Goal: Communication & Community: Ask a question

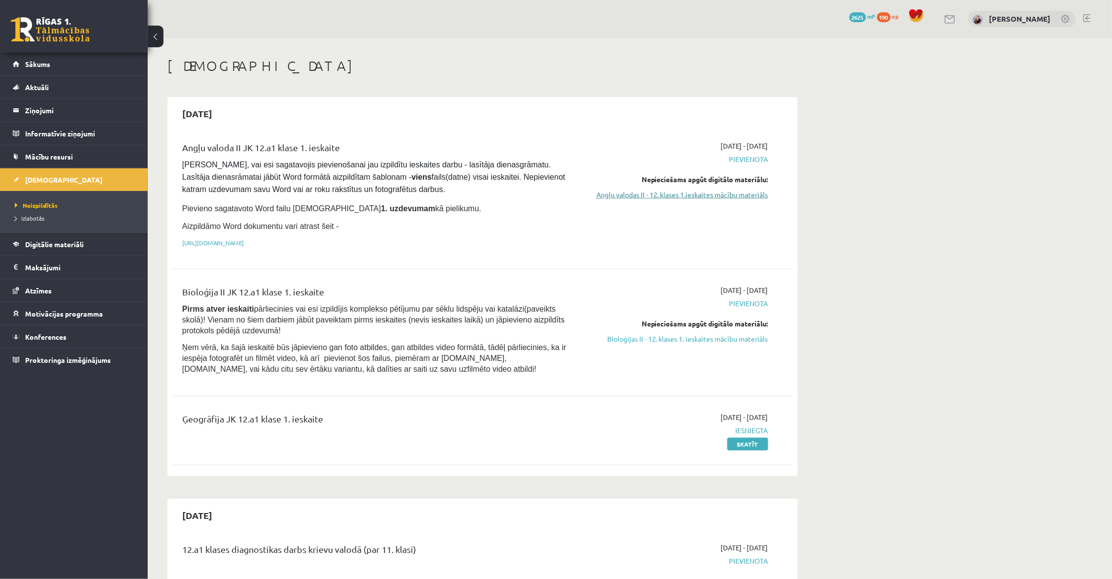
click at [678, 191] on link "Angļu valodas II - 12. klases 1.ieskaites mācību materiāls" at bounding box center [675, 195] width 186 height 10
click at [64, 244] on span "Digitālie materiāli" at bounding box center [54, 244] width 59 height 9
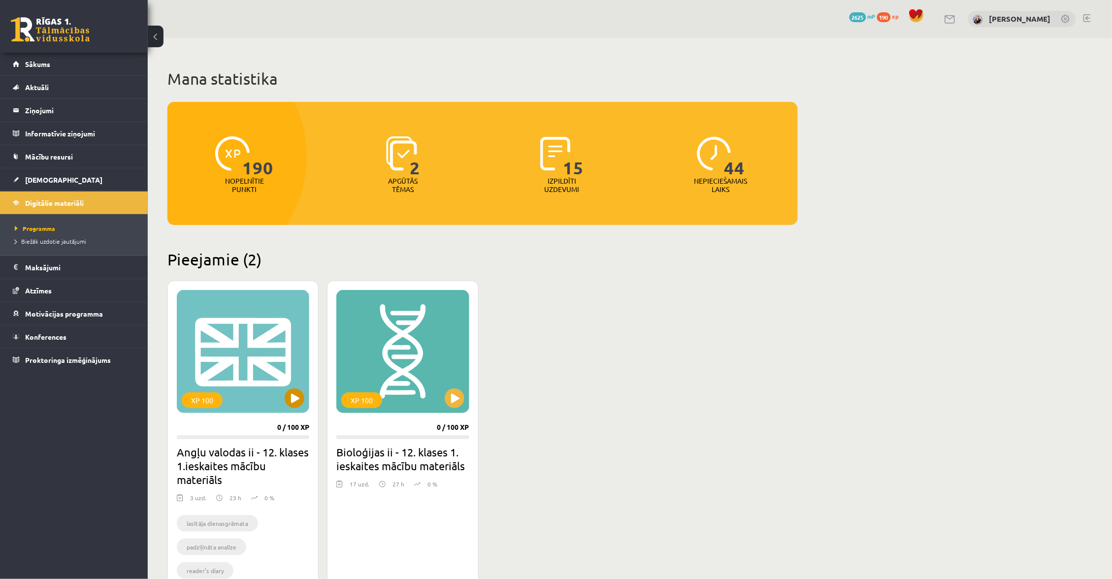
click at [304, 394] on div "XP 100" at bounding box center [243, 351] width 132 height 123
click at [75, 58] on link "Sākums" at bounding box center [74, 64] width 123 height 23
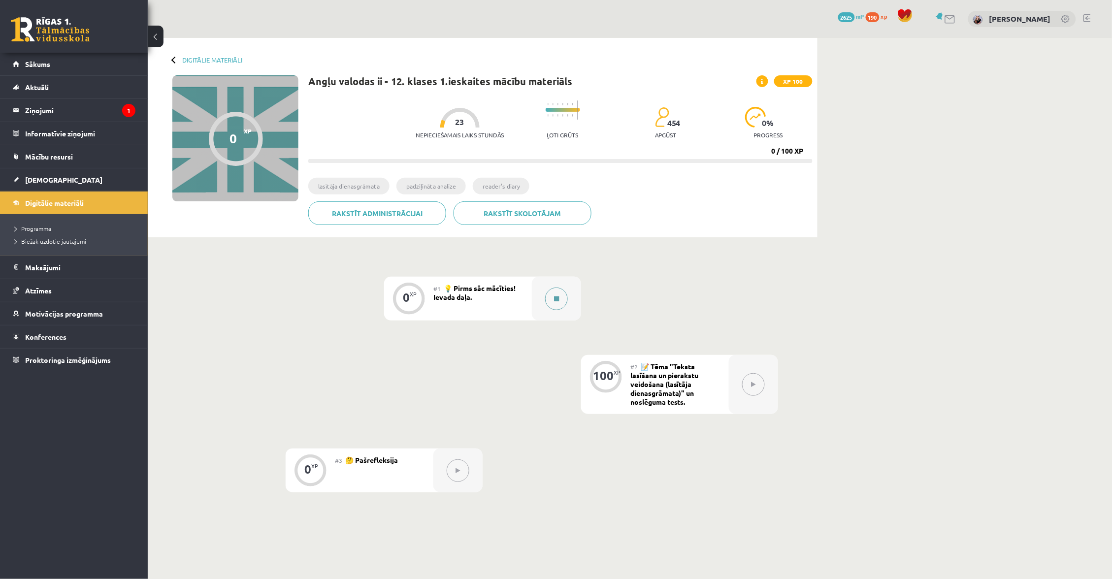
click at [558, 289] on button at bounding box center [556, 298] width 23 height 23
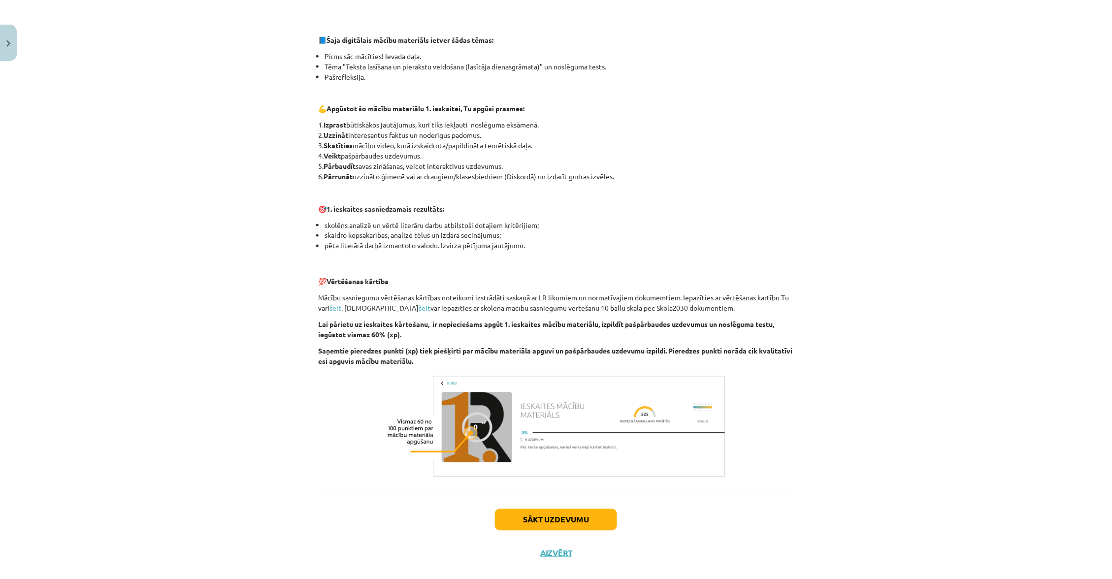
scroll to position [441, 0]
click at [573, 510] on button "Sākt uzdevumu" at bounding box center [556, 521] width 122 height 22
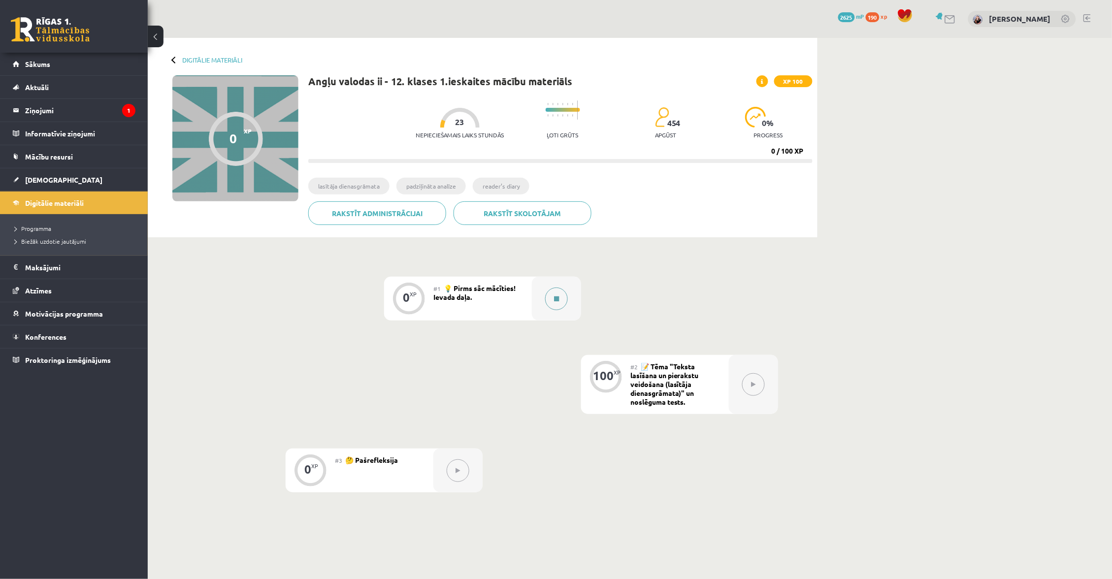
click at [553, 296] on button at bounding box center [556, 298] width 23 height 23
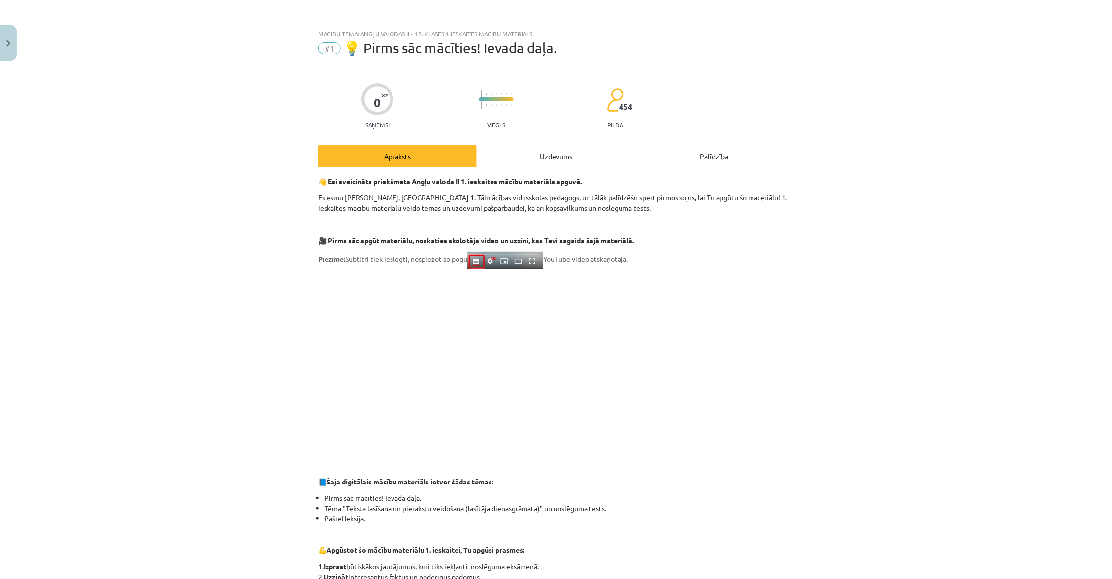
click at [579, 152] on div "Uzdevums" at bounding box center [556, 156] width 159 height 22
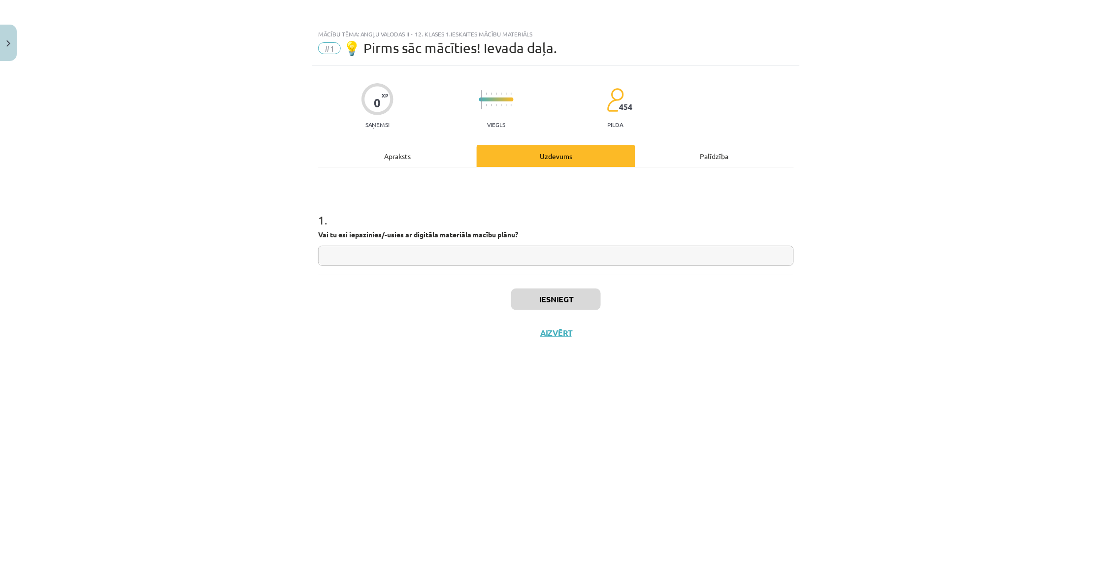
click at [504, 251] on input "text" at bounding box center [556, 256] width 476 height 20
click at [406, 157] on div "Apraksts" at bounding box center [397, 156] width 159 height 22
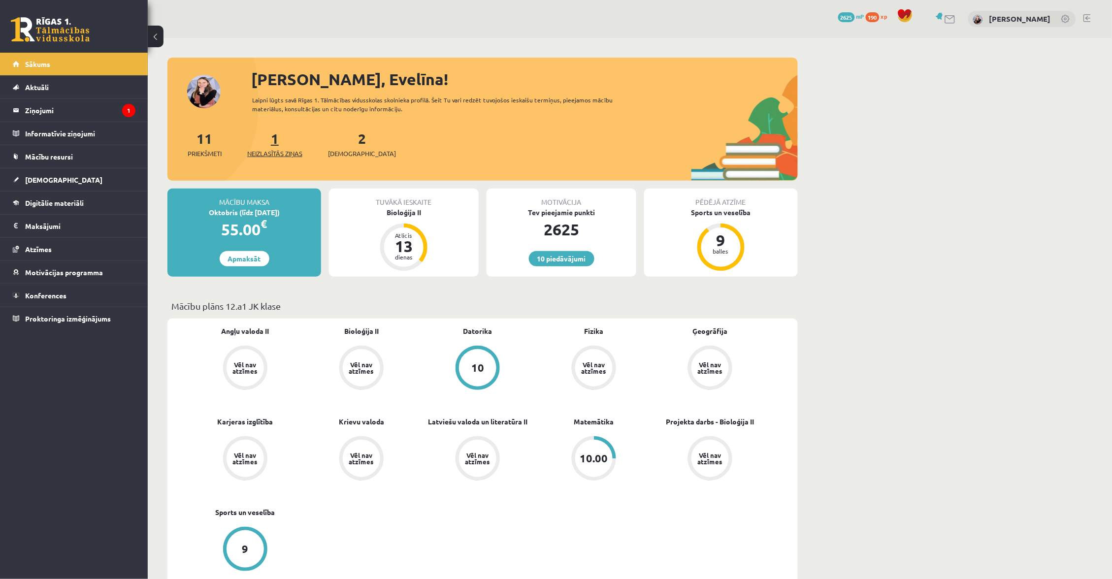
click at [278, 139] on link "1 Neizlasītās ziņas" at bounding box center [274, 143] width 55 height 29
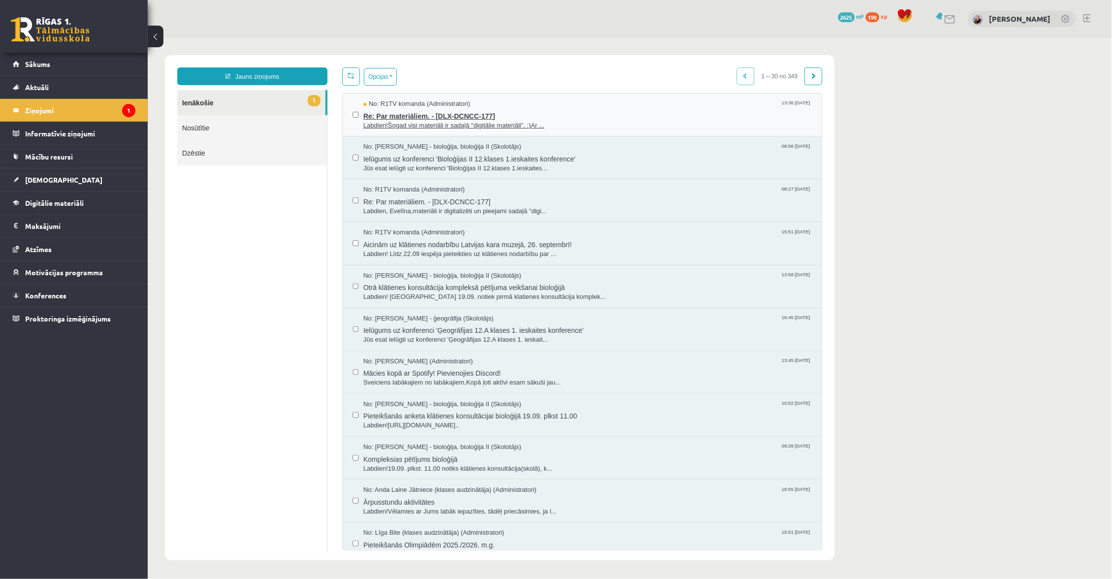
click at [469, 122] on span "Labdien!Šogad visi materiāli ir sadaļā "digitālie materiāli". :)Ar ..." at bounding box center [587, 125] width 448 height 9
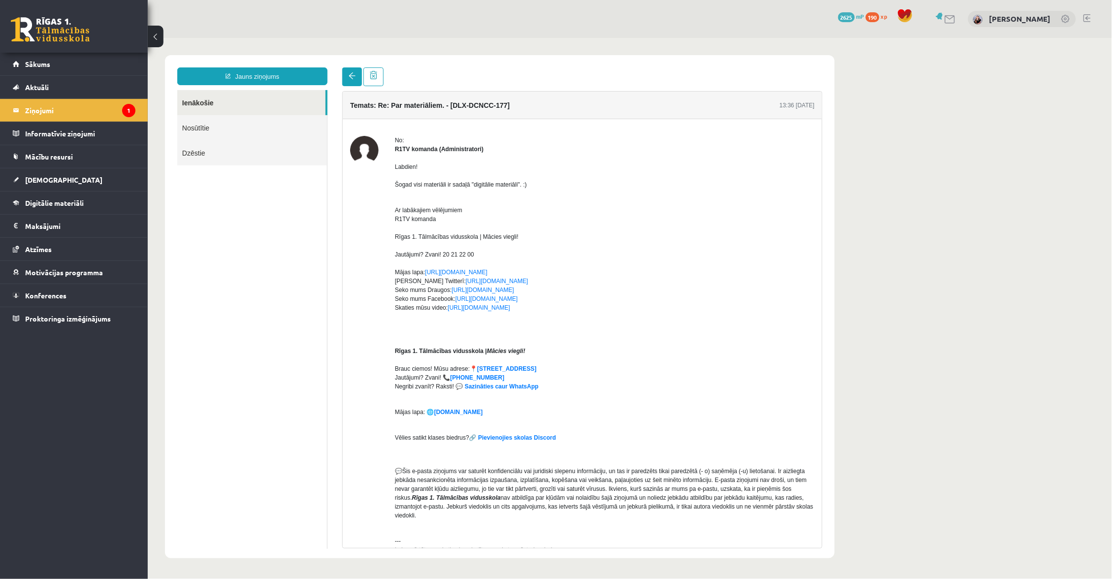
click at [349, 82] on link at bounding box center [352, 76] width 20 height 19
click at [288, 78] on link "Jauns ziņojums" at bounding box center [252, 76] width 150 height 18
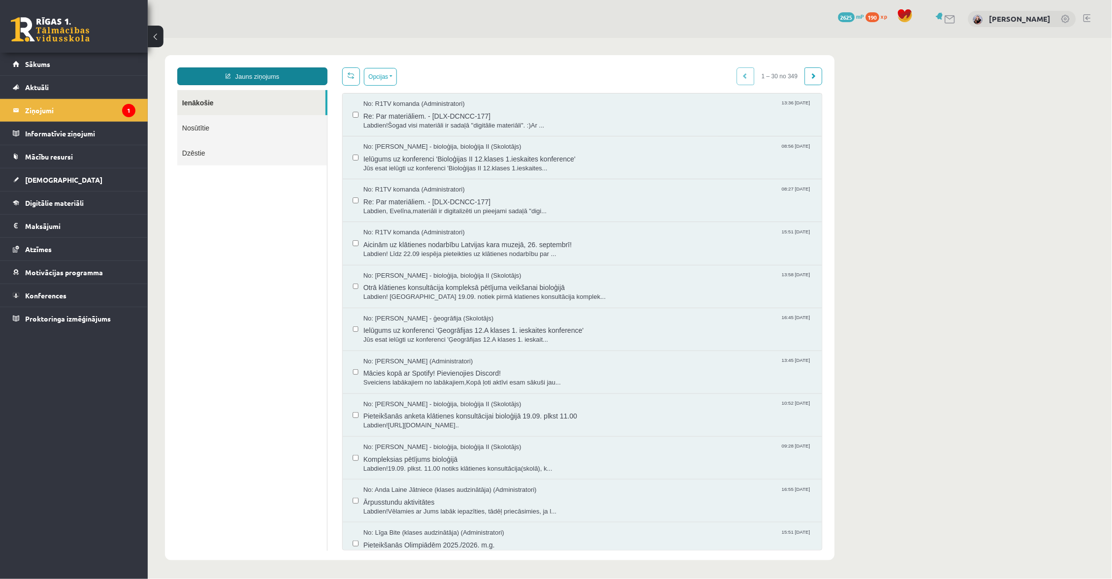
click at [247, 72] on link "Jauns ziņojums" at bounding box center [252, 76] width 150 height 18
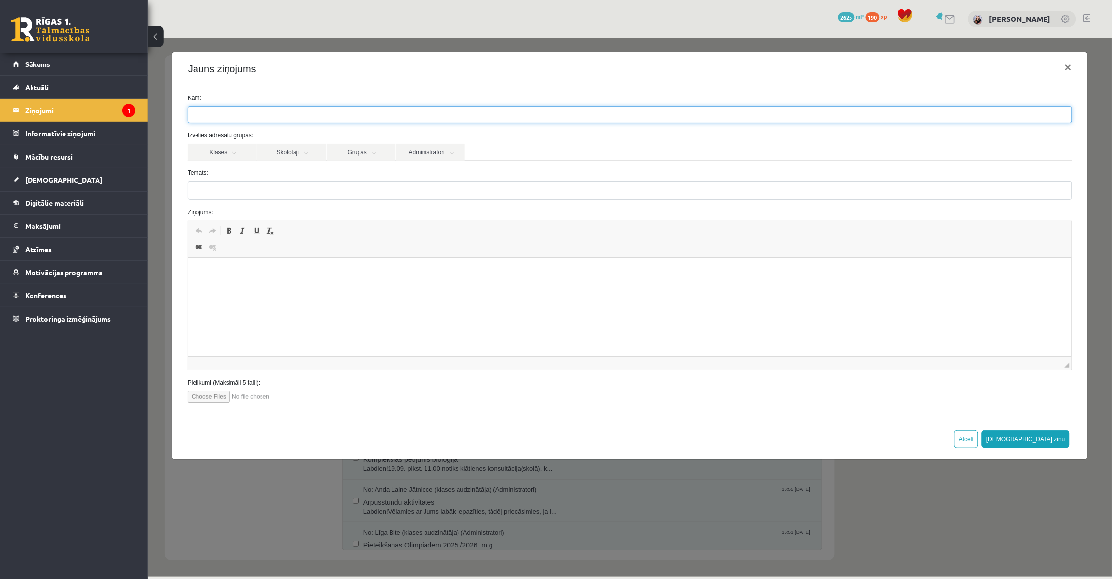
click at [334, 113] on ul at bounding box center [629, 114] width 883 height 16
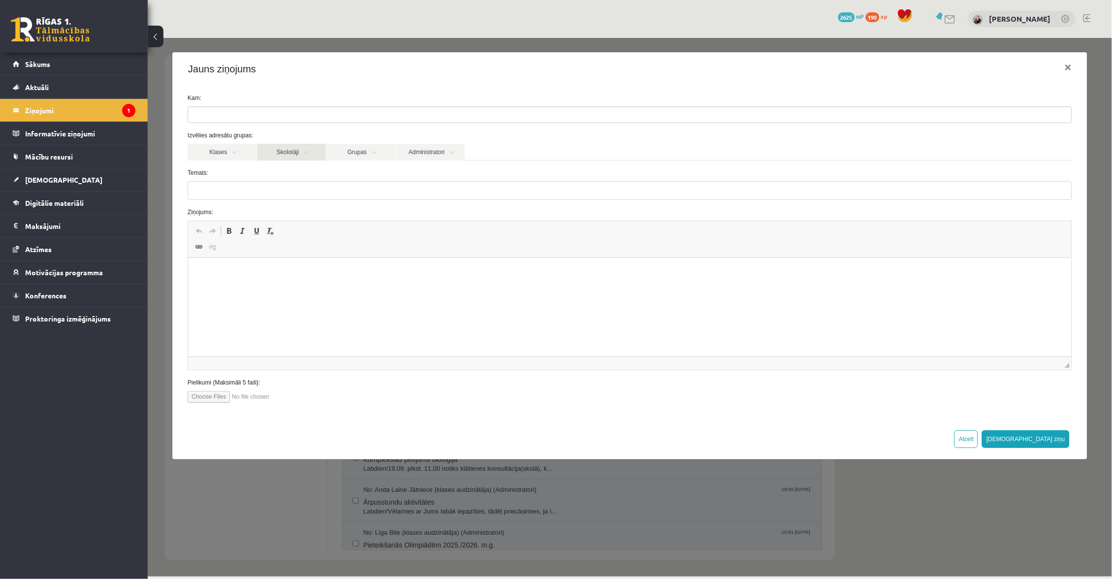
click at [296, 151] on link "Skolotāji" at bounding box center [290, 151] width 69 height 17
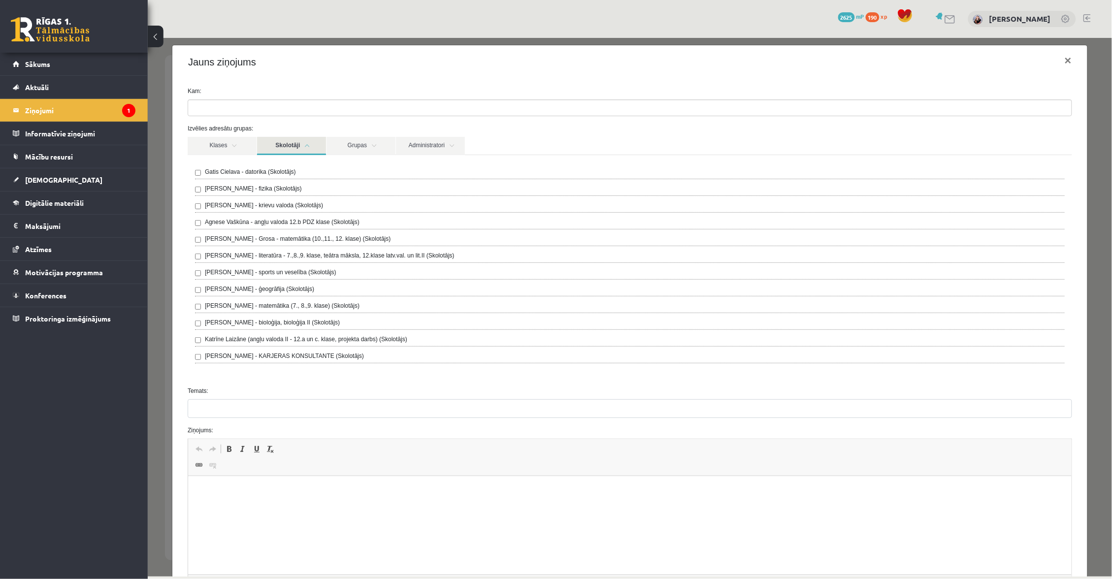
scroll to position [7, 0]
click at [53, 198] on link "Digitālie materiāli" at bounding box center [74, 202] width 123 height 23
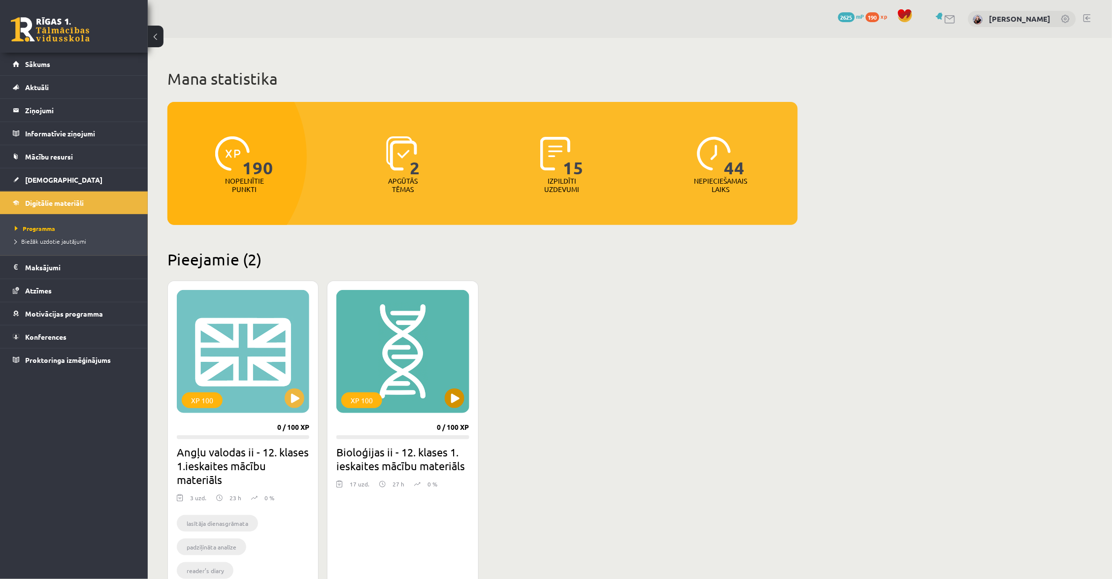
scroll to position [16, 0]
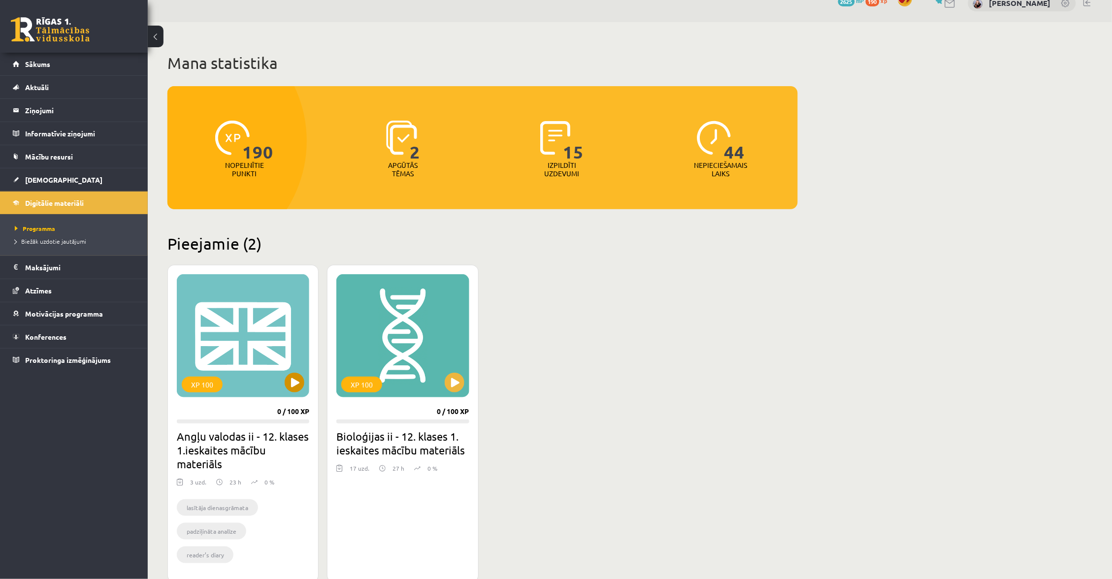
click at [301, 386] on button at bounding box center [295, 383] width 20 height 20
click at [266, 380] on div "XP 100" at bounding box center [243, 335] width 132 height 123
click at [271, 350] on div "XP 100" at bounding box center [243, 335] width 132 height 123
click at [241, 398] on div "XP 100 0 / 100 XP Angļu valodas ii - 12. klases 1.ieskaites mācību materiāls 3 …" at bounding box center [242, 424] width 151 height 318
click at [241, 363] on div "XP 100" at bounding box center [243, 335] width 132 height 123
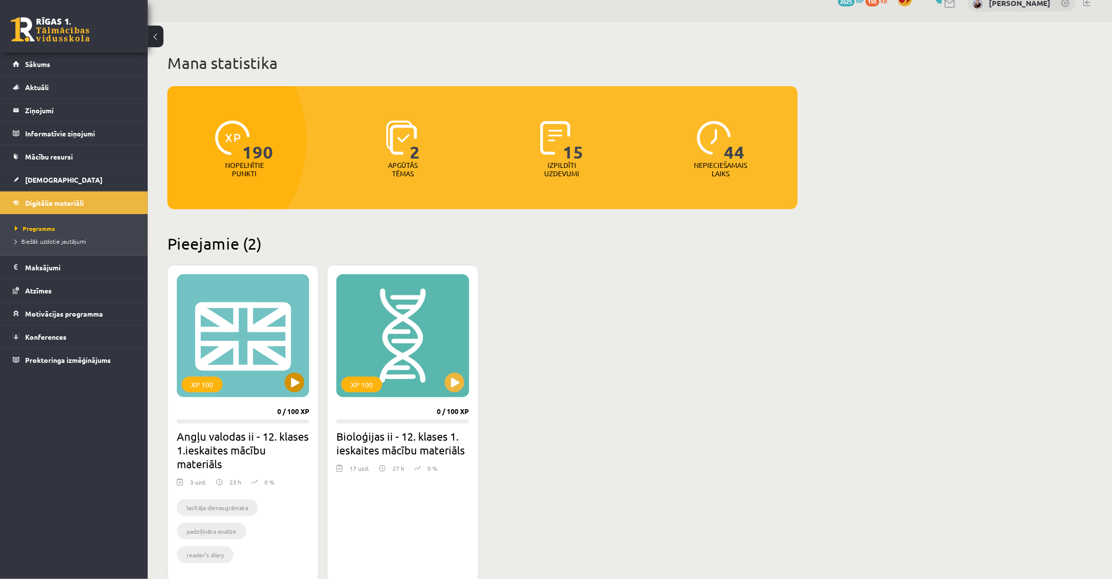
click at [303, 375] on div "XP 100" at bounding box center [243, 335] width 132 height 123
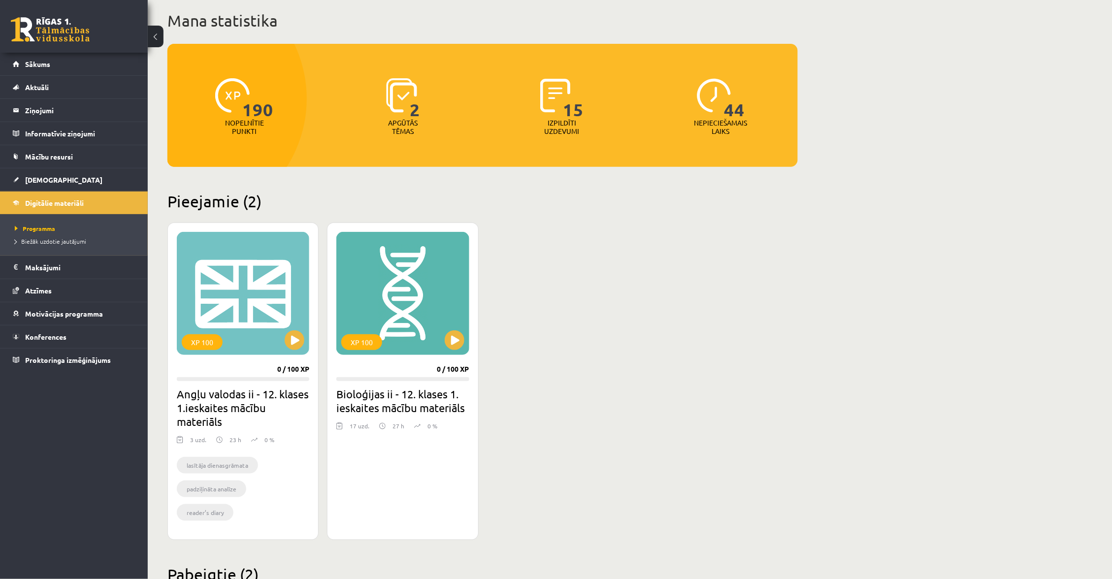
scroll to position [63, 0]
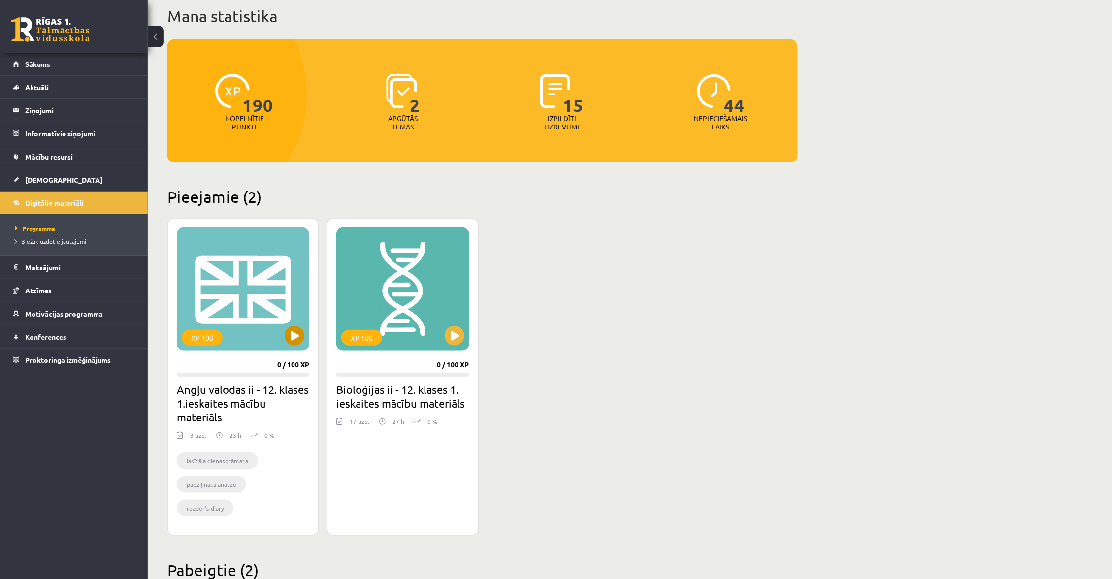
click at [218, 297] on div "XP 100" at bounding box center [243, 288] width 132 height 123
click at [280, 330] on div "XP 100" at bounding box center [243, 288] width 132 height 123
click at [385, 331] on div "XP 100" at bounding box center [402, 288] width 132 height 123
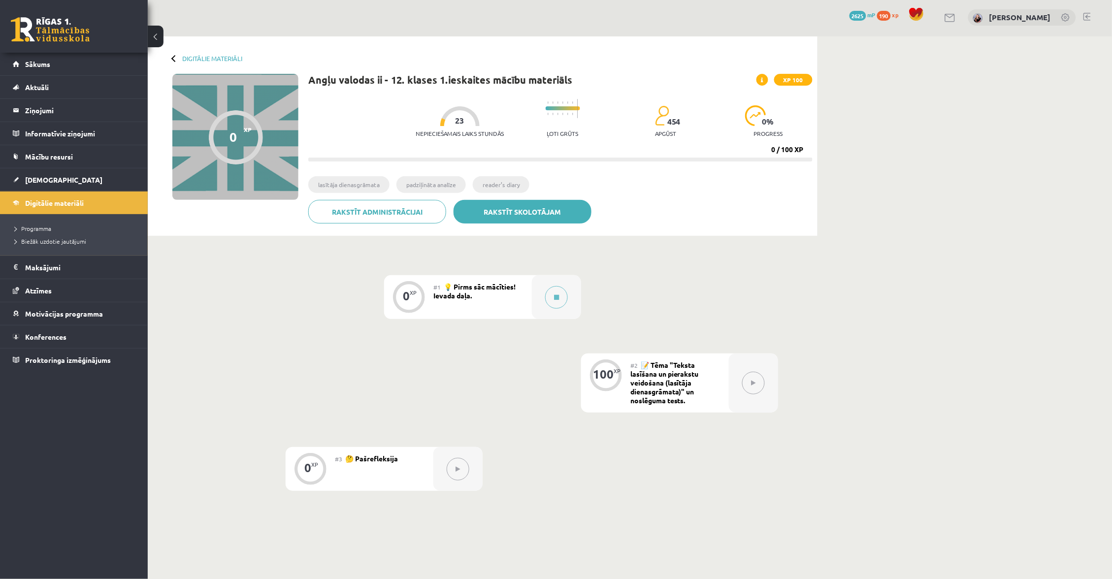
scroll to position [0, 1]
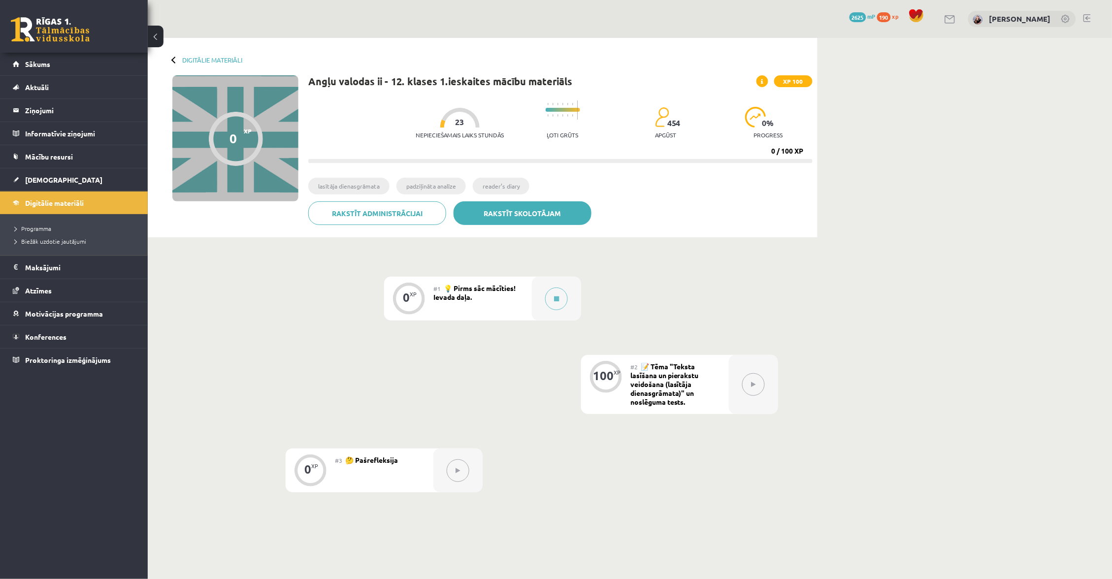
click at [525, 216] on link "Rakstīt skolotājam" at bounding box center [522, 213] width 138 height 24
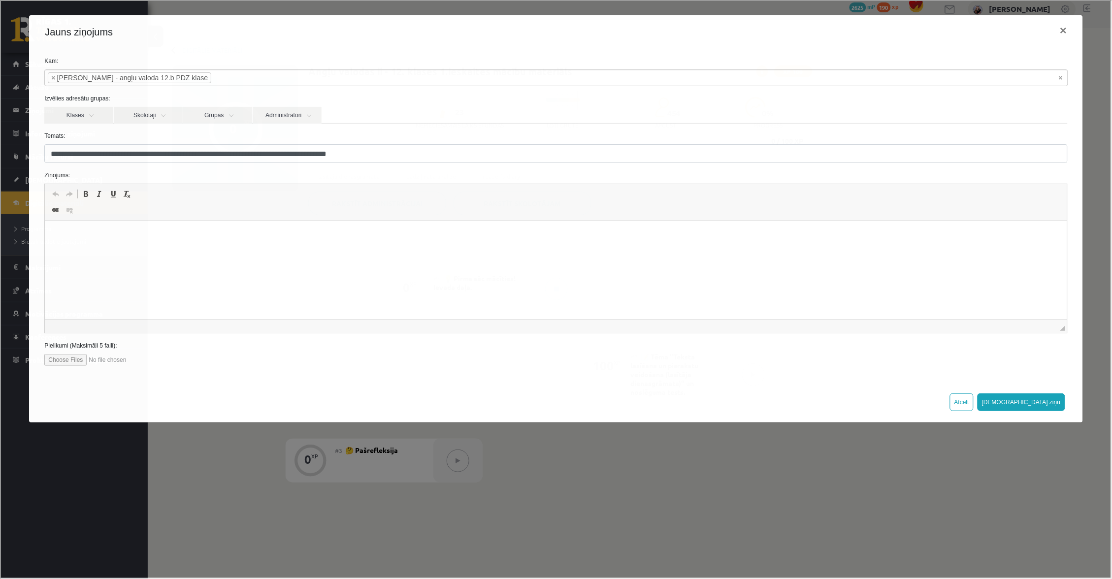
scroll to position [14, 0]
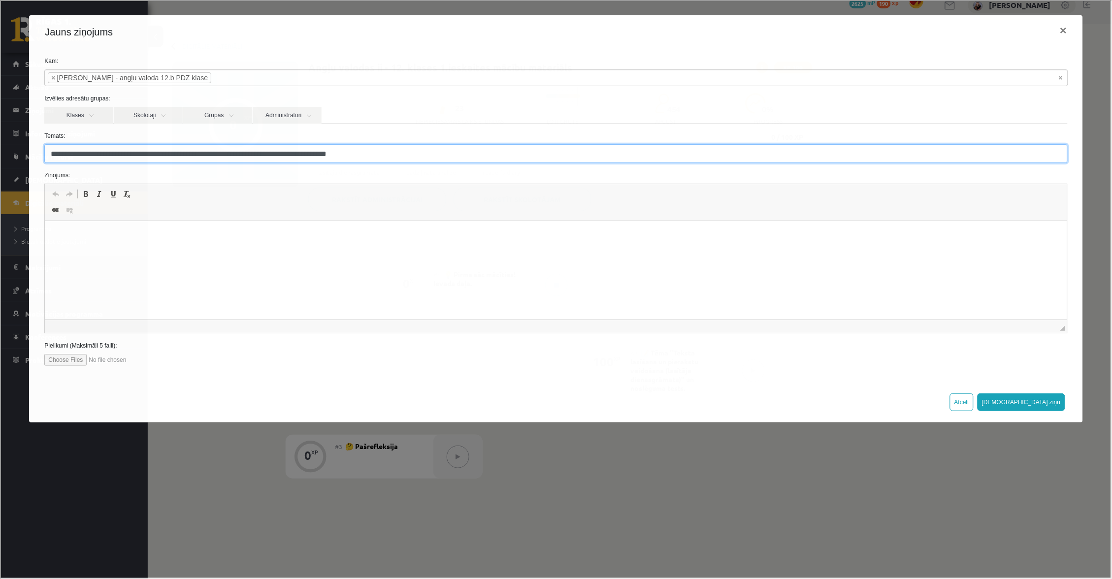
click at [405, 153] on input "**********" at bounding box center [554, 152] width 1022 height 19
type input "**********"
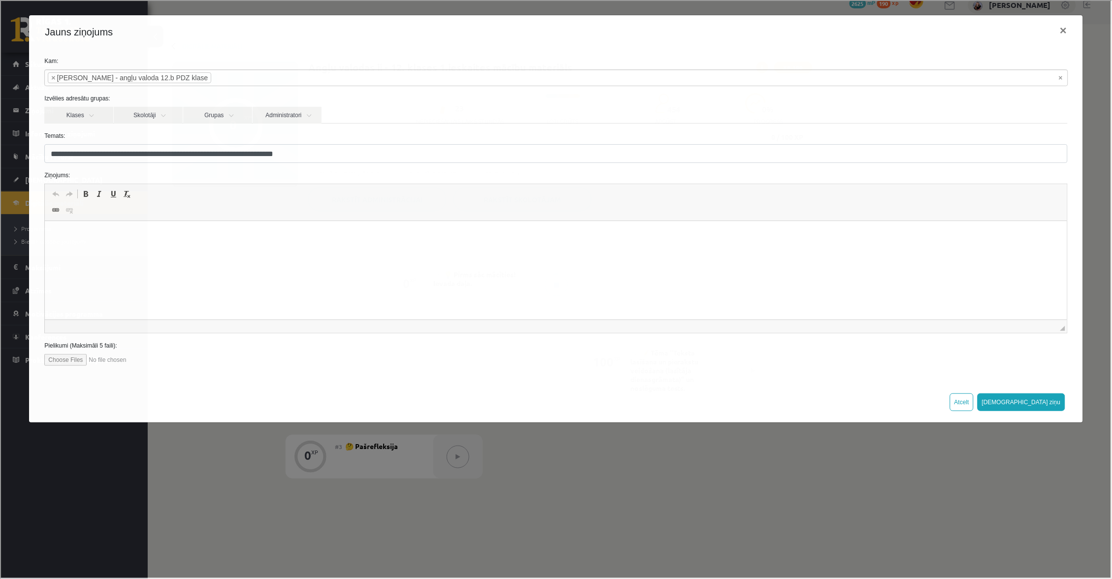
click at [405, 251] on html at bounding box center [555, 236] width 1021 height 30
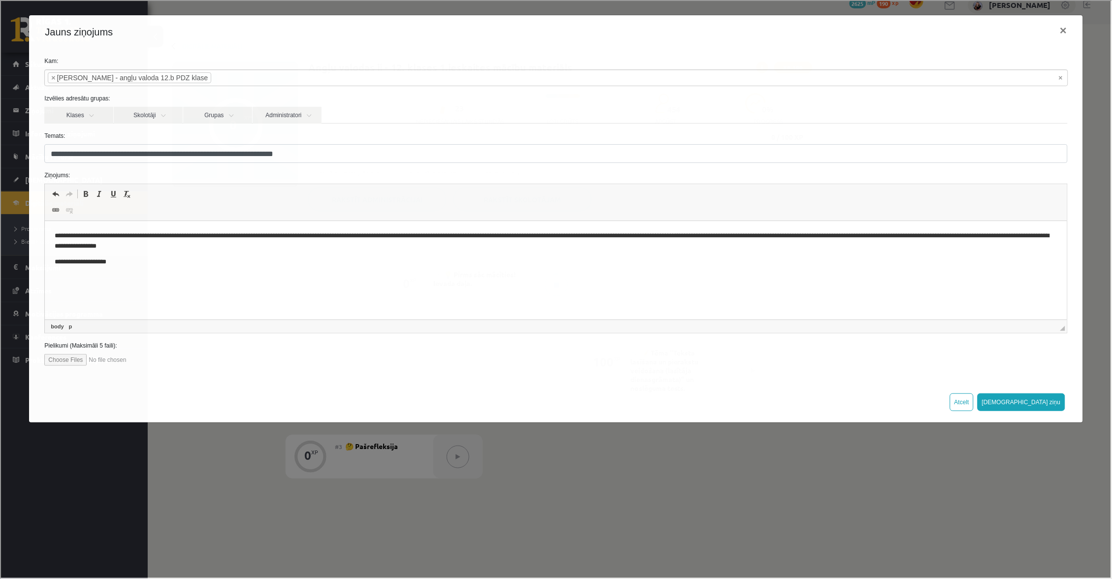
click at [200, 263] on p "**********" at bounding box center [556, 262] width 1002 height 10
click at [273, 249] on p "**********" at bounding box center [556, 241] width 1002 height 20
click at [1041, 399] on button "[DEMOGRAPHIC_DATA] ziņu" at bounding box center [1020, 401] width 88 height 18
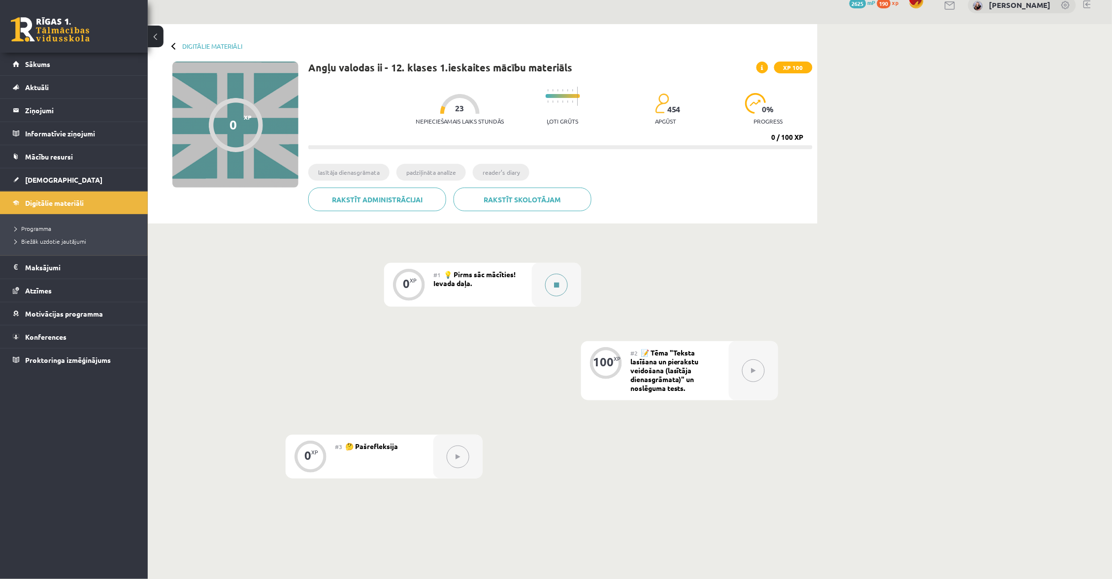
click at [544, 275] on div at bounding box center [556, 285] width 49 height 44
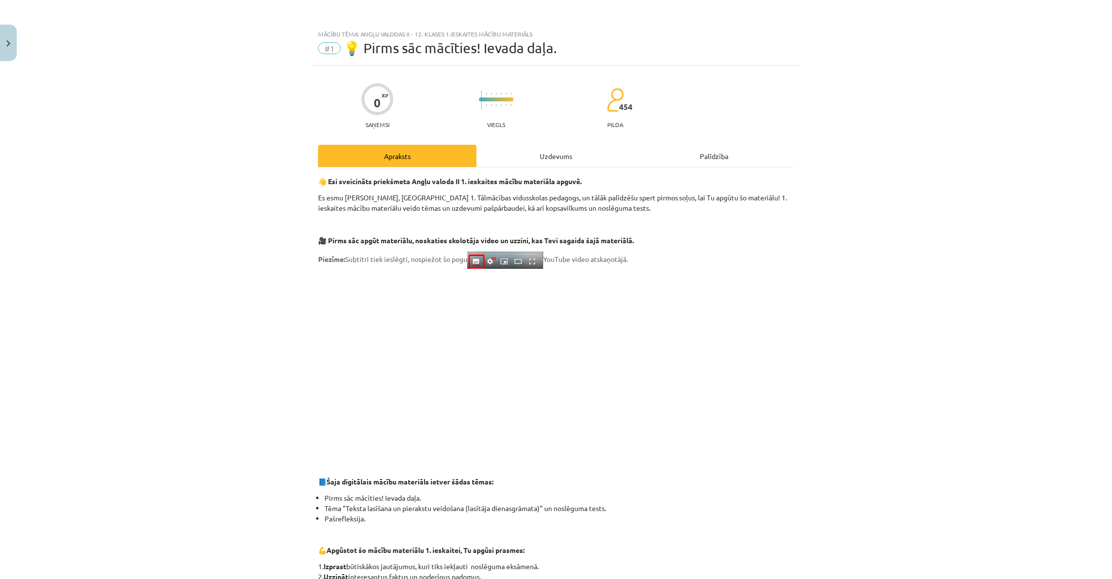
scroll to position [0, 0]
click at [541, 139] on div "0 XP Saņemsi Viegls 454 pilda Apraksts Uzdevums Palīdzība 👋 Esi sveicināts prie…" at bounding box center [555, 538] width 487 height 946
click at [537, 146] on div "Uzdevums" at bounding box center [556, 156] width 159 height 22
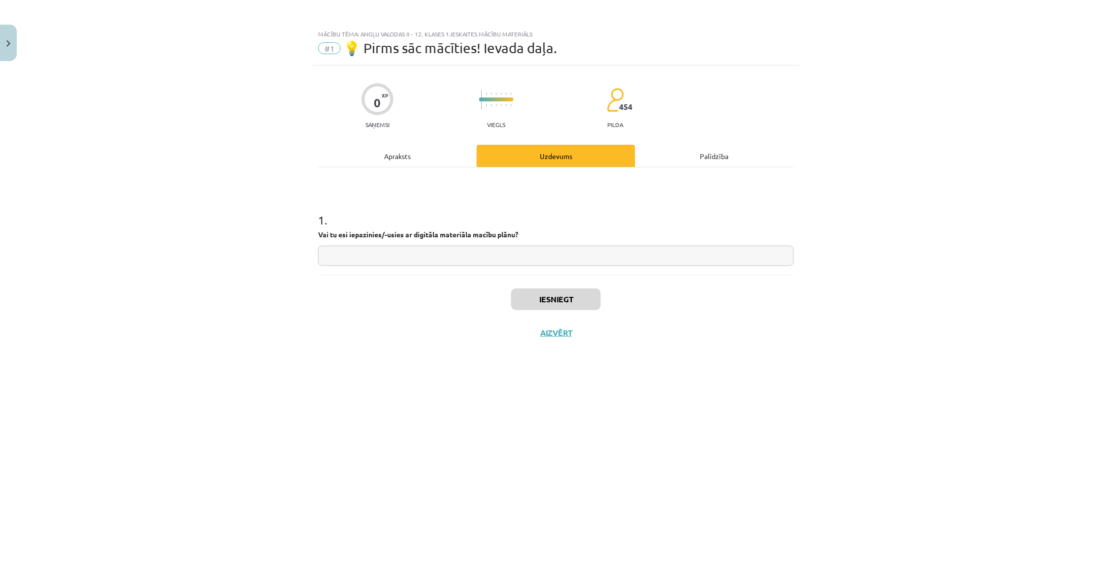
click at [497, 246] on input "text" at bounding box center [556, 256] width 476 height 20
type input "***"
click at [528, 292] on button "Iesniegt" at bounding box center [556, 299] width 90 height 22
click at [565, 342] on button "Nākamā nodarbība" at bounding box center [556, 339] width 96 height 23
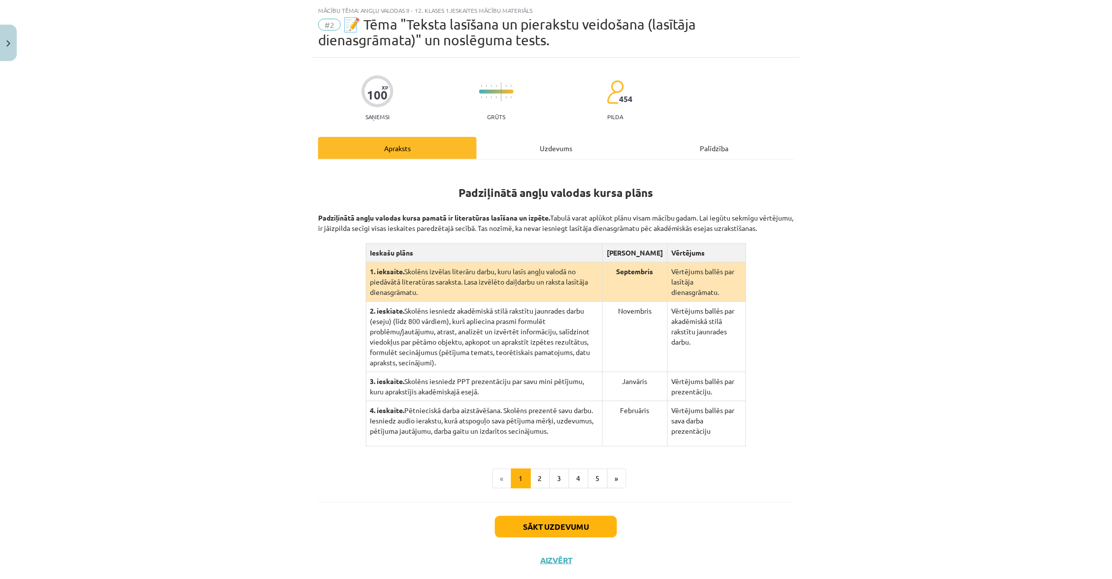
scroll to position [29, 0]
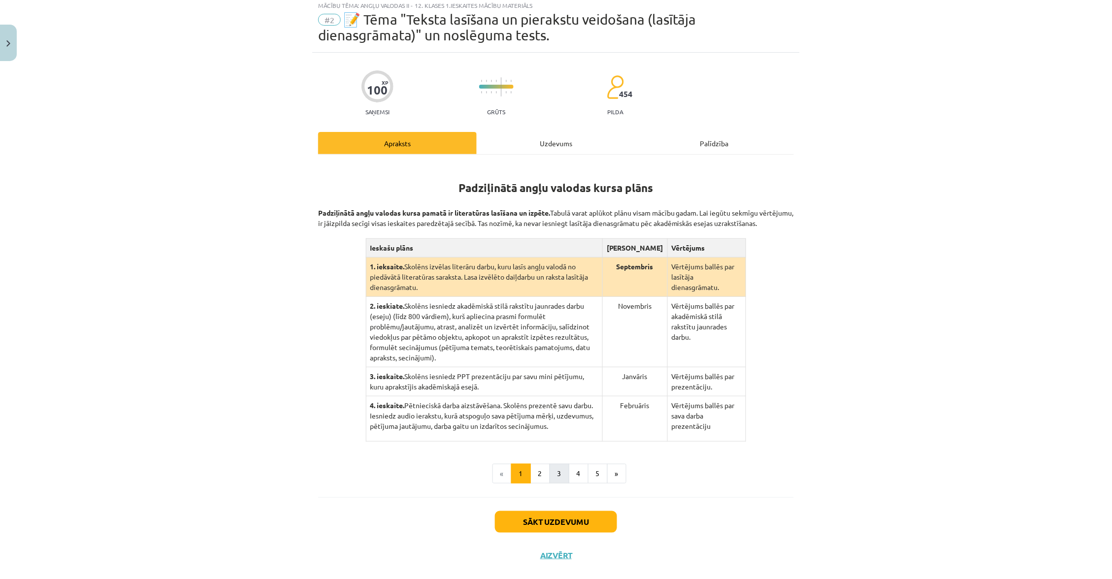
click at [549, 483] on button "3" at bounding box center [559, 474] width 20 height 20
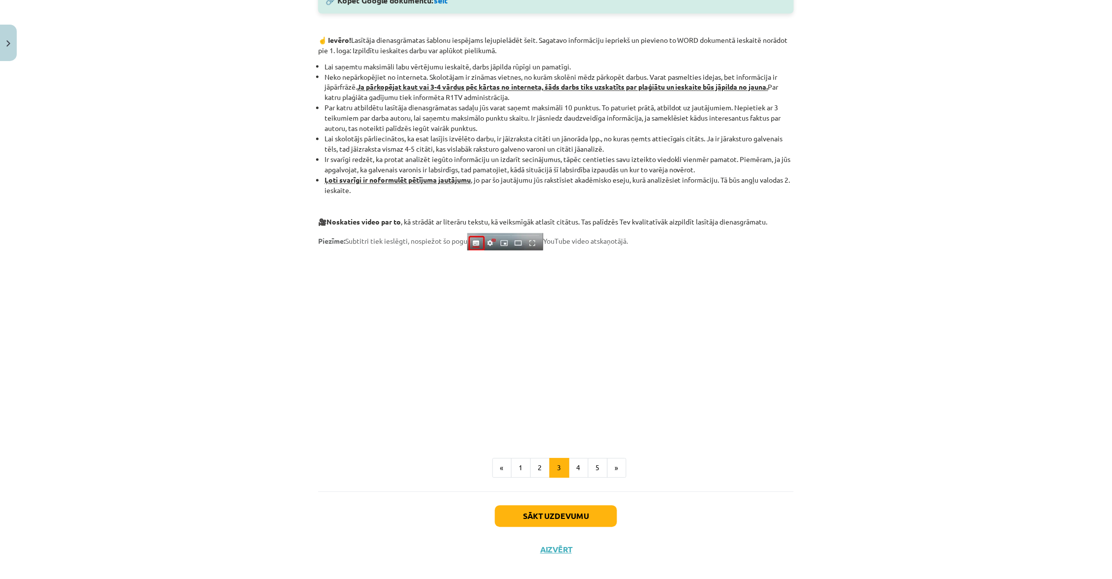
scroll to position [592, 0]
click at [531, 458] on button "2" at bounding box center [540, 468] width 20 height 20
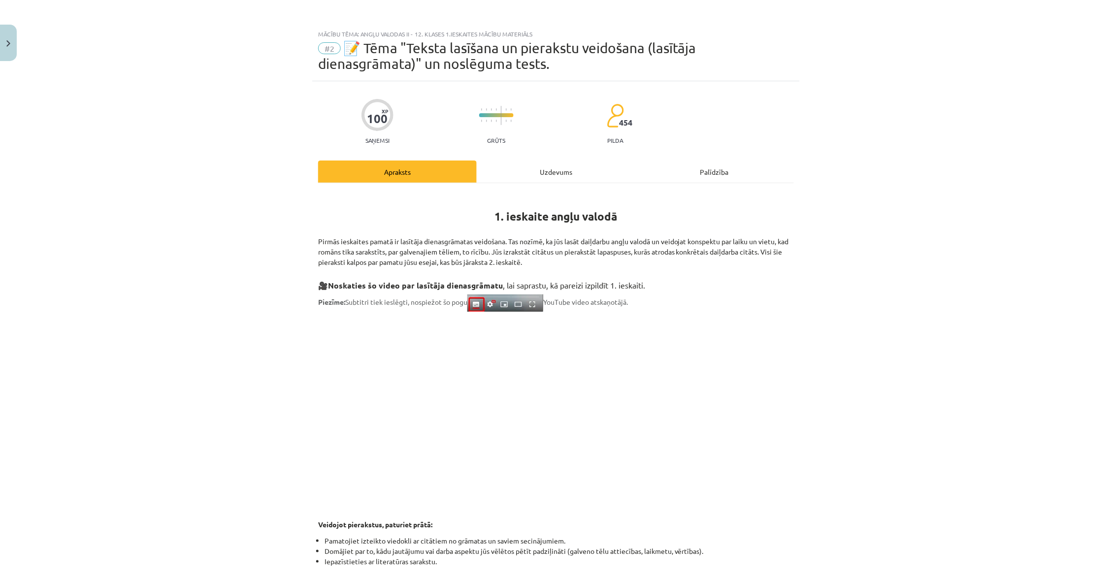
scroll to position [0, 0]
drag, startPoint x: 542, startPoint y: 147, endPoint x: 542, endPoint y: 156, distance: 8.4
click at [541, 150] on div "100 XP Saņemsi Grūts 454 pilda Apraksts Uzdevums Palīdzība 1. ieskaite angļu va…" at bounding box center [555, 453] width 487 height 744
click at [543, 157] on div "100 XP Saņemsi Grūts 454 pilda Apraksts Uzdevums Palīdzība 1. ieskaite angļu va…" at bounding box center [555, 453] width 487 height 744
click at [541, 164] on div "Uzdevums" at bounding box center [556, 171] width 159 height 22
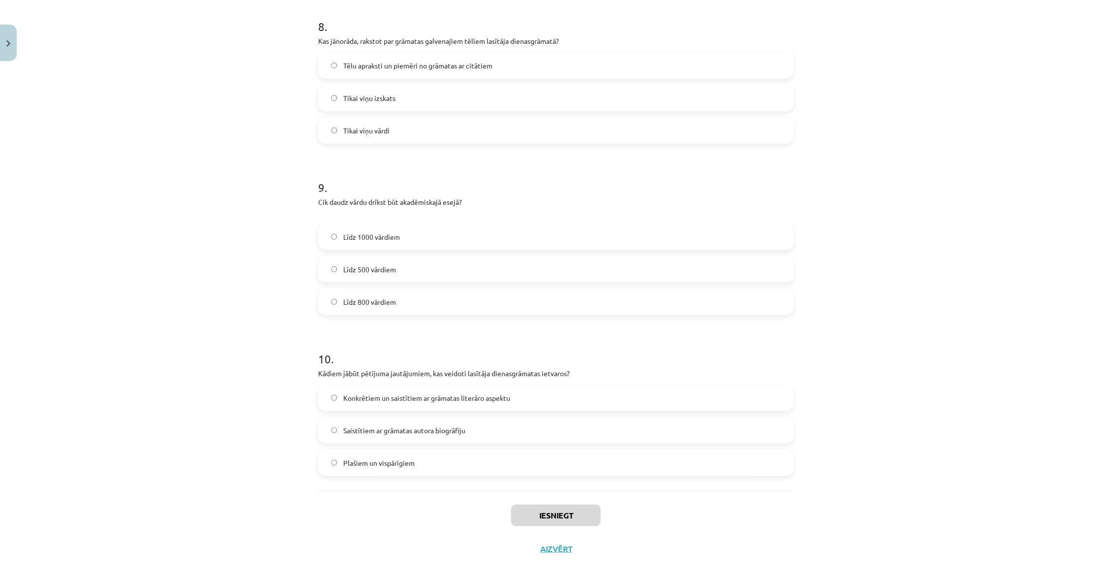
scroll to position [1336, 0]
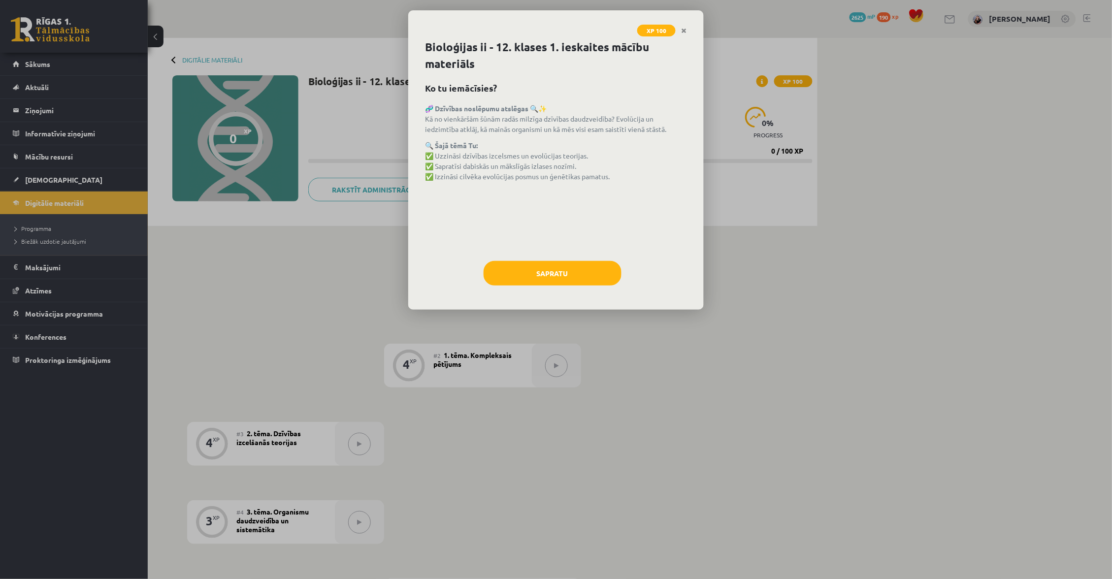
click at [615, 270] on button "Sapratu" at bounding box center [552, 273] width 138 height 25
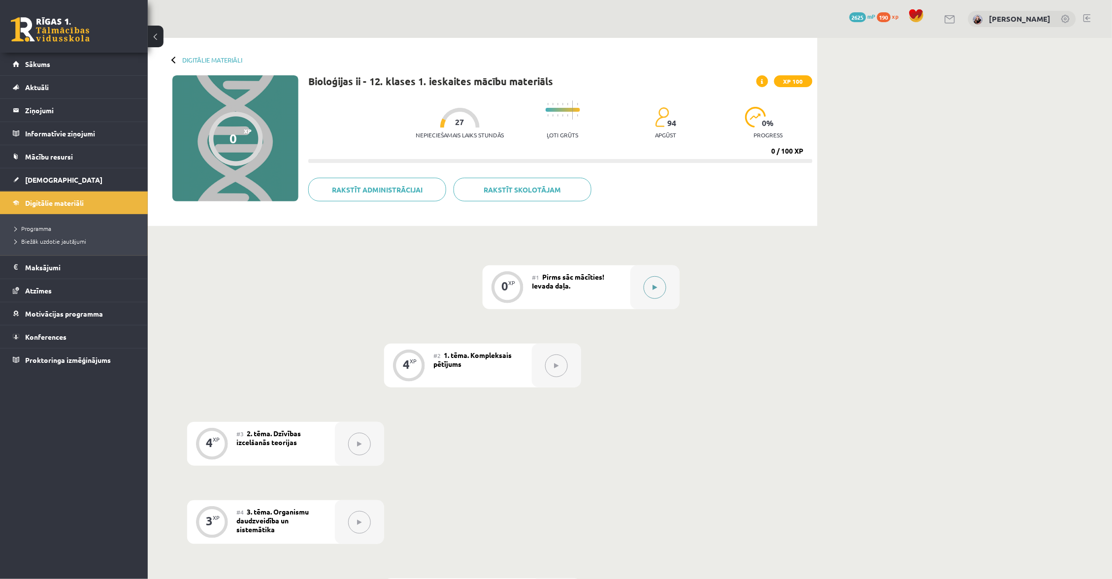
click at [657, 275] on div at bounding box center [654, 287] width 49 height 44
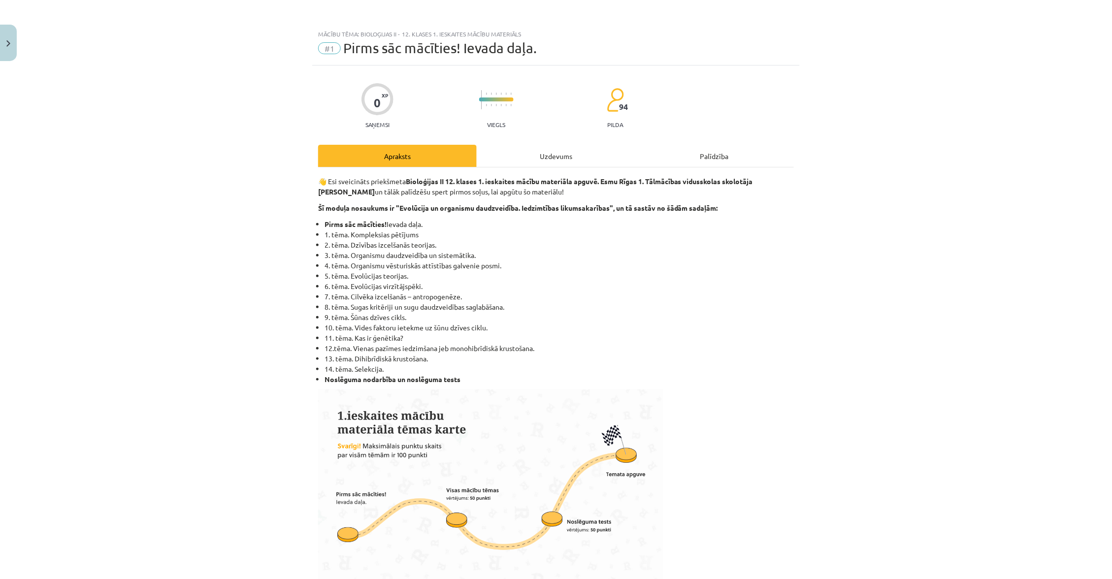
click at [9, 43] on img "Close" at bounding box center [8, 43] width 4 height 6
click at [9, 43] on div "Mācību tēma: Bioloģijas ii - 12. klases 1. ieskaites mācību materiāls #1 Pirms …" at bounding box center [556, 289] width 1112 height 579
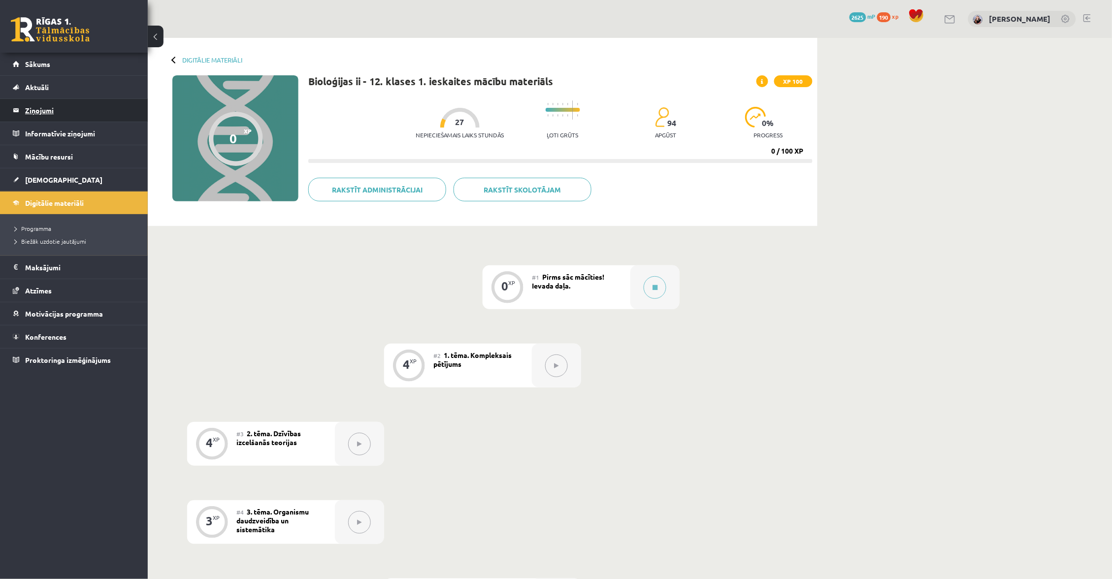
click at [50, 109] on legend "Ziņojumi 0" at bounding box center [80, 110] width 110 height 23
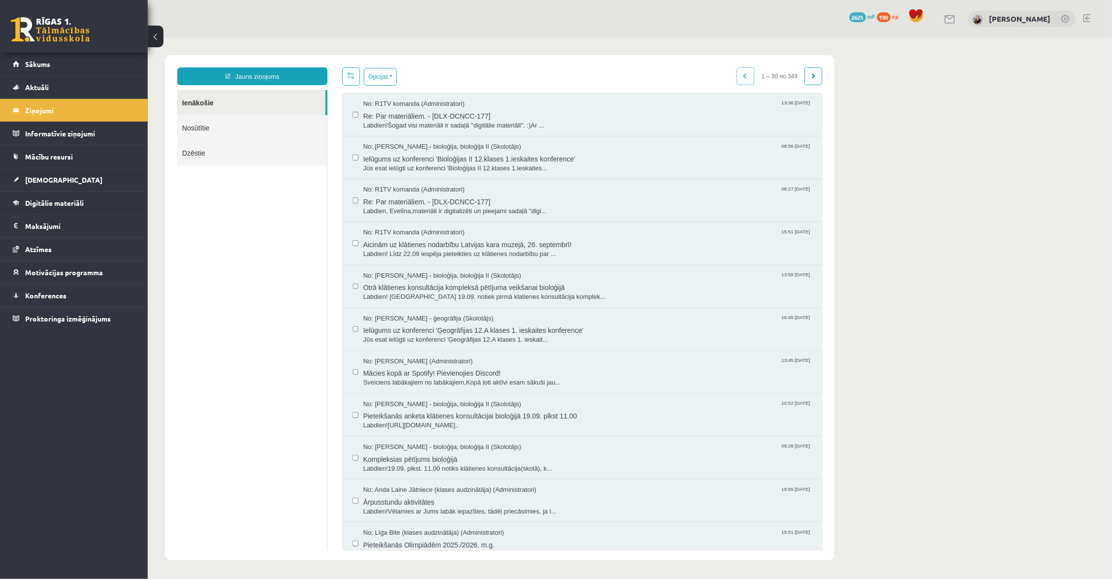
click at [269, 121] on link "Nosūtītie" at bounding box center [252, 127] width 150 height 25
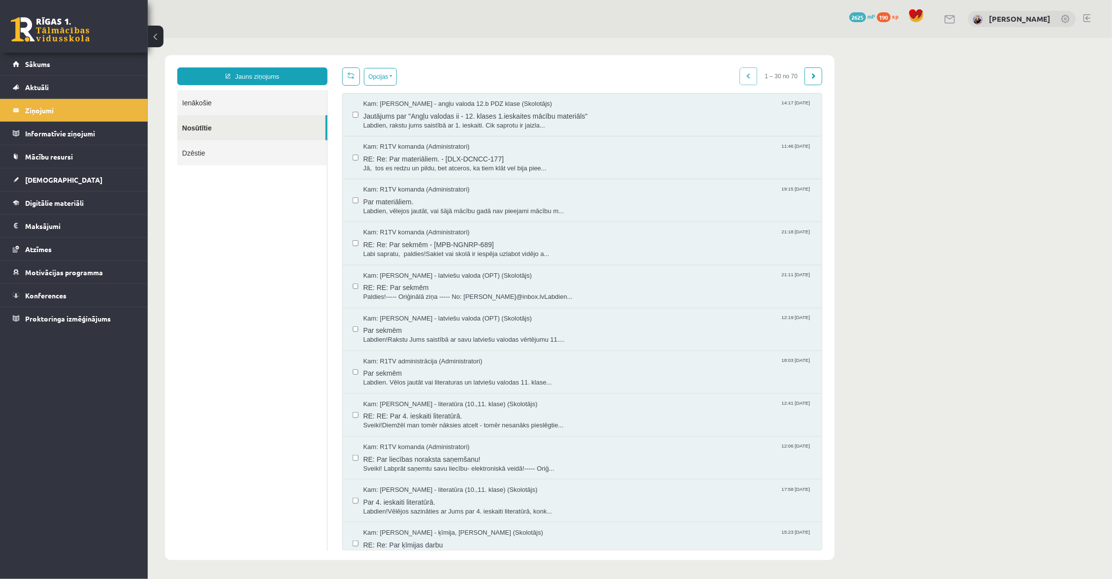
click at [270, 127] on link "Nosūtītie" at bounding box center [251, 127] width 148 height 25
click at [461, 121] on span "Labdien, rakstu jums saistībā ar 1. ieskaiti. Cik saprotu ir jaizla..." at bounding box center [587, 125] width 448 height 9
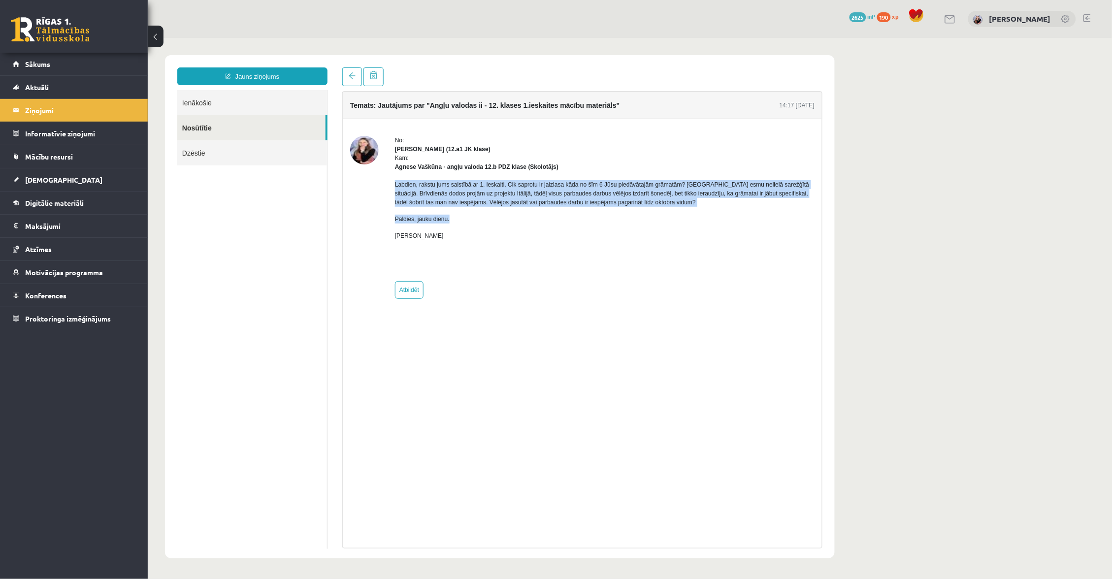
drag, startPoint x: 391, startPoint y: 179, endPoint x: 467, endPoint y: 218, distance: 85.0
click at [470, 220] on div "No: [PERSON_NAME] (12.a1 JK klase) Kam: [PERSON_NAME] - angļu valoda 12.b PDZ k…" at bounding box center [582, 216] width 464 height 163
copy div "Labdien, rakstu jums saistībā ar 1. ieskaiti. Cik saprotu ir jaizlasa kāda no š…"
click at [373, 76] on span at bounding box center [372, 74] width 7 height 8
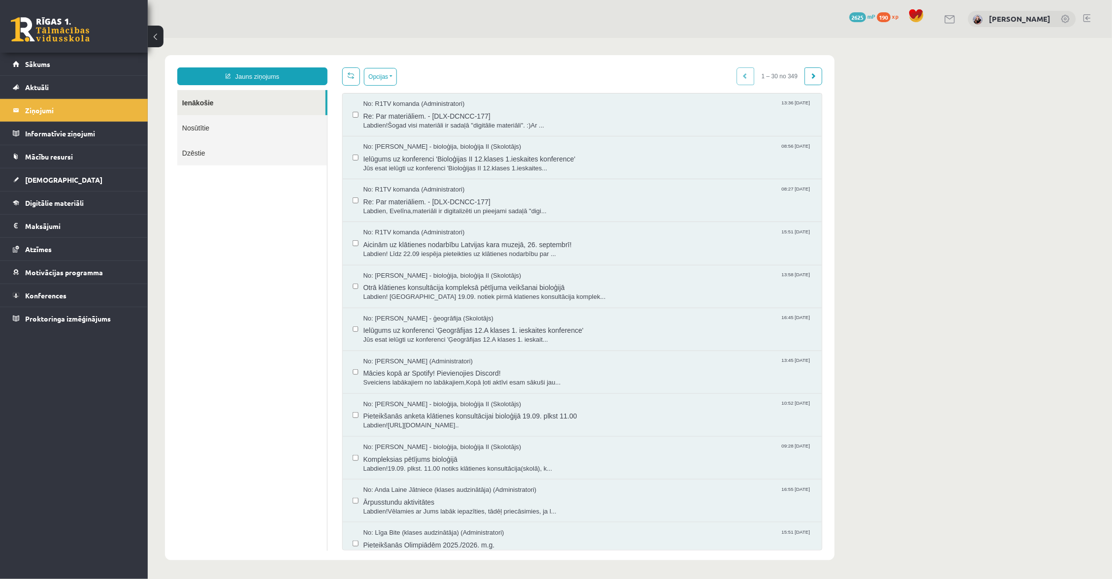
click at [272, 130] on link "Nosūtītie" at bounding box center [252, 127] width 150 height 25
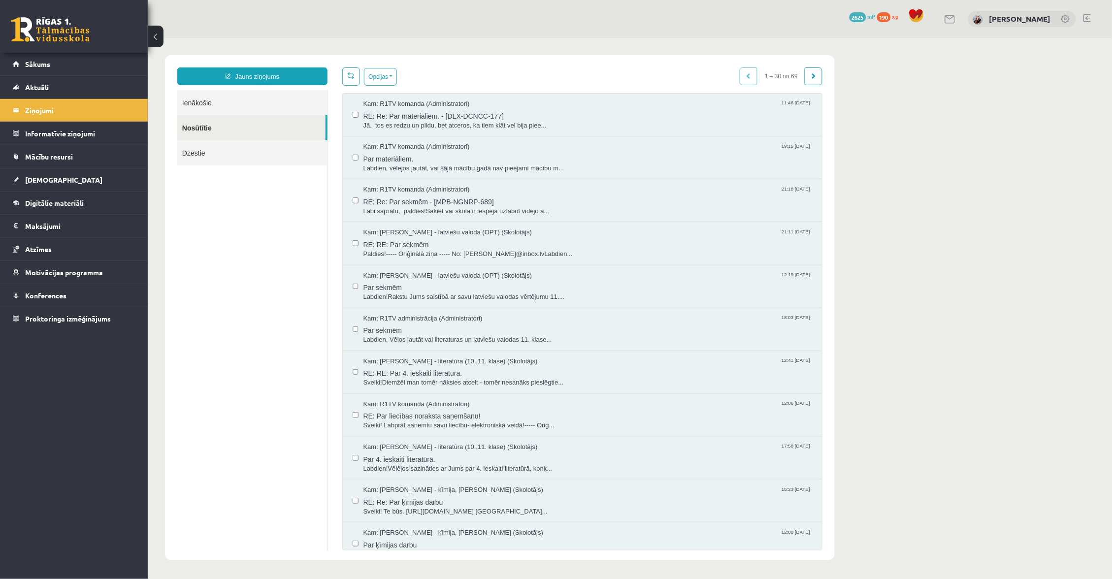
scroll to position [0, 0]
click at [253, 160] on link "Dzēstie" at bounding box center [252, 152] width 150 height 25
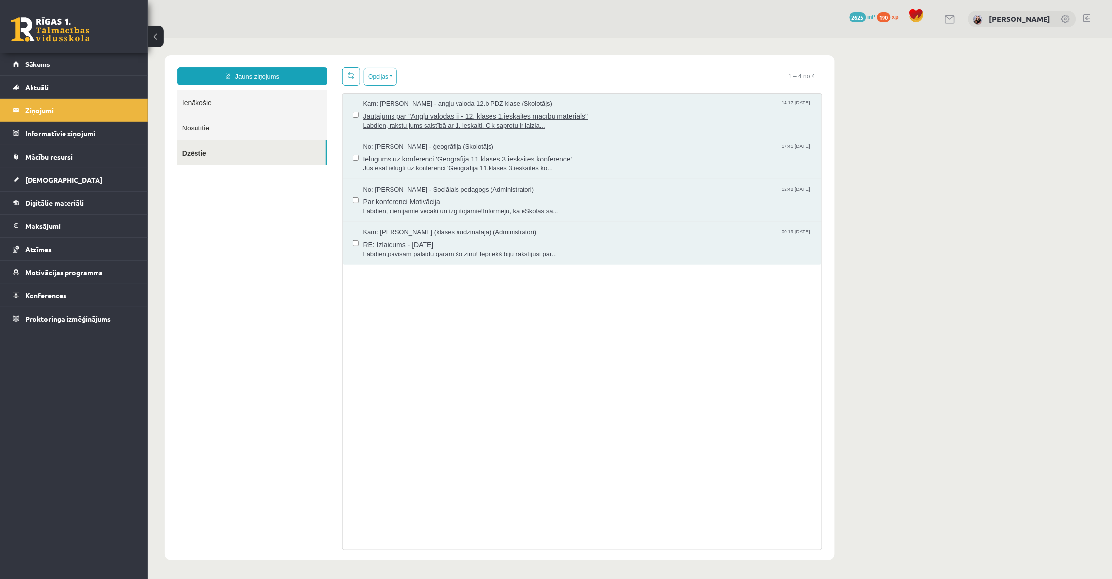
scroll to position [0, 0]
click at [543, 112] on span "Jautājums par "Angļu valodas ii - 12. klases 1.ieskaites mācību materiāls"" at bounding box center [587, 114] width 448 height 12
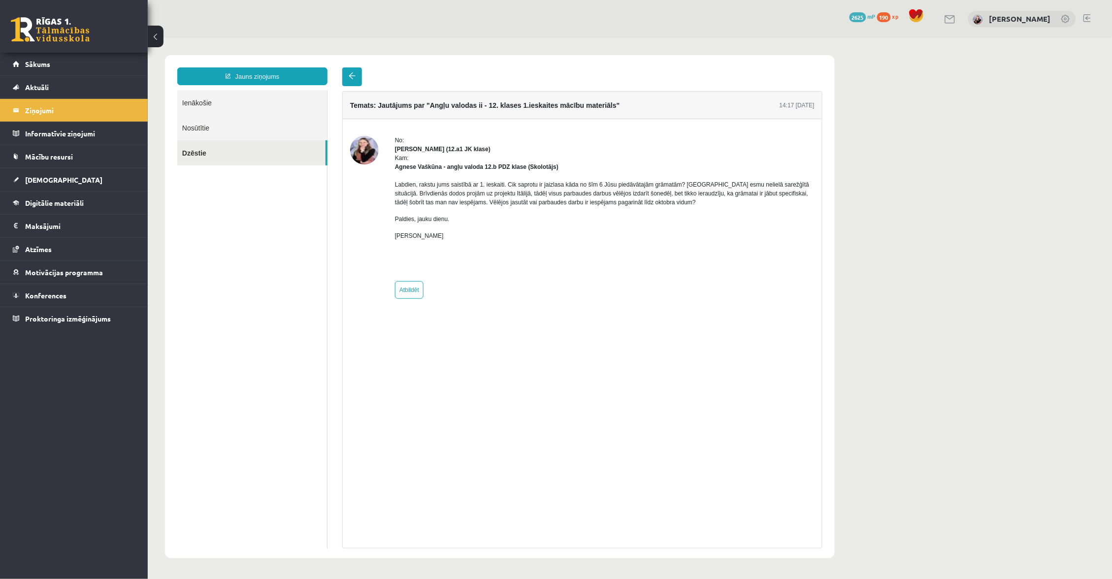
click at [351, 81] on link at bounding box center [352, 76] width 20 height 19
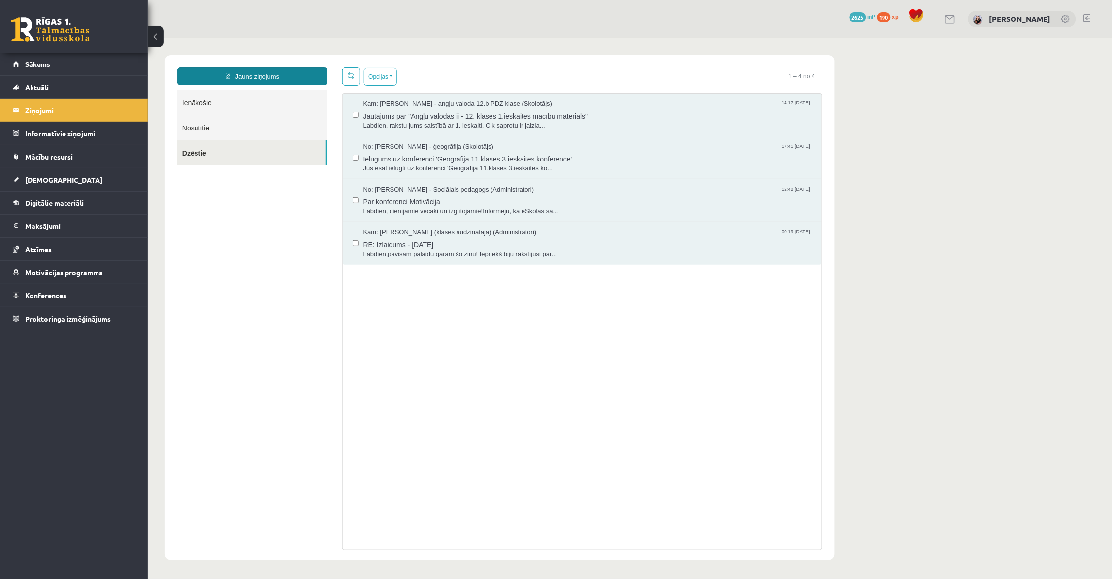
click at [210, 80] on link "Jauns ziņojums" at bounding box center [252, 76] width 150 height 18
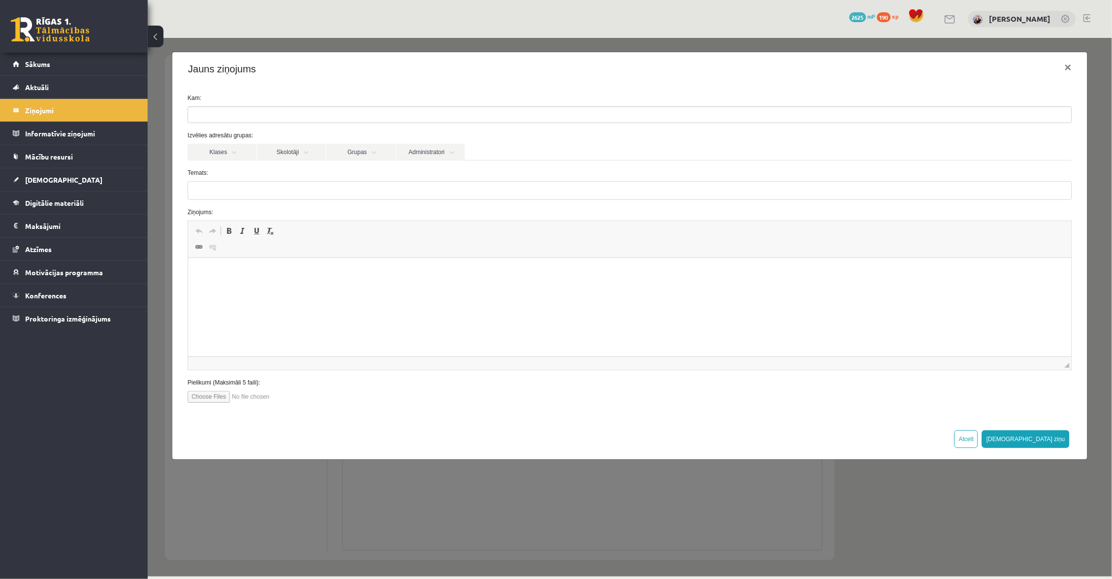
click at [264, 104] on div "Kam:" at bounding box center [629, 108] width 899 height 30
click at [262, 110] on ul at bounding box center [629, 114] width 883 height 16
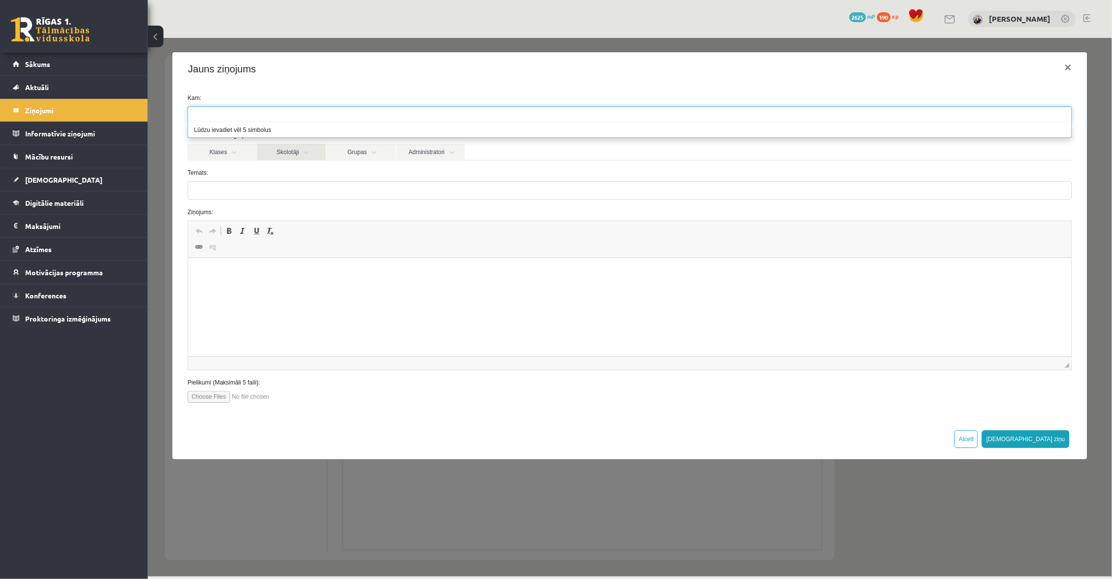
click at [307, 146] on link "Skolotāji" at bounding box center [290, 151] width 69 height 17
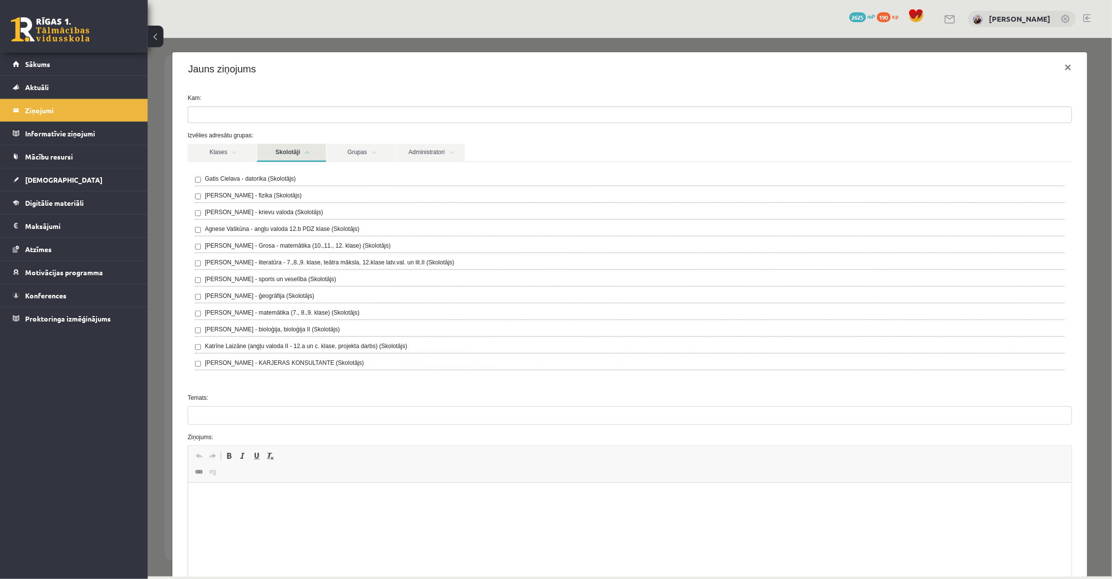
click at [314, 228] on label "Agnese Vaškūna - angļu valoda 12.b PDZ klase (Skolotājs)" at bounding box center [281, 228] width 155 height 9
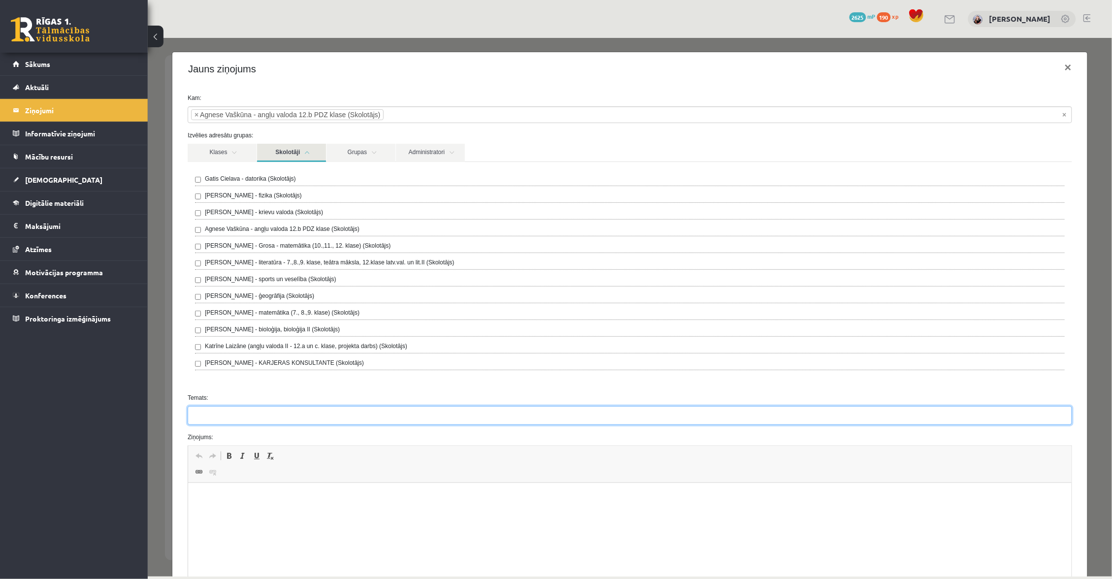
click at [234, 419] on input "Temats:" at bounding box center [629, 415] width 884 height 19
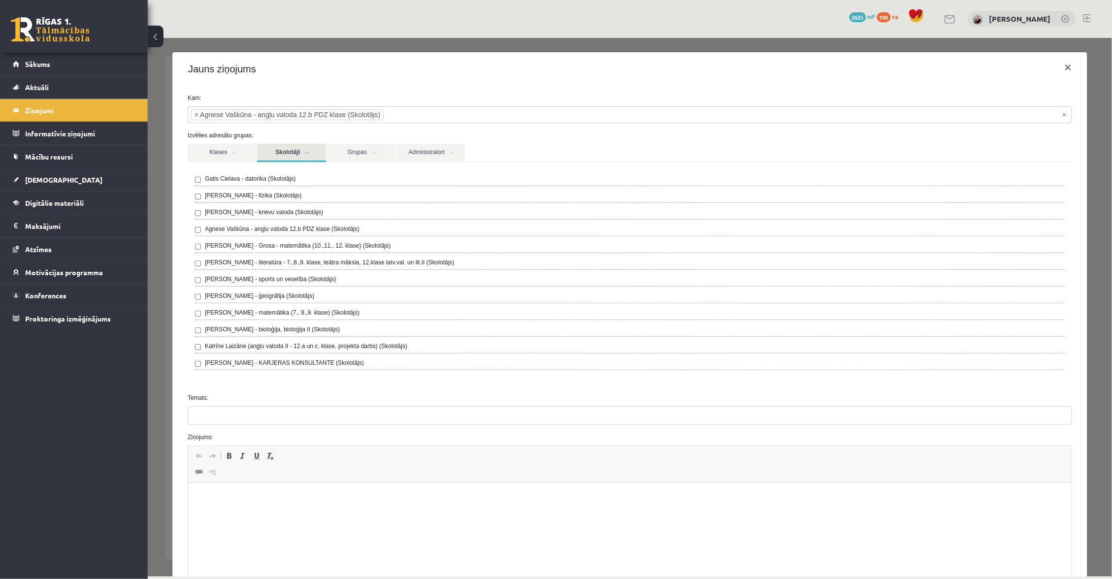
click at [238, 497] on p "Rich Text Editor, wiswyg-editor-47024983656240-1758194614-958" at bounding box center [628, 498] width 863 height 10
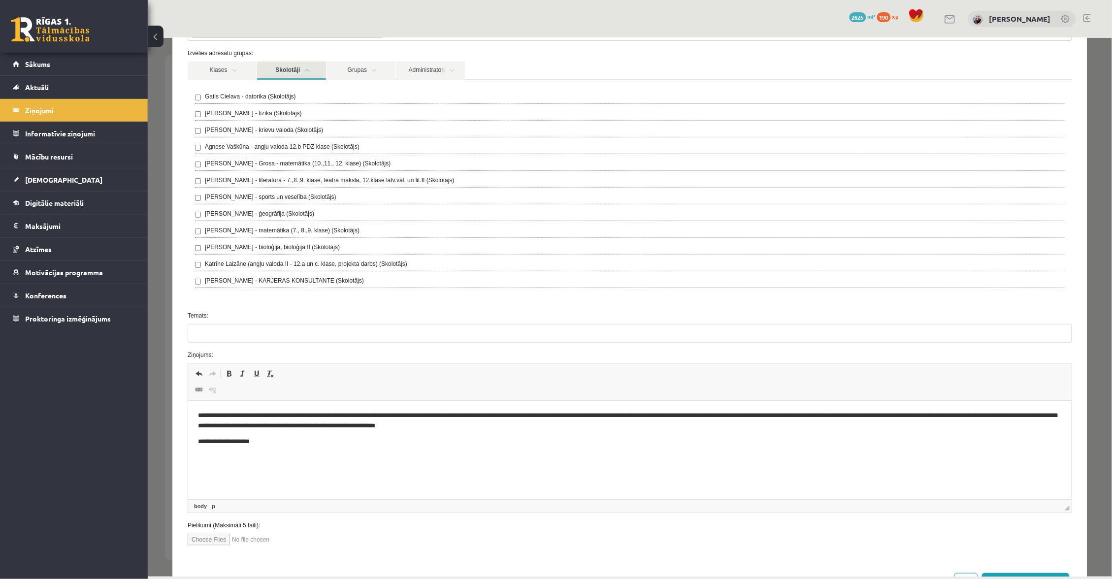
scroll to position [84, 0]
drag, startPoint x: 711, startPoint y: 413, endPoint x: 740, endPoint y: 415, distance: 29.1
click at [711, 413] on p "**********" at bounding box center [628, 419] width 863 height 20
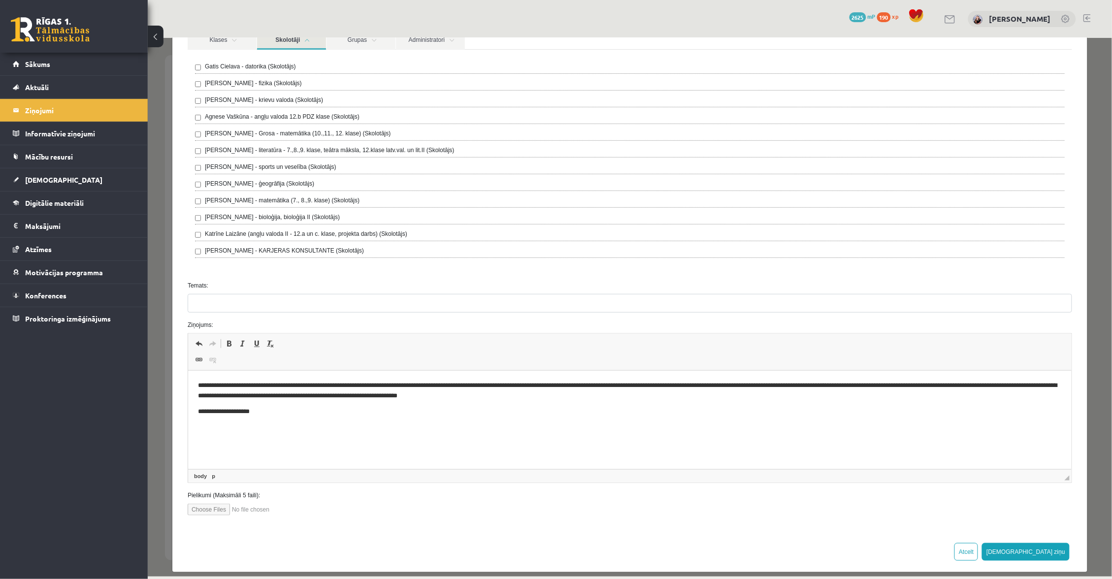
scroll to position [113, 0]
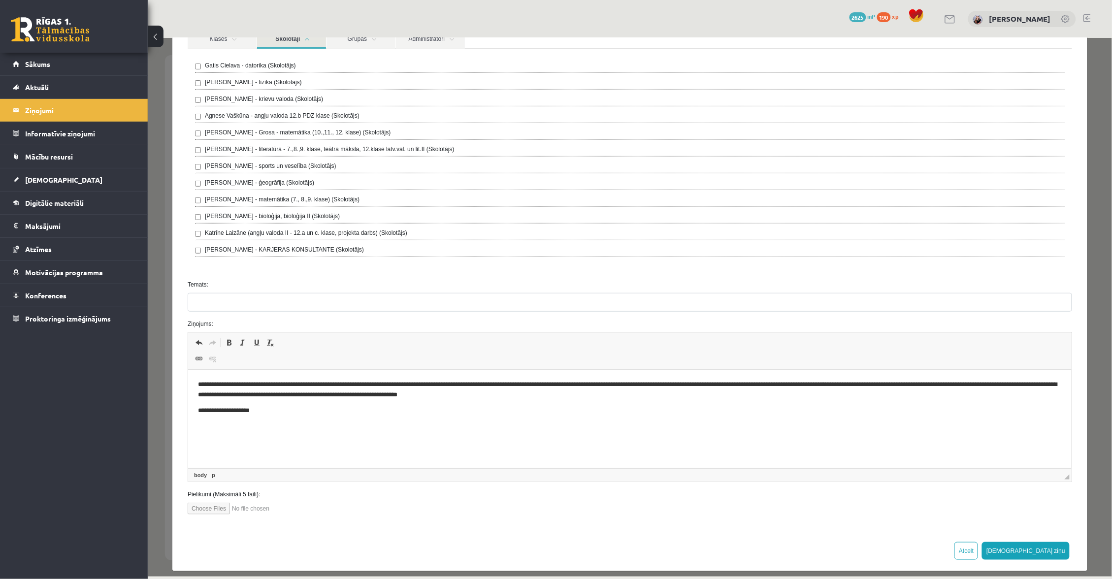
click at [329, 393] on p "**********" at bounding box center [628, 390] width 863 height 20
click at [589, 394] on p "**********" at bounding box center [628, 390] width 863 height 20
click at [592, 394] on p "**********" at bounding box center [628, 390] width 863 height 20
click at [592, 395] on p "**********" at bounding box center [628, 390] width 863 height 20
drag, startPoint x: 612, startPoint y: 393, endPoint x: 592, endPoint y: 396, distance: 20.9
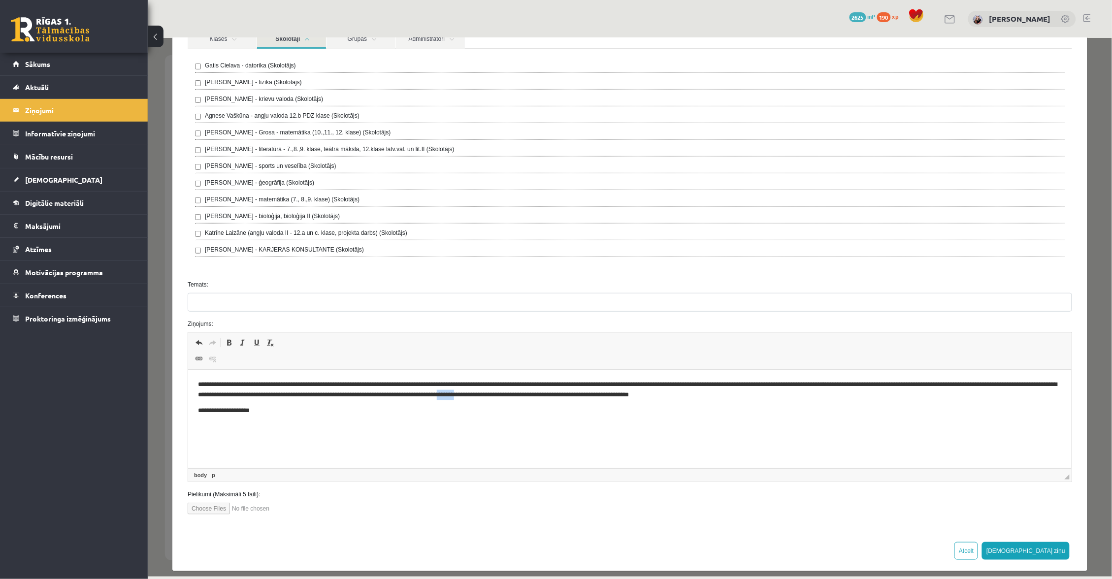
click at [592, 396] on p "**********" at bounding box center [628, 390] width 863 height 20
drag, startPoint x: 396, startPoint y: 395, endPoint x: 442, endPoint y: 405, distance: 46.8
click at [396, 395] on p "**********" at bounding box center [628, 390] width 863 height 20
click at [311, 425] on html "**********" at bounding box center [629, 398] width 883 height 56
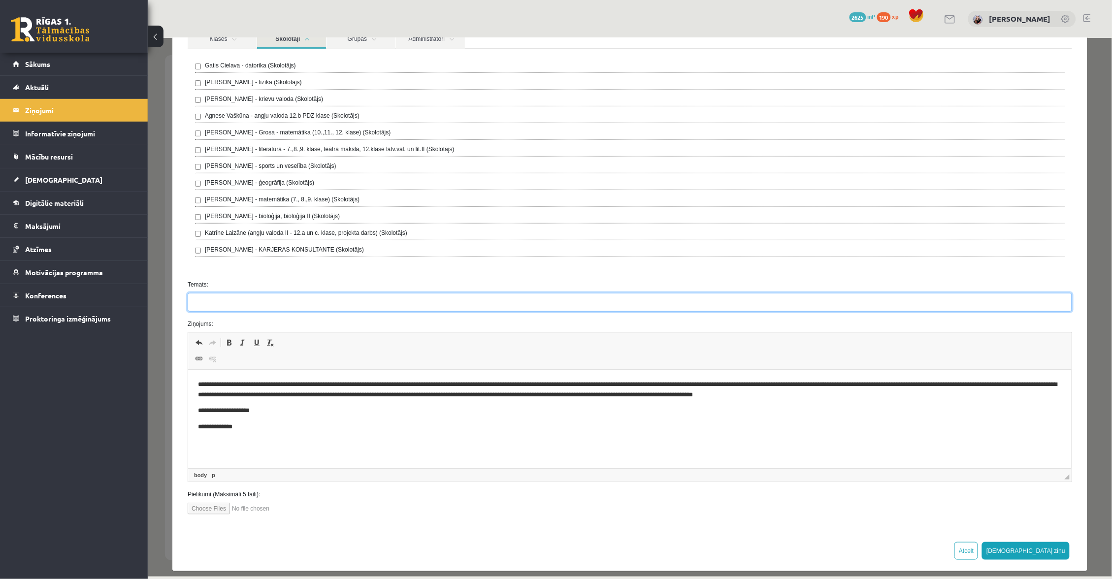
click at [375, 297] on input "Temats:" at bounding box center [629, 301] width 884 height 19
type input "**********"
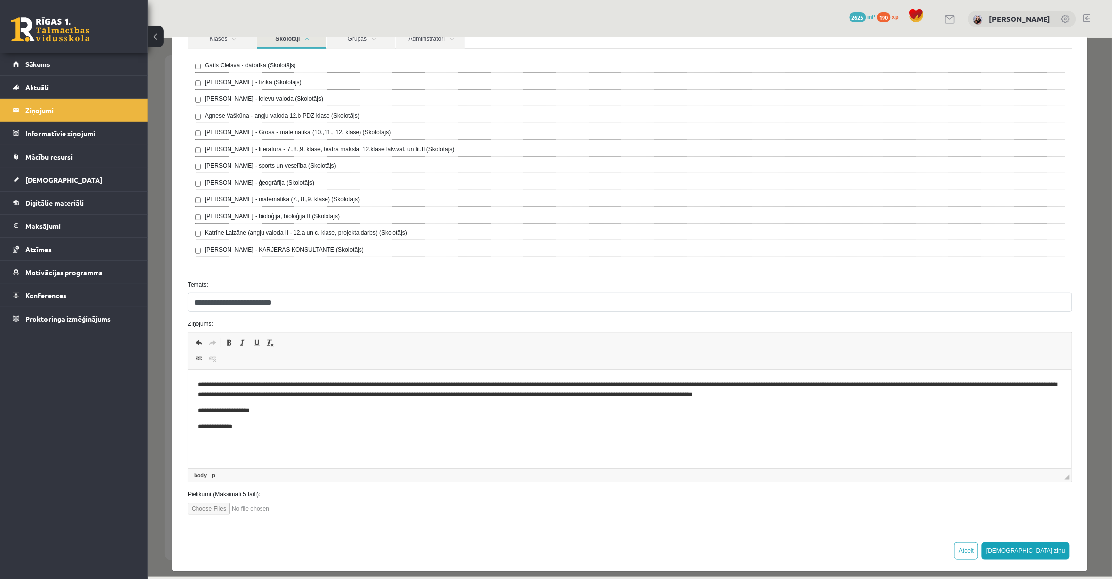
click at [1048, 543] on button "Sūtīt ziņu" at bounding box center [1025, 551] width 88 height 18
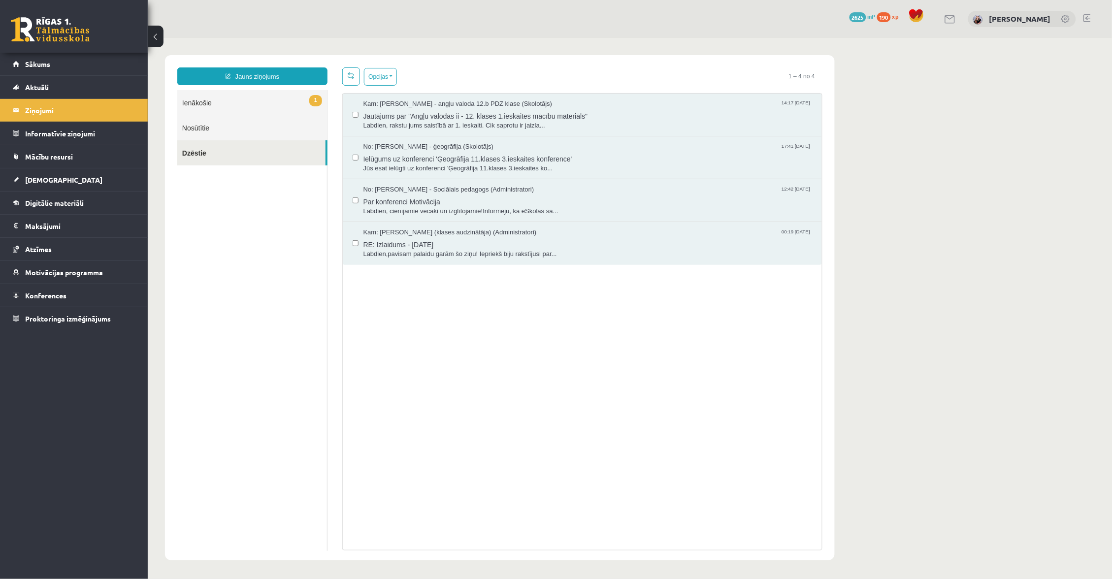
scroll to position [0, 0]
click at [287, 97] on link "1 Ienākošie" at bounding box center [252, 102] width 150 height 25
click at [288, 98] on link "1 Ienākošie" at bounding box center [252, 102] width 150 height 25
drag, startPoint x: 287, startPoint y: 98, endPoint x: 262, endPoint y: 97, distance: 25.1
click at [287, 98] on link "1 Ienākošie" at bounding box center [252, 102] width 150 height 25
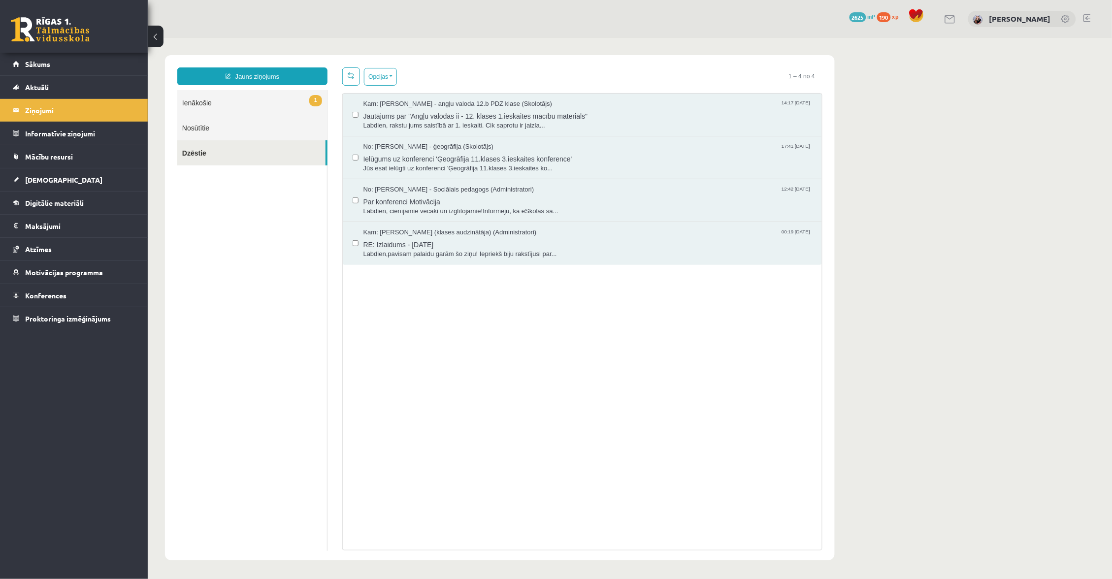
click at [218, 96] on link "1 Ienākošie" at bounding box center [252, 102] width 150 height 25
click at [202, 100] on link "1 Ienākošie" at bounding box center [252, 102] width 150 height 25
click at [201, 100] on link "1 Ienākošie" at bounding box center [252, 102] width 150 height 25
click at [201, 101] on link "1 Ienākošie" at bounding box center [252, 102] width 150 height 25
click at [73, 107] on legend "Ziņojumi 0" at bounding box center [80, 110] width 110 height 23
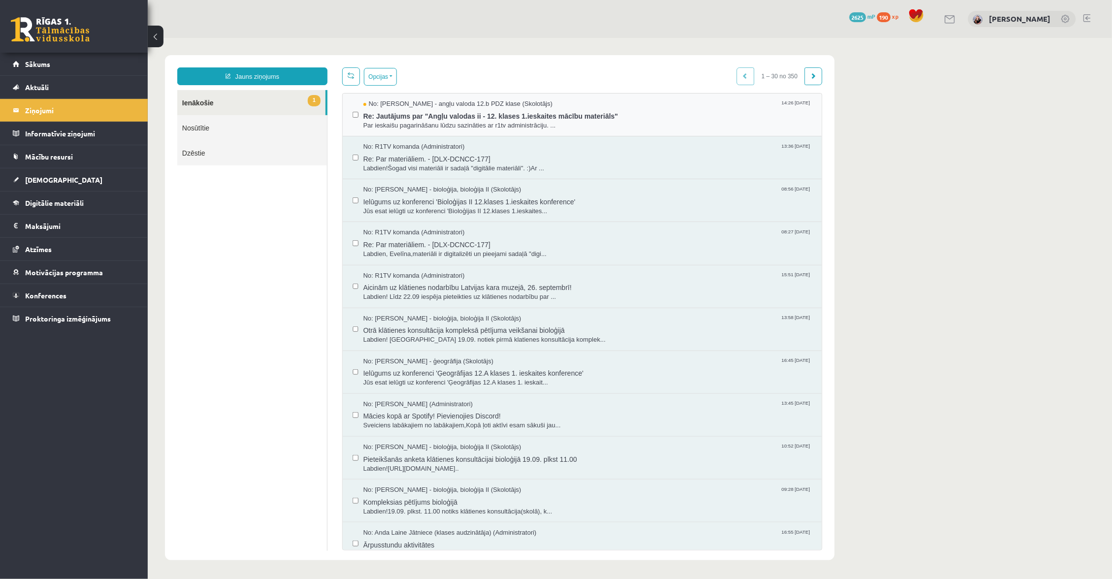
scroll to position [0, 0]
click at [442, 118] on span "Re: Jautājums par "Angļu valodas ii - 12. klases 1.ieskaites mācību materiāls"" at bounding box center [587, 114] width 448 height 12
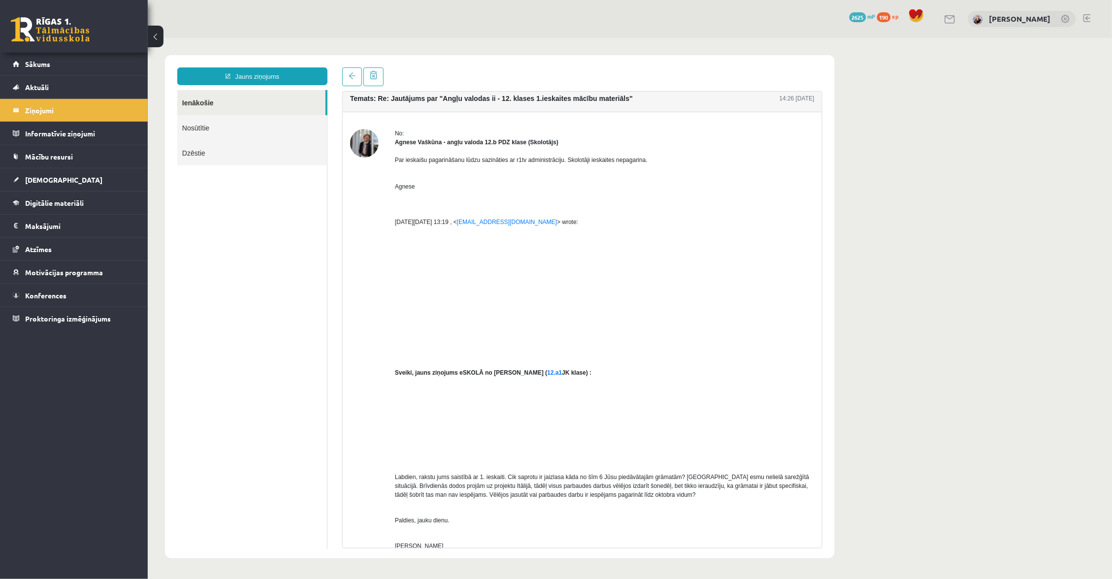
scroll to position [0, 0]
click at [352, 80] on link at bounding box center [352, 76] width 20 height 19
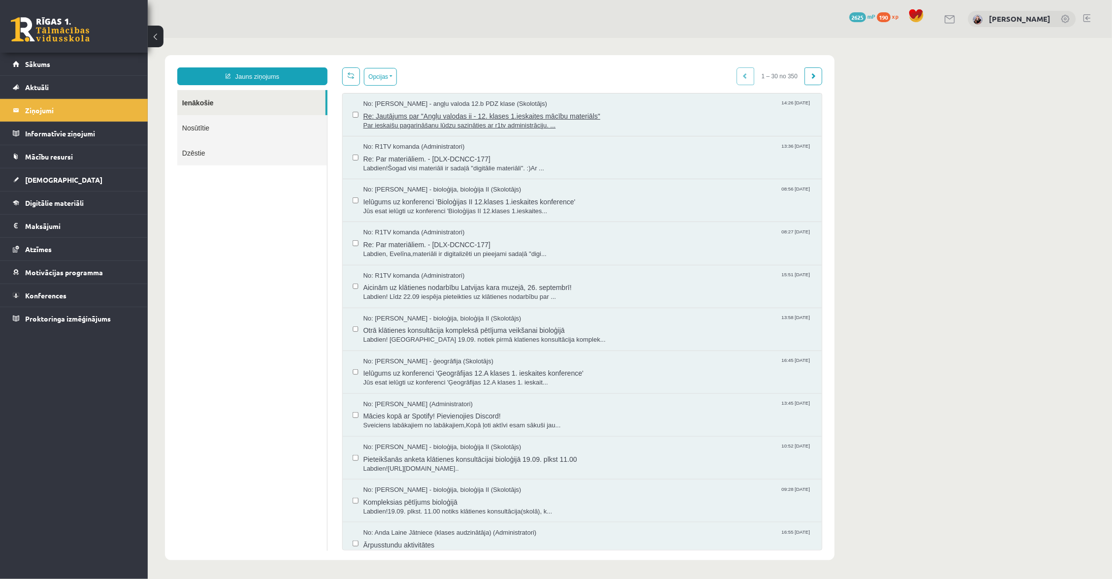
click at [527, 115] on span "Re: Jautājums par "Angļu valodas ii - 12. klases 1.ieskaites mācību materiāls"" at bounding box center [587, 114] width 448 height 12
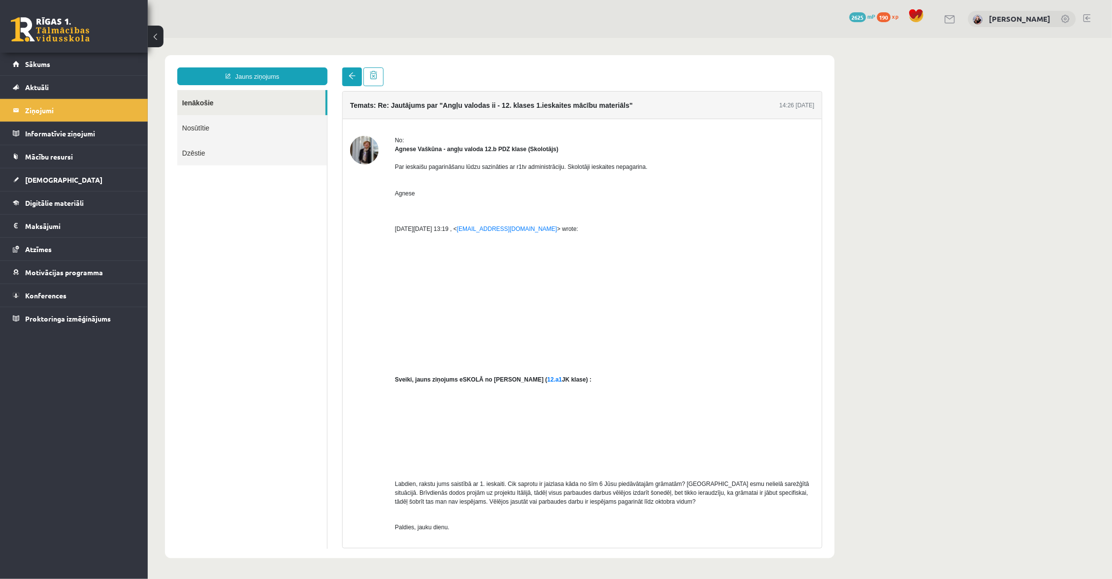
click at [356, 70] on link at bounding box center [352, 76] width 20 height 19
click at [352, 71] on link at bounding box center [352, 76] width 20 height 19
click at [89, 66] on link "Sākums" at bounding box center [74, 64] width 123 height 23
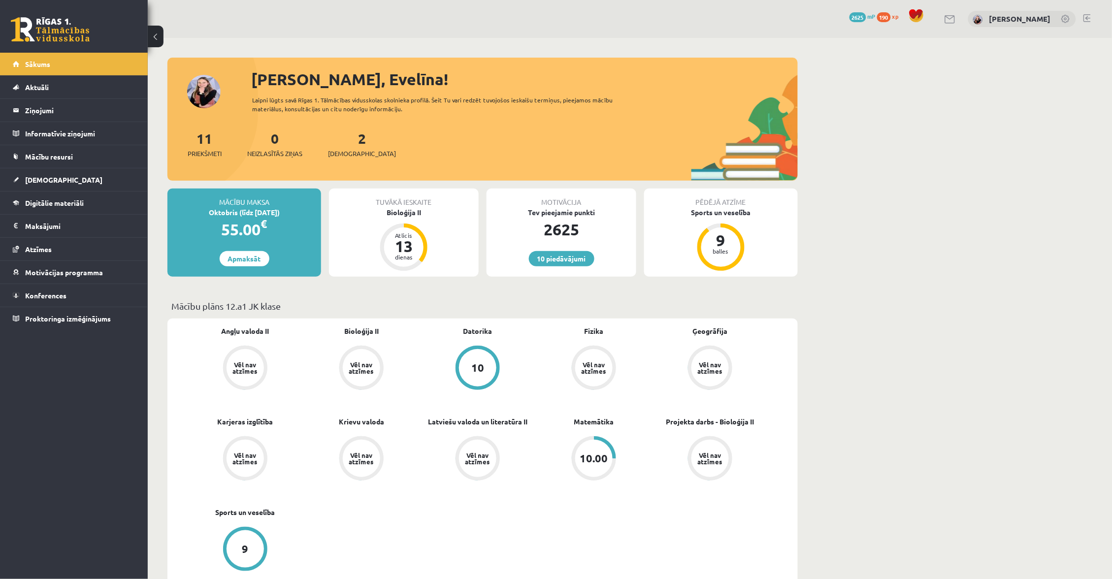
click at [275, 145] on div "0 Neizlasītās ziņas" at bounding box center [274, 143] width 55 height 31
click at [276, 144] on link "0 Neizlasītās ziņas" at bounding box center [274, 143] width 55 height 29
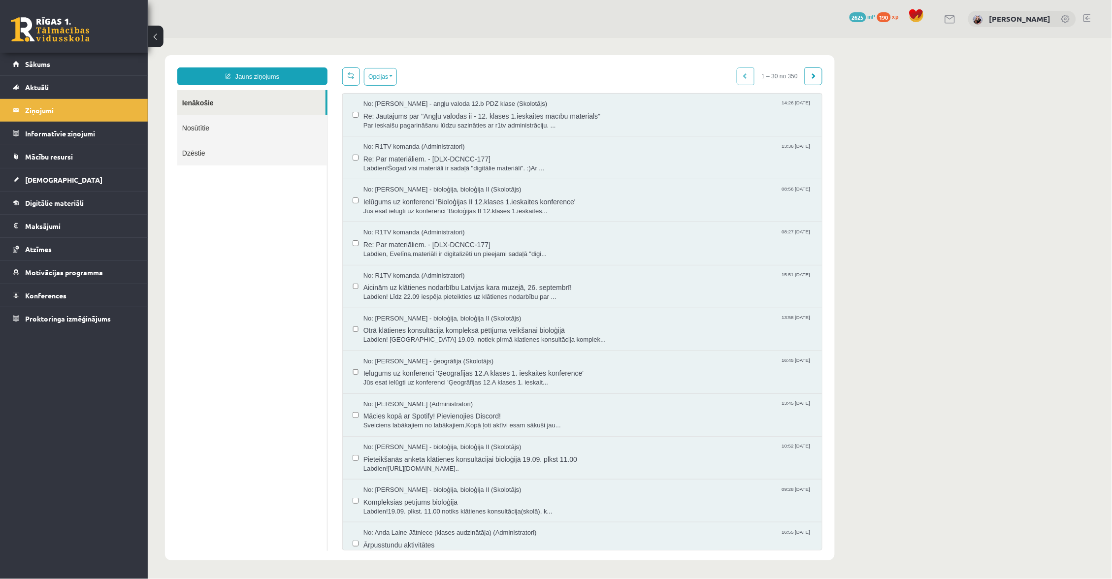
click at [257, 73] on link "Jauns ziņojums" at bounding box center [252, 76] width 150 height 18
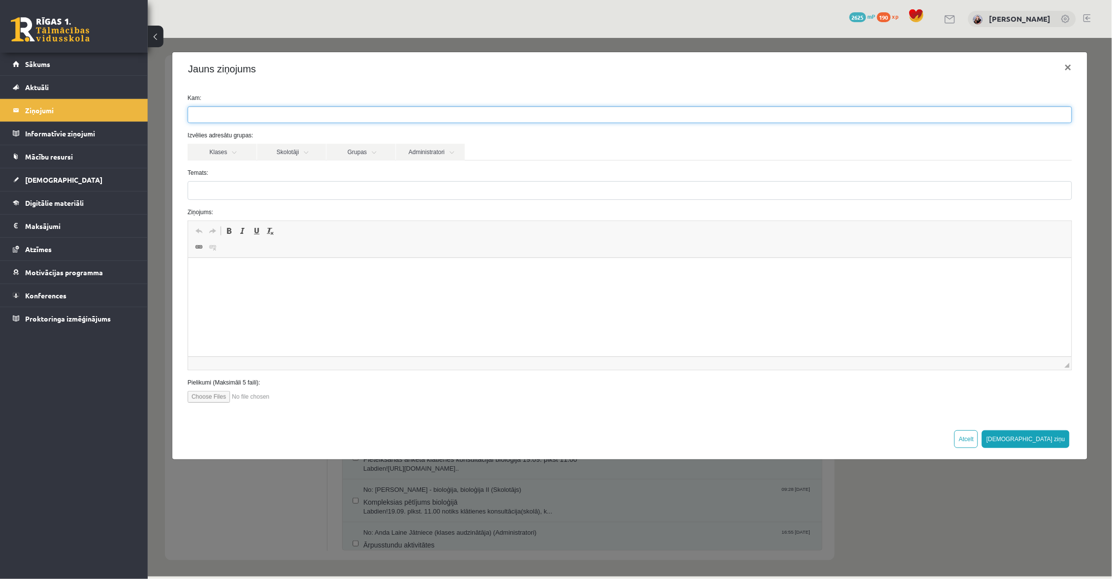
click at [299, 117] on ul at bounding box center [629, 114] width 883 height 16
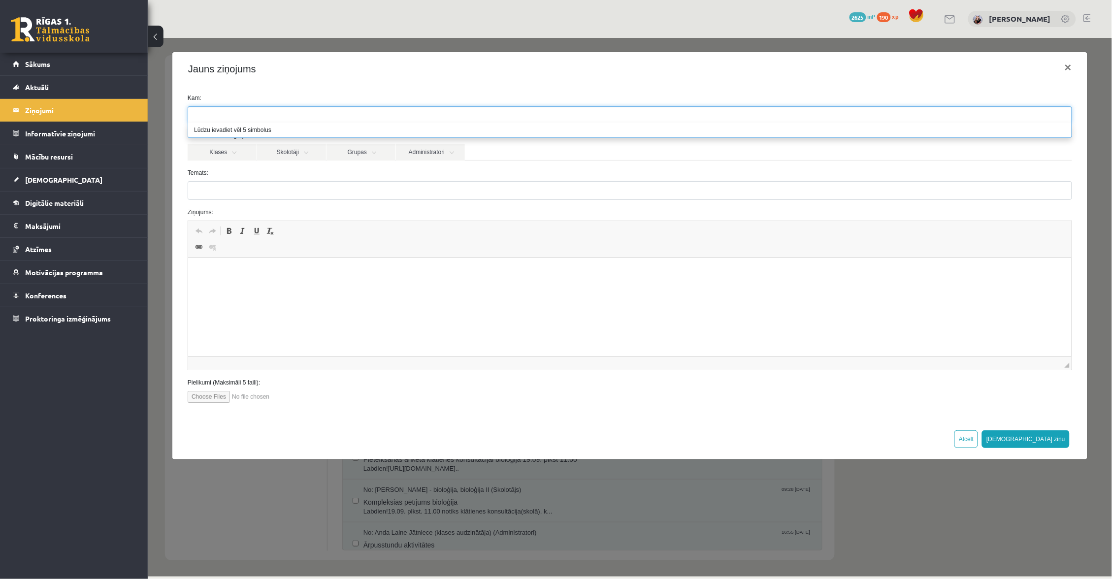
click at [977, 434] on button "Atcelt" at bounding box center [966, 439] width 24 height 18
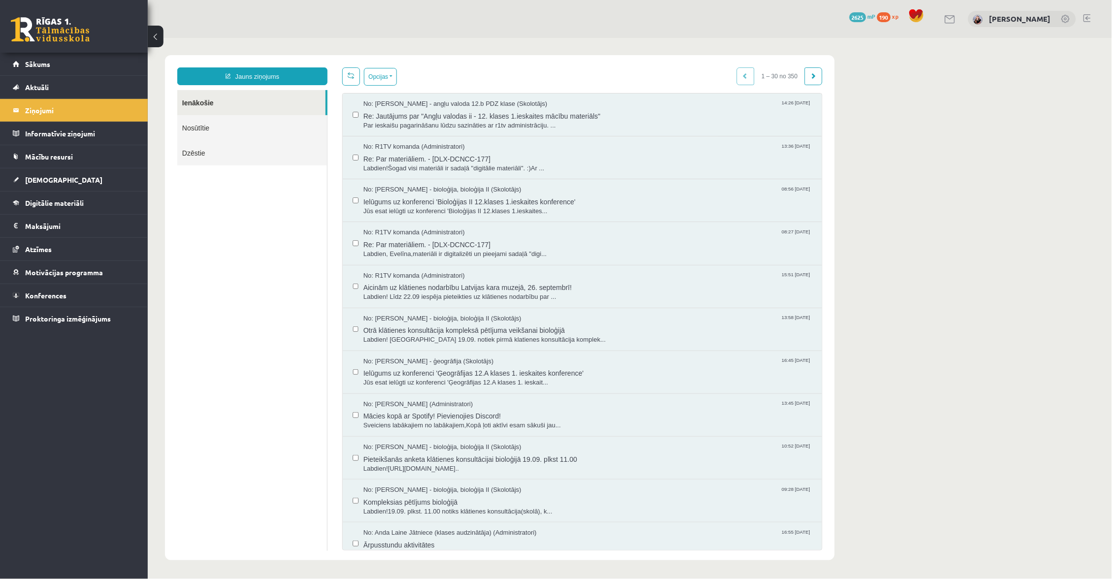
click at [250, 130] on link "Nosūtītie" at bounding box center [252, 127] width 150 height 25
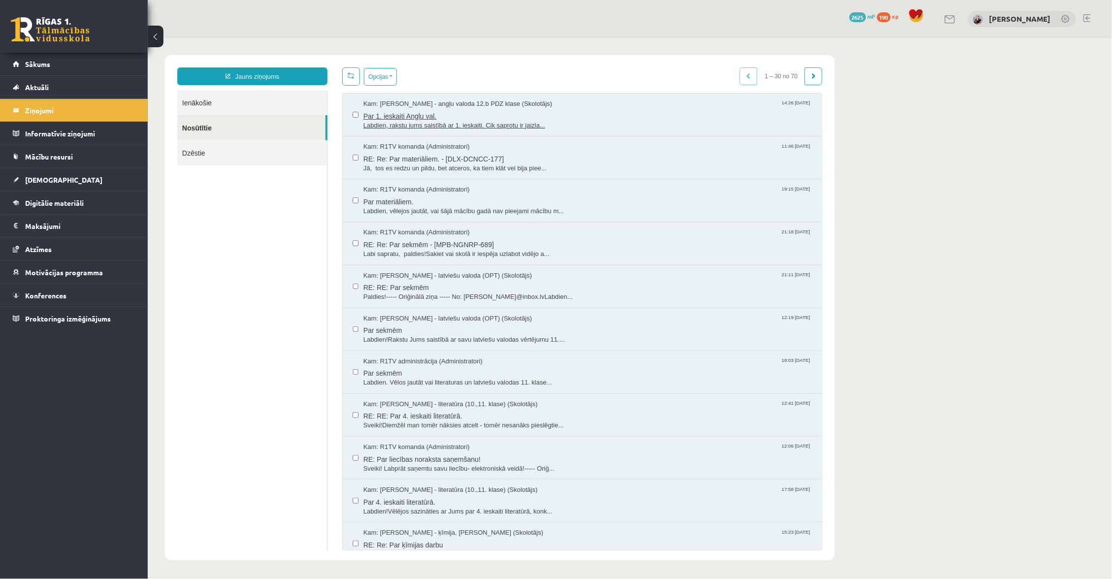
click at [779, 106] on span "14:26 [DATE]" at bounding box center [795, 102] width 32 height 7
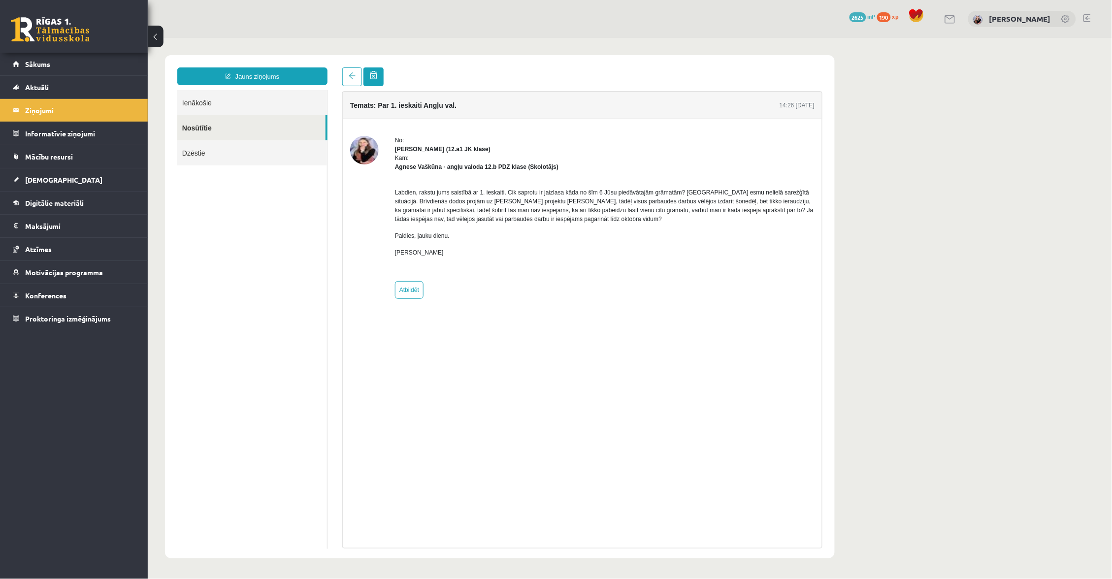
click at [373, 78] on span at bounding box center [372, 74] width 7 height 8
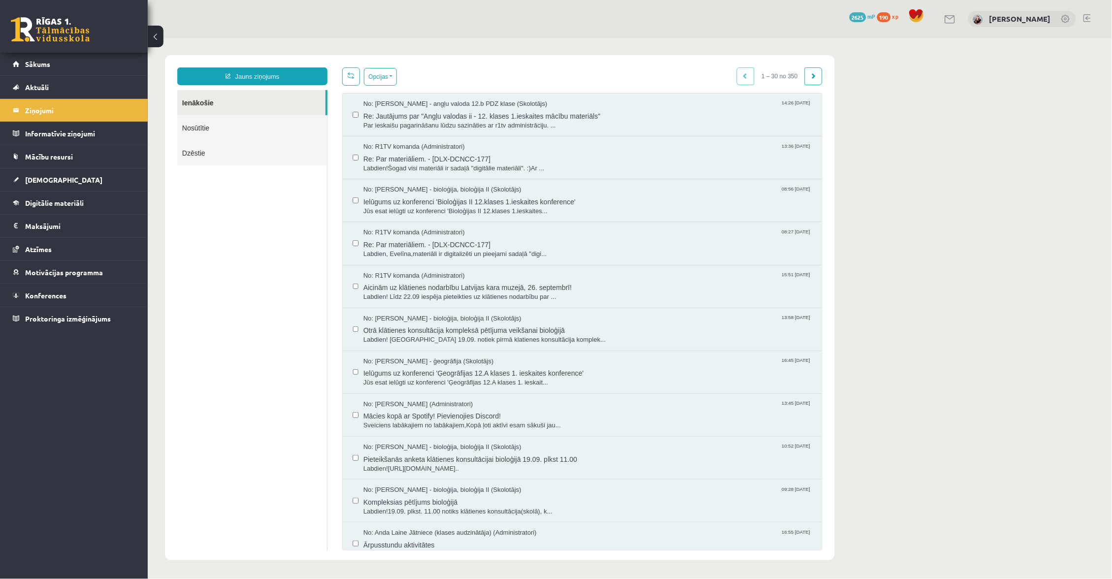
click at [278, 103] on link "Ienākošie" at bounding box center [251, 102] width 148 height 25
click at [427, 121] on span "Par ieskaišu pagarināšanu lūdzu sazināties ar r1tv administrāciju. ..." at bounding box center [587, 125] width 448 height 9
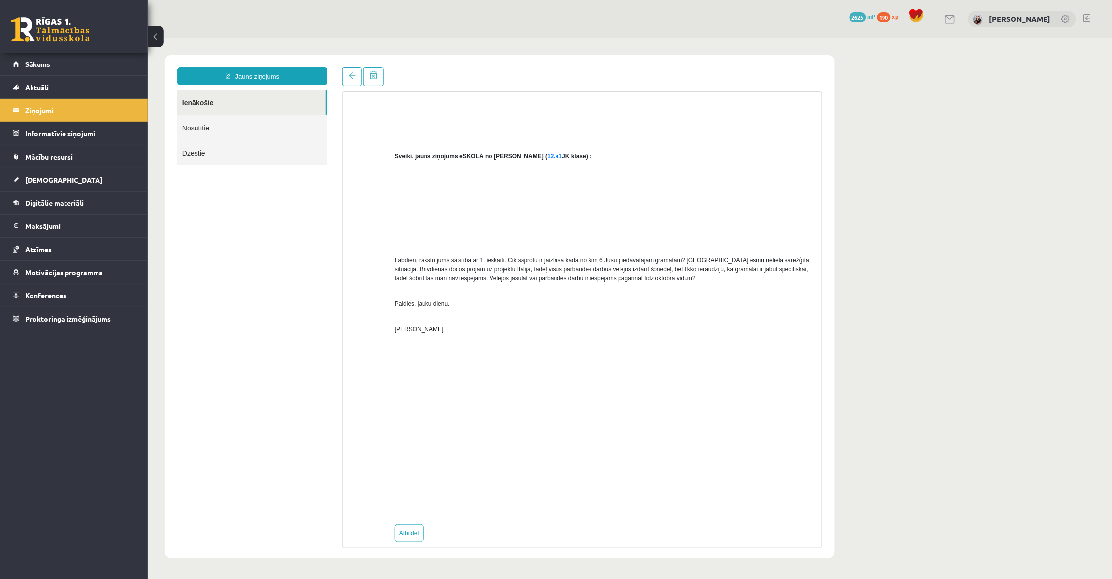
click at [417, 524] on link "Atbildēt" at bounding box center [408, 533] width 29 height 18
type input "**********"
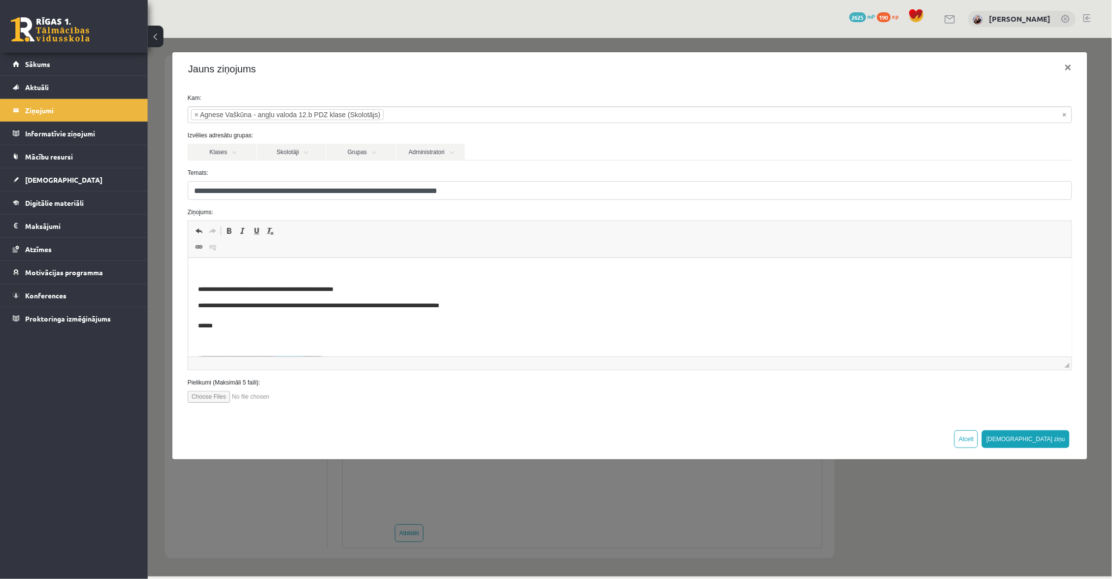
click at [395, 270] on p "Rich Text Editor, wiswyg-editor-47024904179120-1758194902-918" at bounding box center [628, 273] width 863 height 10
click at [977, 440] on button "Atcelt" at bounding box center [966, 439] width 24 height 18
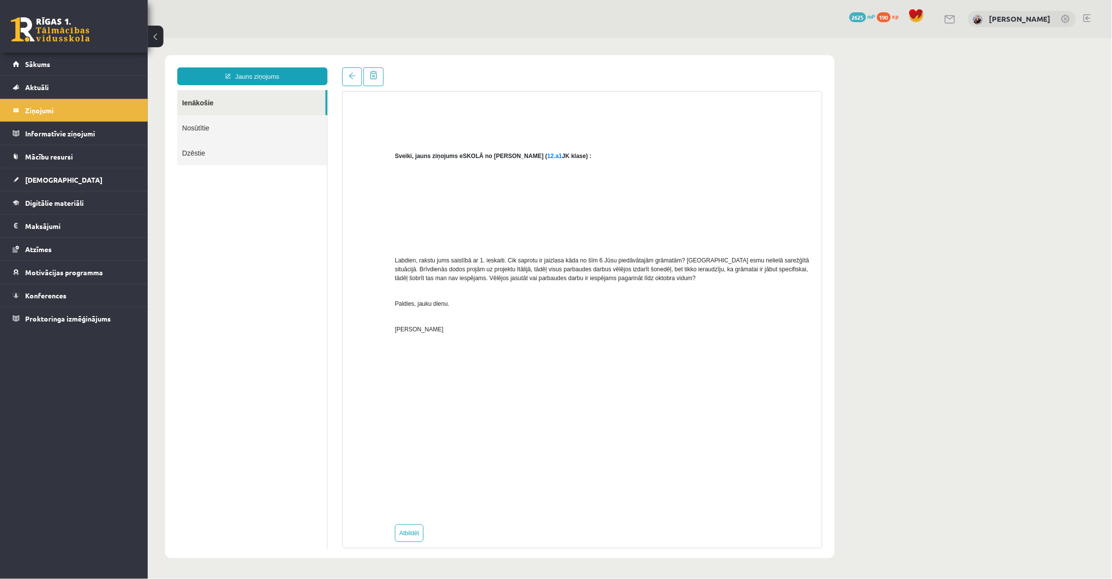
click at [221, 71] on link "Jauns ziņojums" at bounding box center [252, 76] width 150 height 18
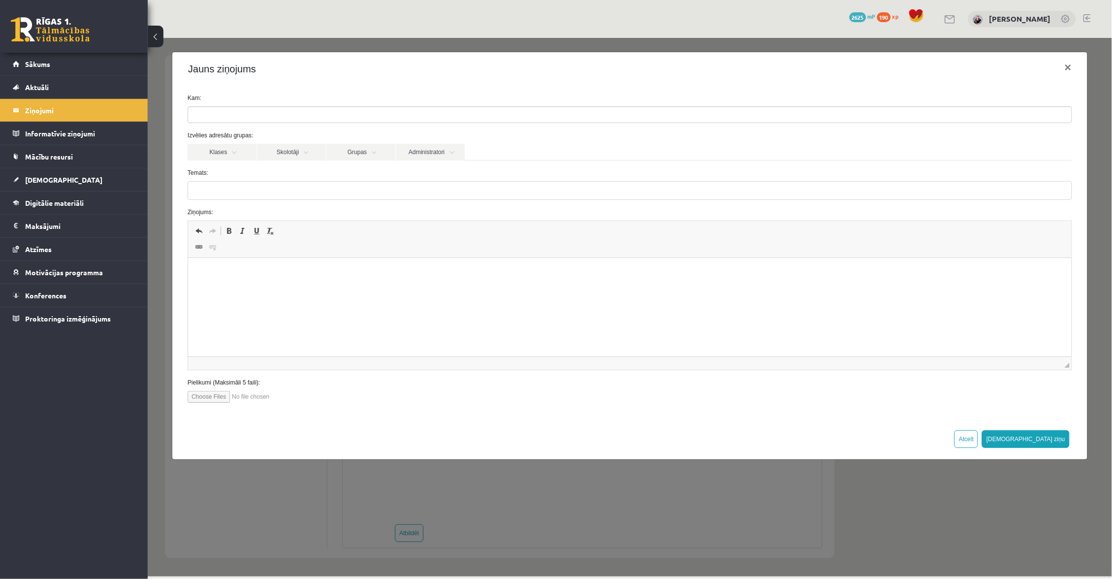
click at [339, 122] on span at bounding box center [629, 114] width 884 height 17
click at [430, 150] on link "Administratori" at bounding box center [429, 151] width 69 height 17
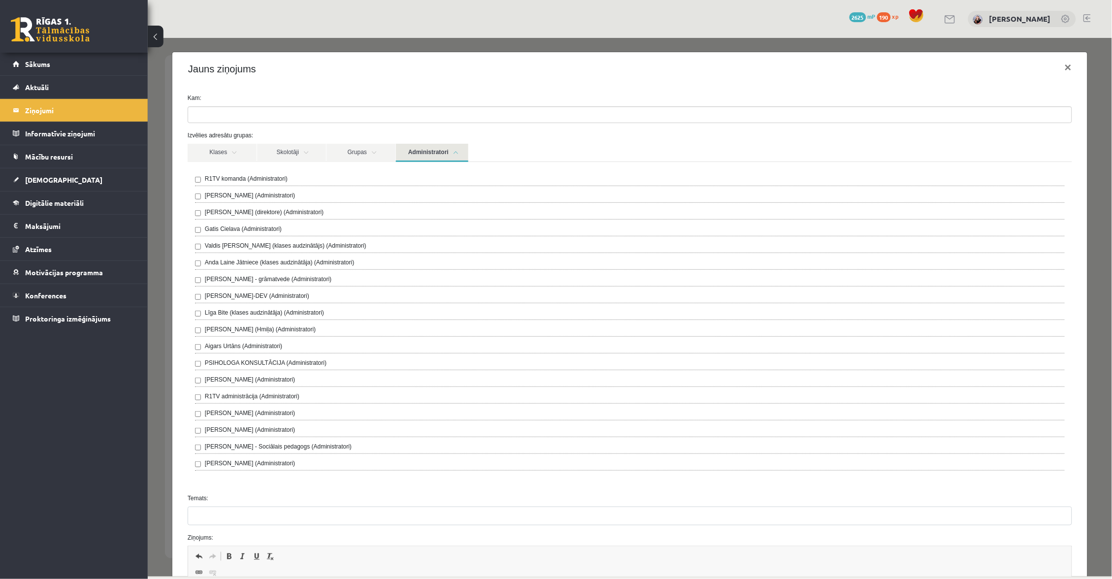
click at [286, 177] on label "R1TV komanda (Administratori)" at bounding box center [245, 178] width 83 height 9
click at [424, 145] on link "Administratori" at bounding box center [431, 152] width 72 height 18
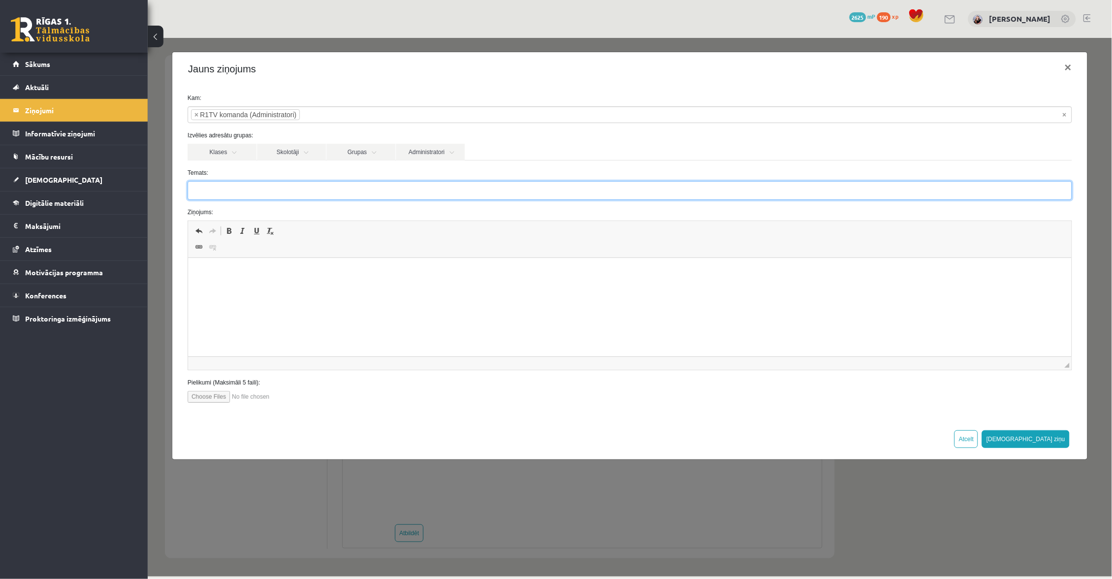
click at [300, 186] on input "Temats:" at bounding box center [629, 190] width 884 height 19
type input "**********"
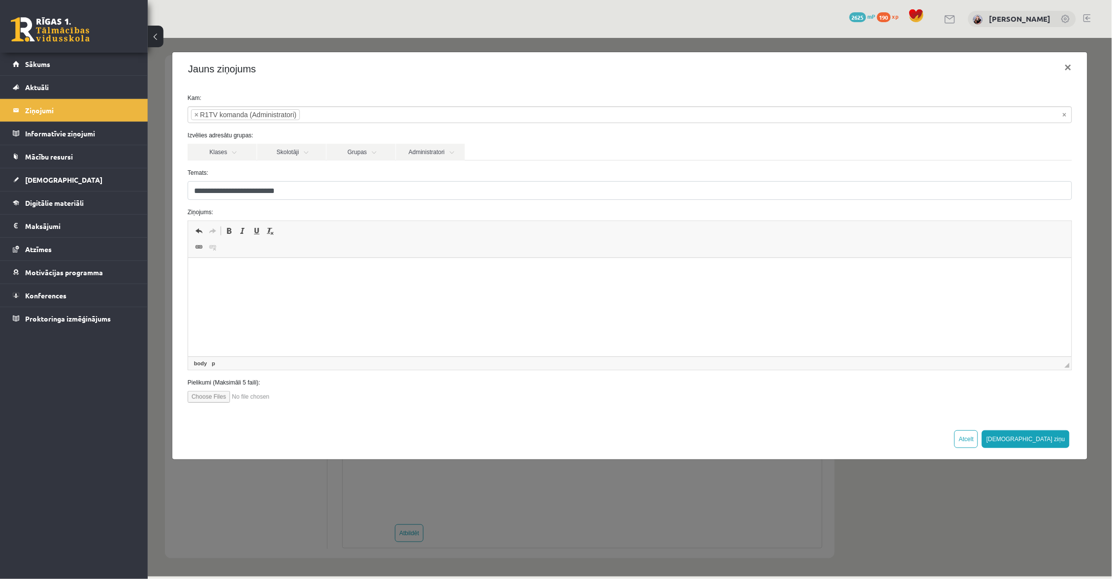
click at [375, 288] on html at bounding box center [629, 273] width 883 height 30
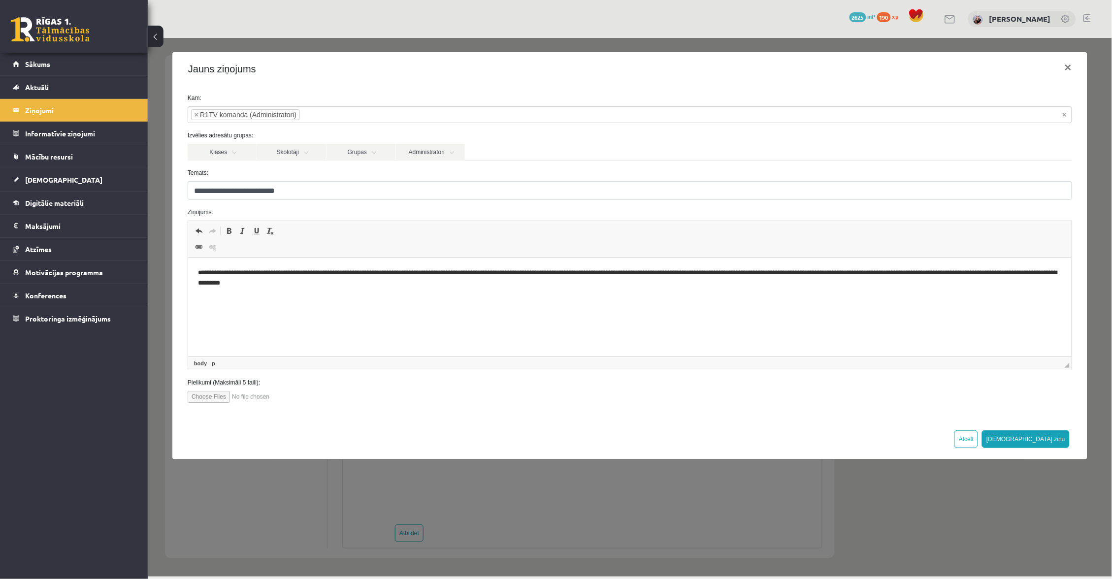
click at [969, 277] on p "**********" at bounding box center [628, 278] width 863 height 20
drag, startPoint x: 961, startPoint y: 273, endPoint x: 999, endPoint y: 274, distance: 38.4
click at [961, 273] on p "**********" at bounding box center [628, 278] width 863 height 20
click at [966, 273] on p "**********" at bounding box center [628, 278] width 863 height 20
click at [620, 283] on p "**********" at bounding box center [628, 278] width 863 height 20
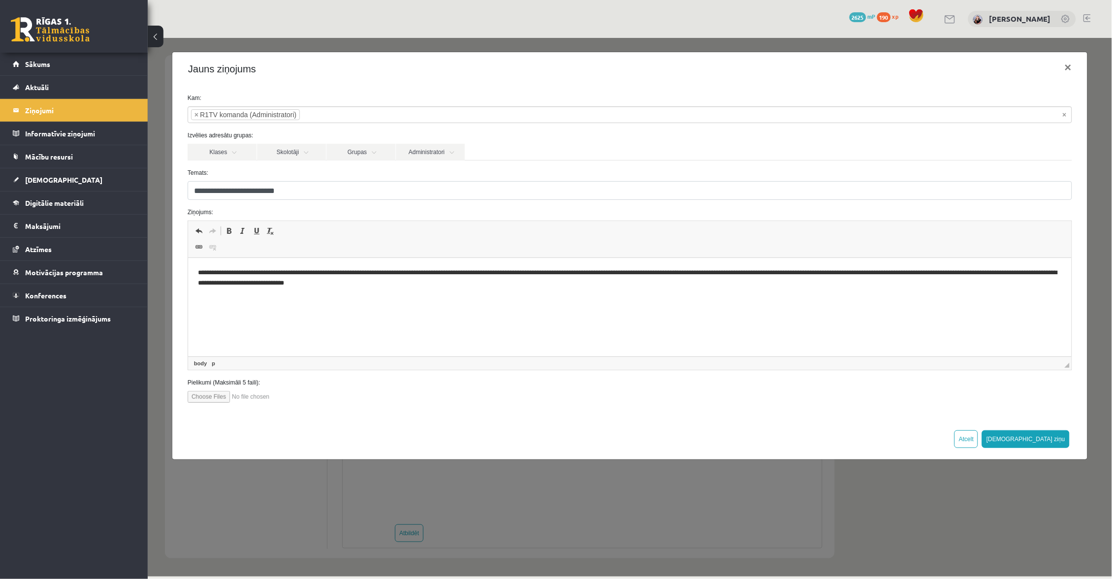
click at [1048, 277] on p "**********" at bounding box center [628, 278] width 863 height 20
drag, startPoint x: 1052, startPoint y: 274, endPoint x: 1058, endPoint y: 277, distance: 7.3
click at [1040, 272] on p "**********" at bounding box center [628, 278] width 863 height 20
click at [632, 297] on html "**********" at bounding box center [629, 277] width 883 height 39
drag, startPoint x: 1057, startPoint y: 437, endPoint x: 1050, endPoint y: 435, distance: 7.2
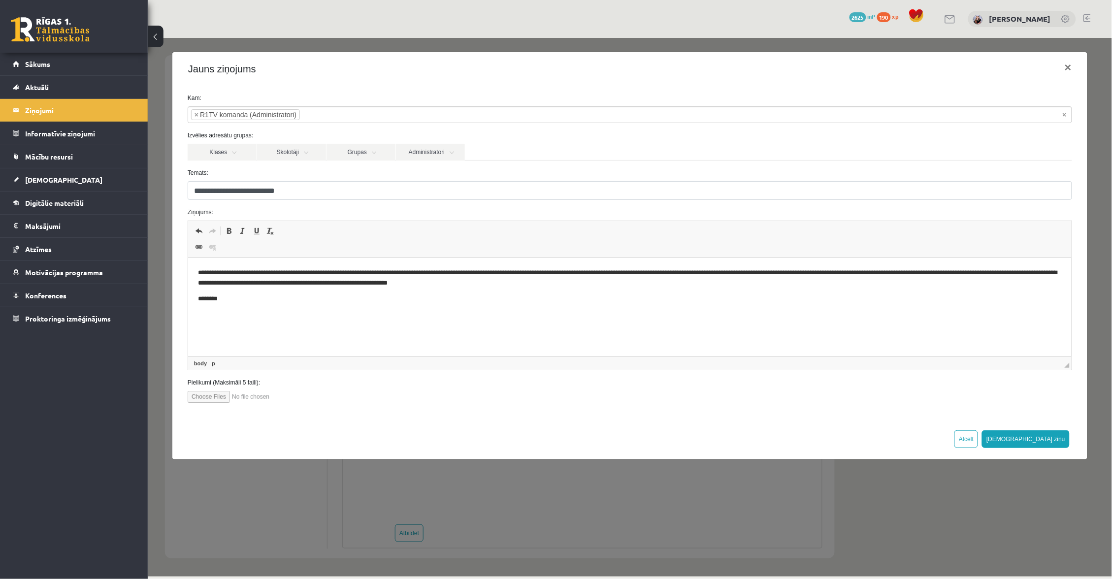
click at [1056, 437] on button "Sūtīt ziņu" at bounding box center [1025, 439] width 88 height 18
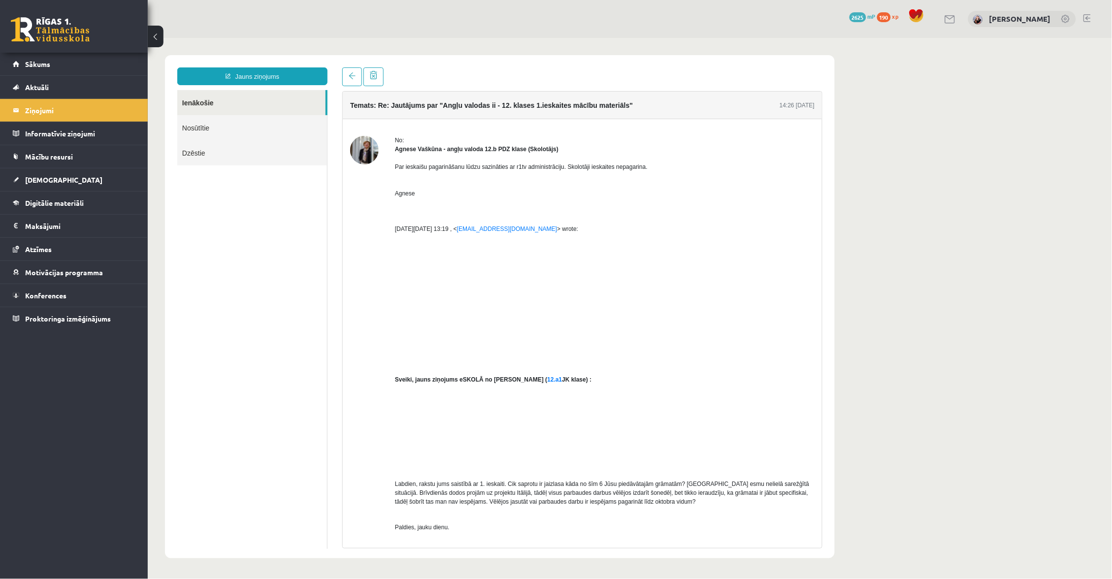
click at [213, 95] on link "Ienākošie" at bounding box center [251, 102] width 148 height 25
click at [212, 98] on link "Ienākošie" at bounding box center [251, 102] width 148 height 25
click at [212, 99] on link "Ienākošie" at bounding box center [251, 102] width 148 height 25
click at [96, 64] on link "Sākums" at bounding box center [74, 64] width 123 height 23
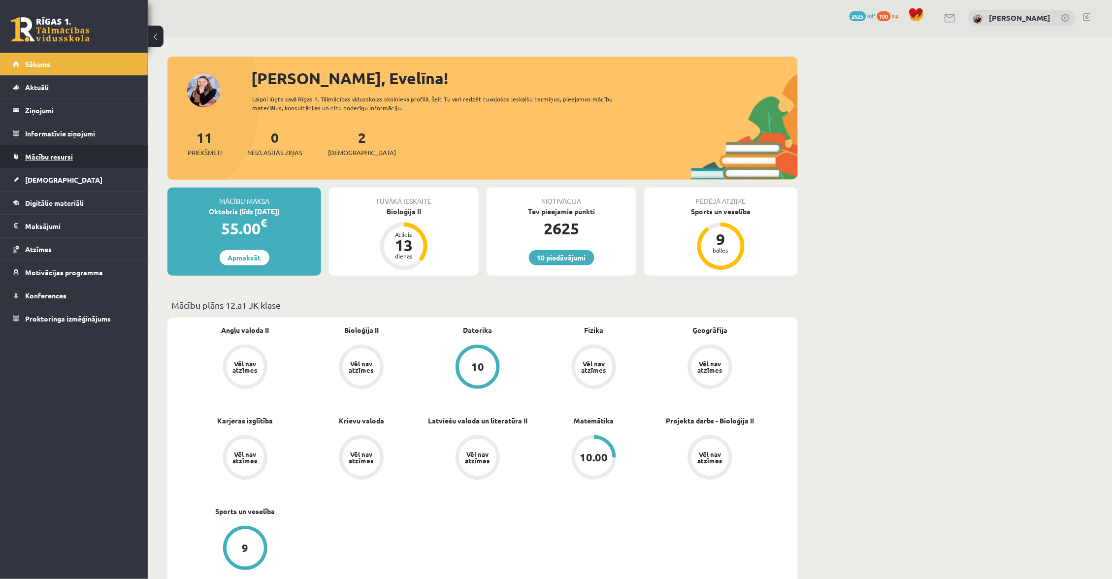
click at [50, 158] on span "Mācību resursi" at bounding box center [49, 156] width 48 height 9
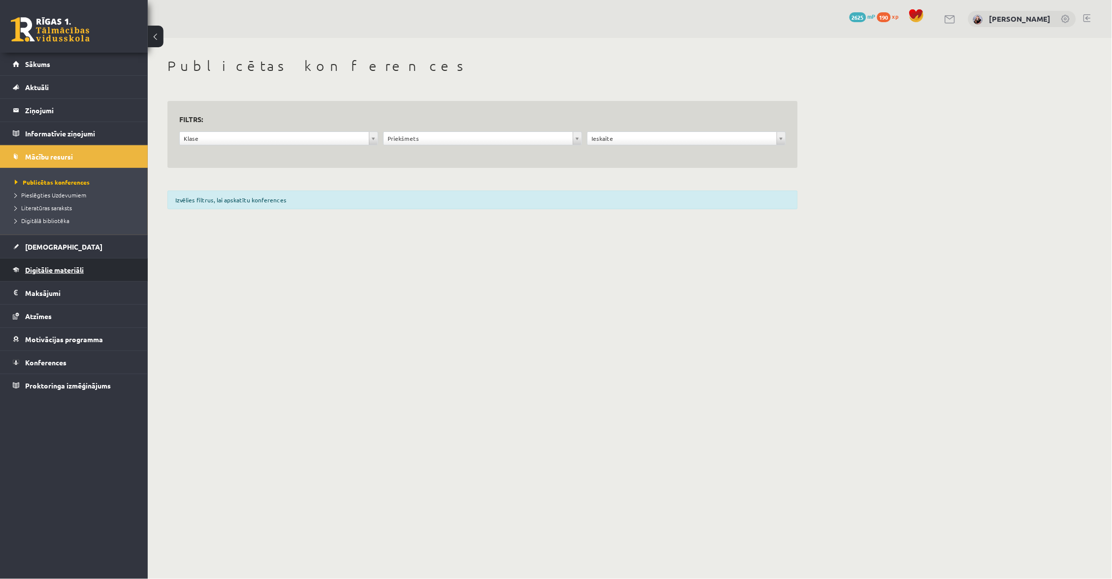
click at [46, 273] on span "Digitālie materiāli" at bounding box center [54, 269] width 59 height 9
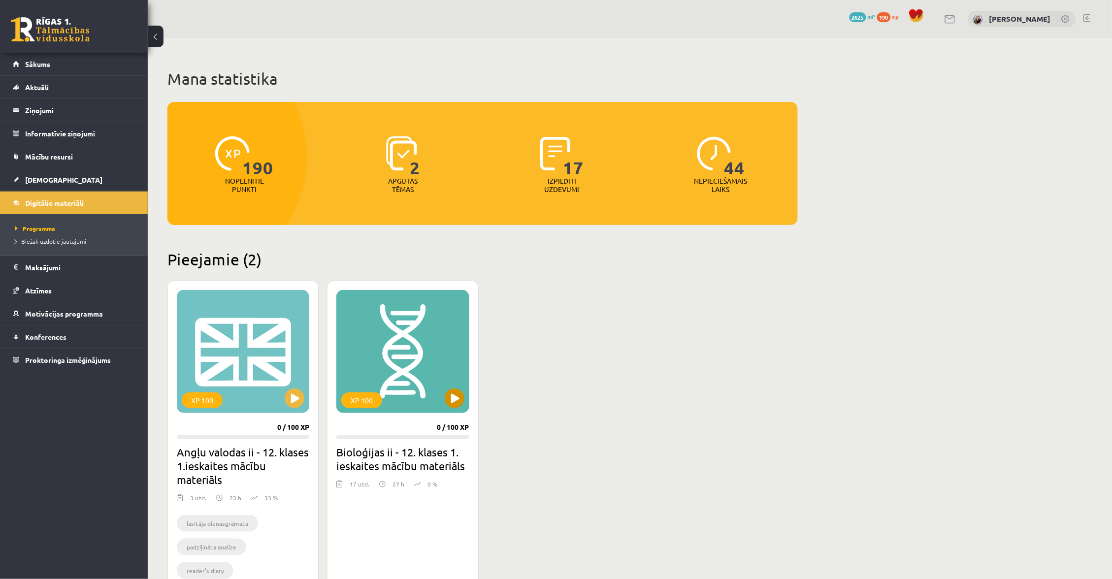
click at [457, 403] on button at bounding box center [455, 398] width 20 height 20
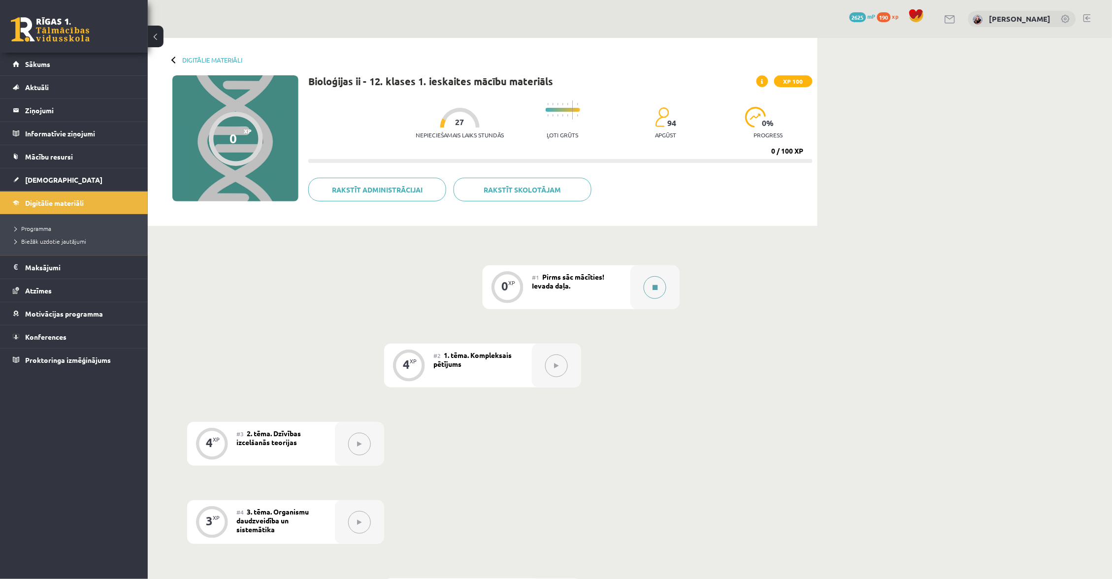
click at [667, 285] on div at bounding box center [654, 287] width 49 height 44
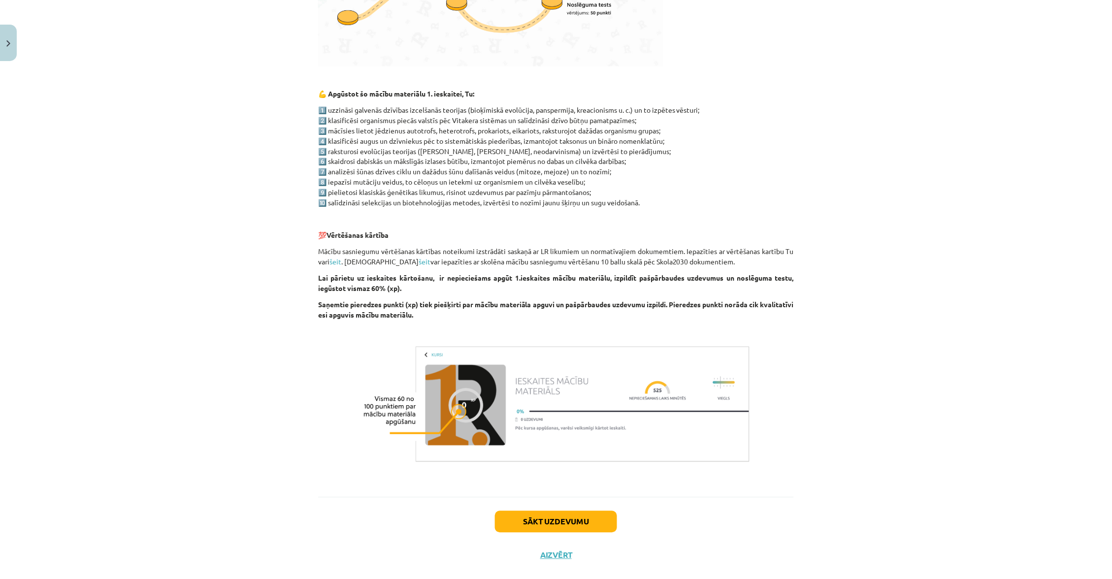
scroll to position [514, 0]
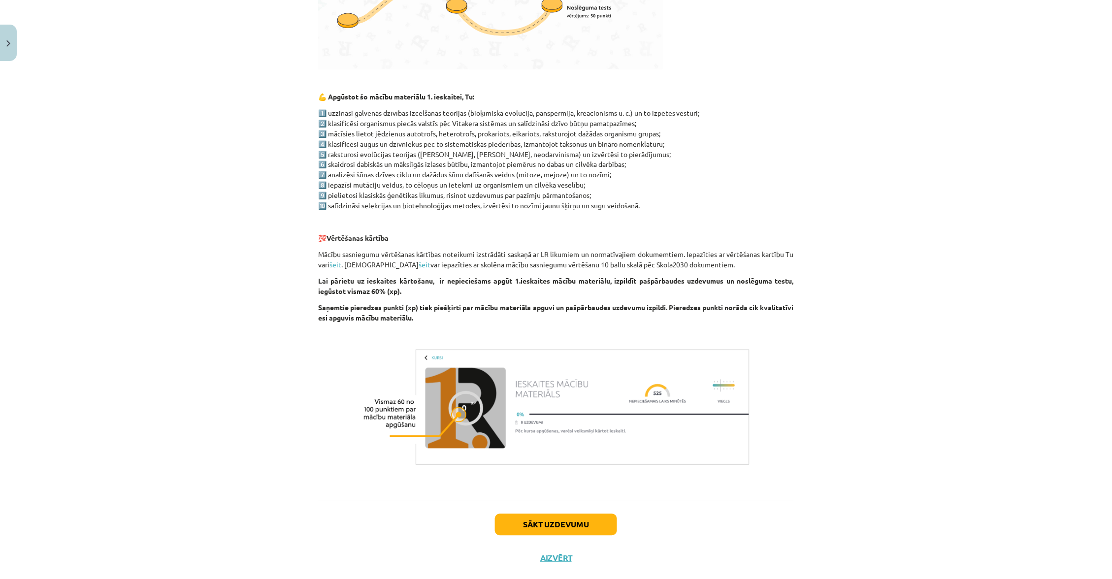
click at [540, 514] on button "Sākt uzdevumu" at bounding box center [556, 525] width 122 height 22
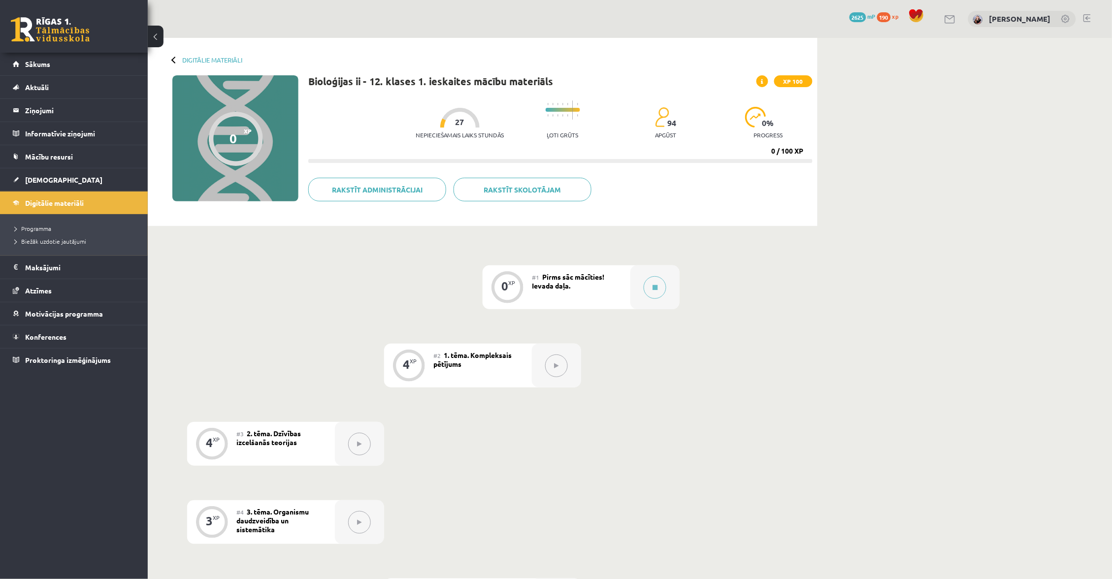
click at [619, 293] on div "#1 Pirms sāc mācīties! Ievada daļa." at bounding box center [581, 287] width 98 height 44
click at [643, 285] on button at bounding box center [654, 287] width 23 height 23
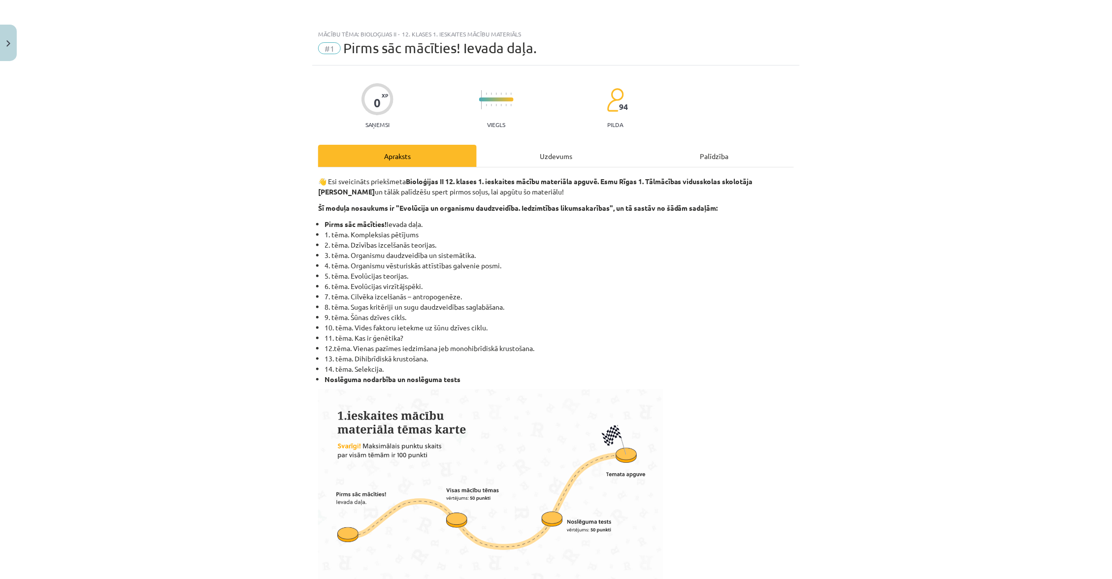
click at [560, 157] on div "Uzdevums" at bounding box center [556, 156] width 159 height 22
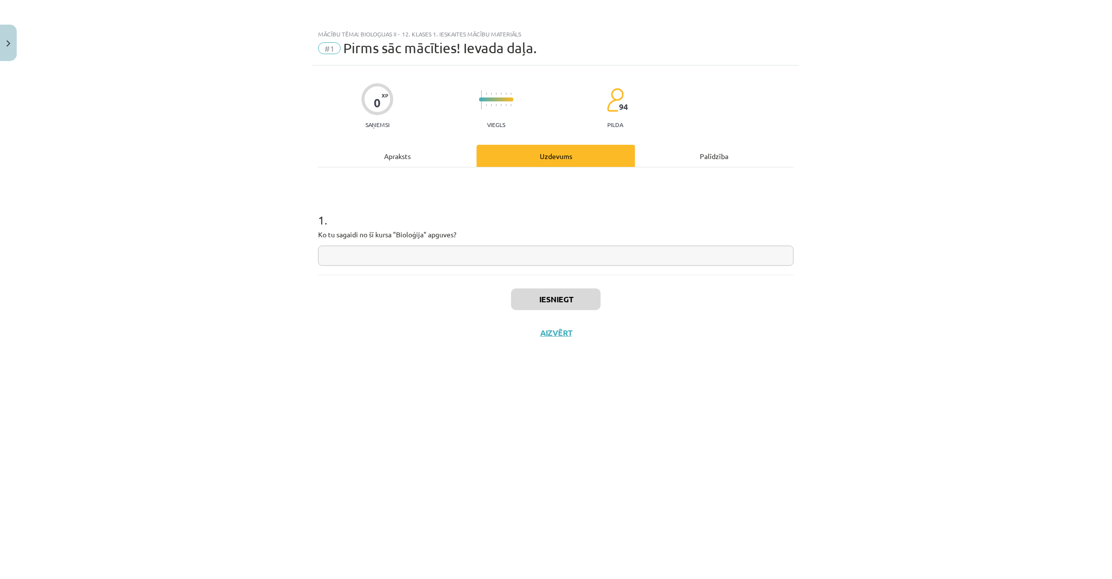
click at [538, 261] on input "text" at bounding box center [556, 256] width 476 height 20
type input "*"
drag, startPoint x: 346, startPoint y: 252, endPoint x: 294, endPoint y: 253, distance: 51.7
click at [294, 253] on div "**********" at bounding box center [556, 289] width 1112 height 579
type input "**********"
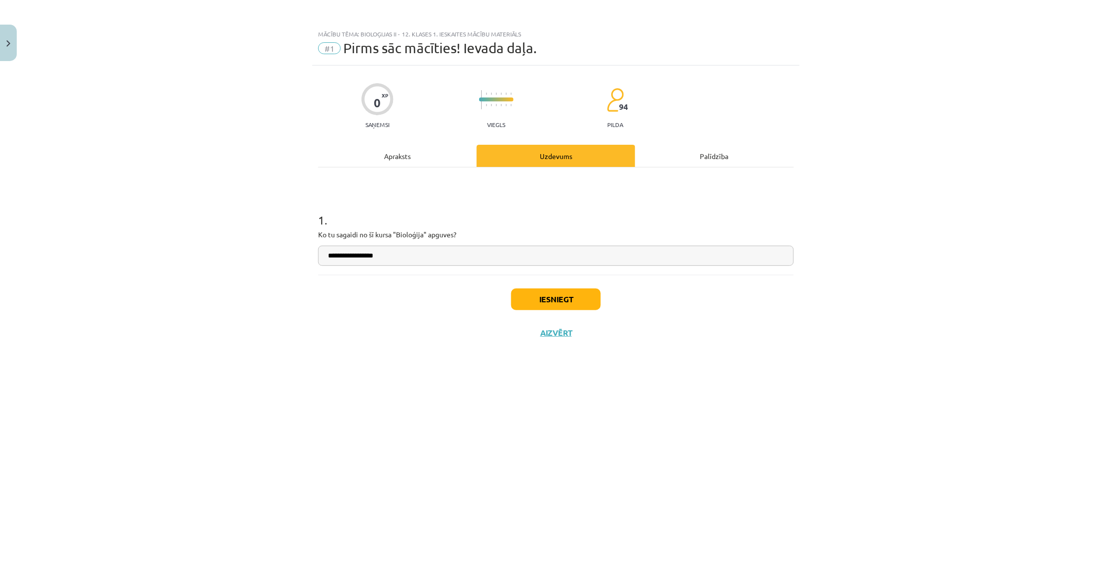
click at [573, 295] on button "Iesniegt" at bounding box center [556, 299] width 90 height 22
click at [561, 334] on button "Nākamā nodarbība" at bounding box center [556, 339] width 96 height 23
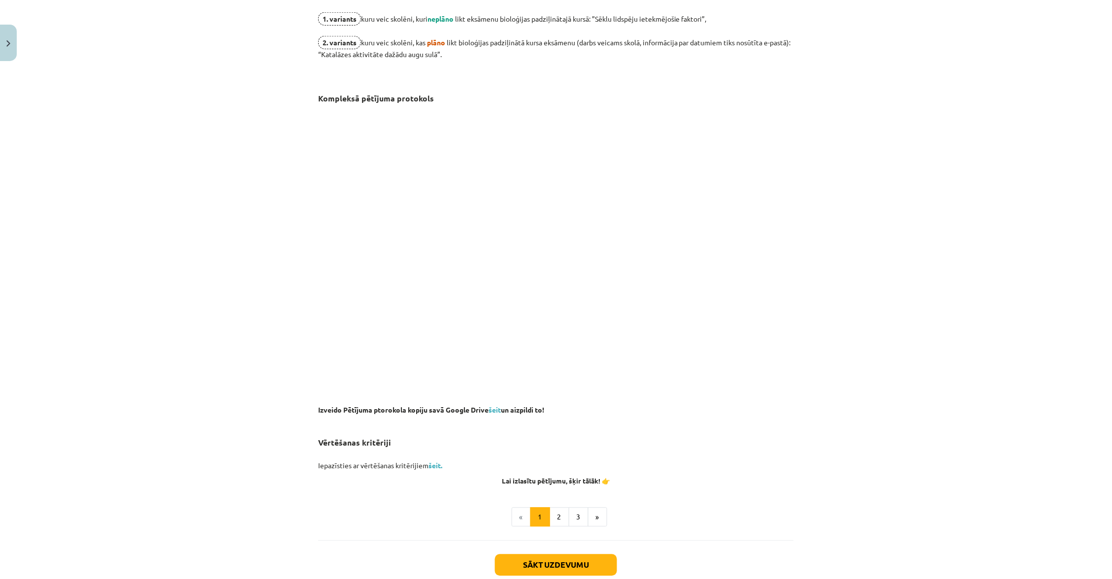
scroll to position [494, 0]
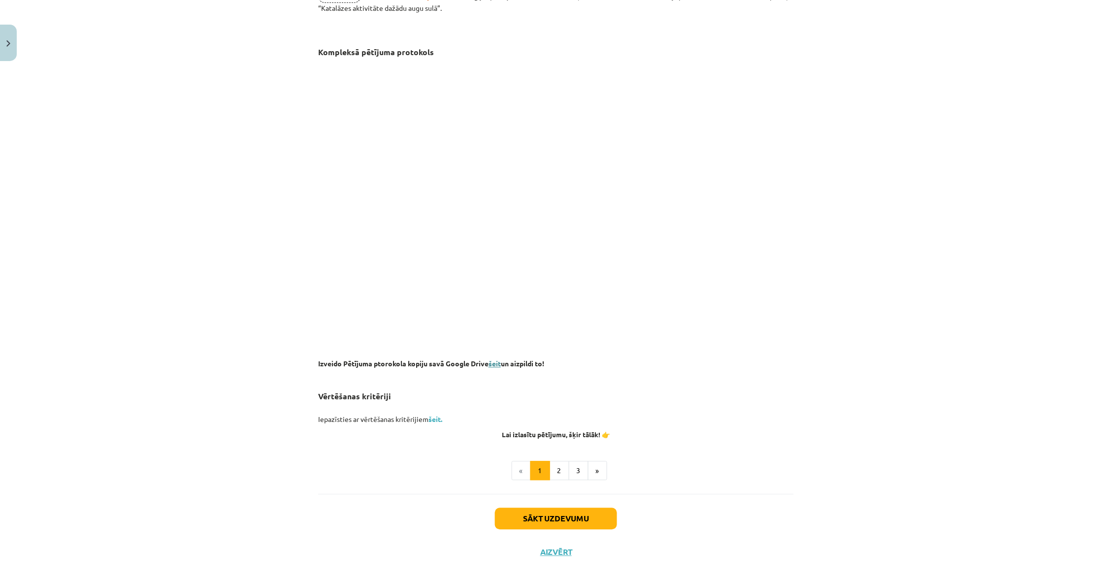
drag, startPoint x: 500, startPoint y: 344, endPoint x: 494, endPoint y: 348, distance: 6.7
click at [500, 344] on div "Kompleksais pētījums 💡 Kas mums priekšā? Veic komplekoso pētījumu. 1.variants –…" at bounding box center [556, 60] width 476 height 757
click at [493, 359] on link "šeit" at bounding box center [494, 363] width 12 height 9
click at [432, 415] on link "šeit." at bounding box center [435, 419] width 14 height 9
click at [565, 461] on button "2" at bounding box center [559, 471] width 20 height 20
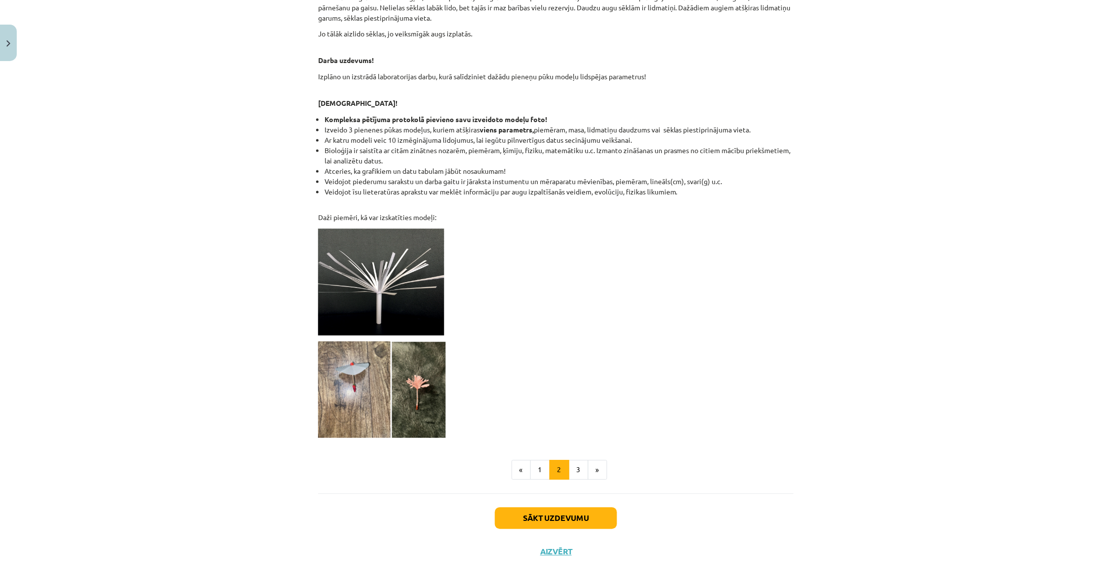
scroll to position [647, 0]
click at [576, 461] on button "3" at bounding box center [579, 471] width 20 height 20
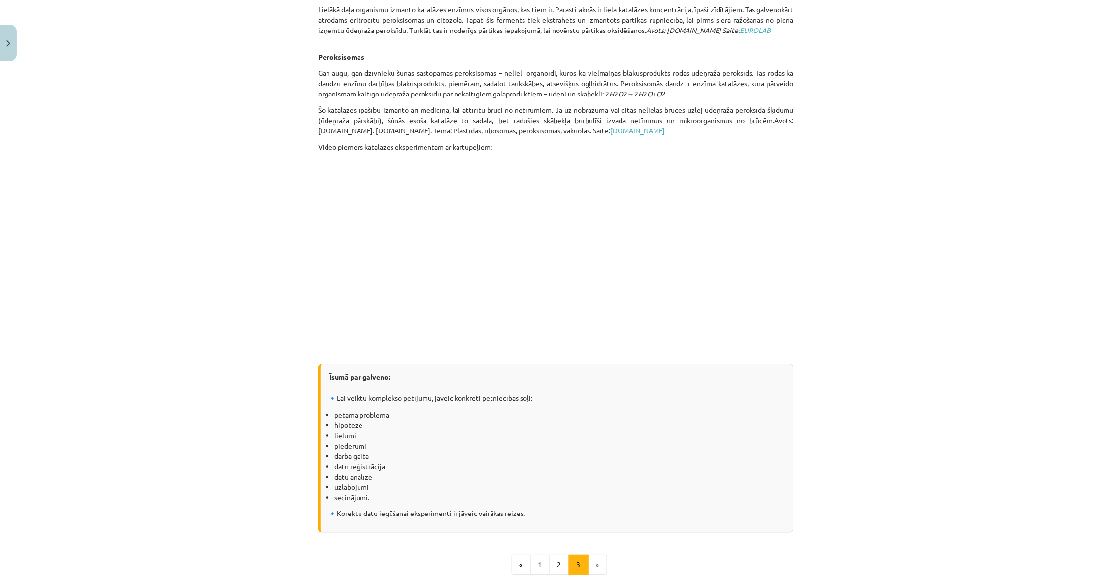
scroll to position [1025, 0]
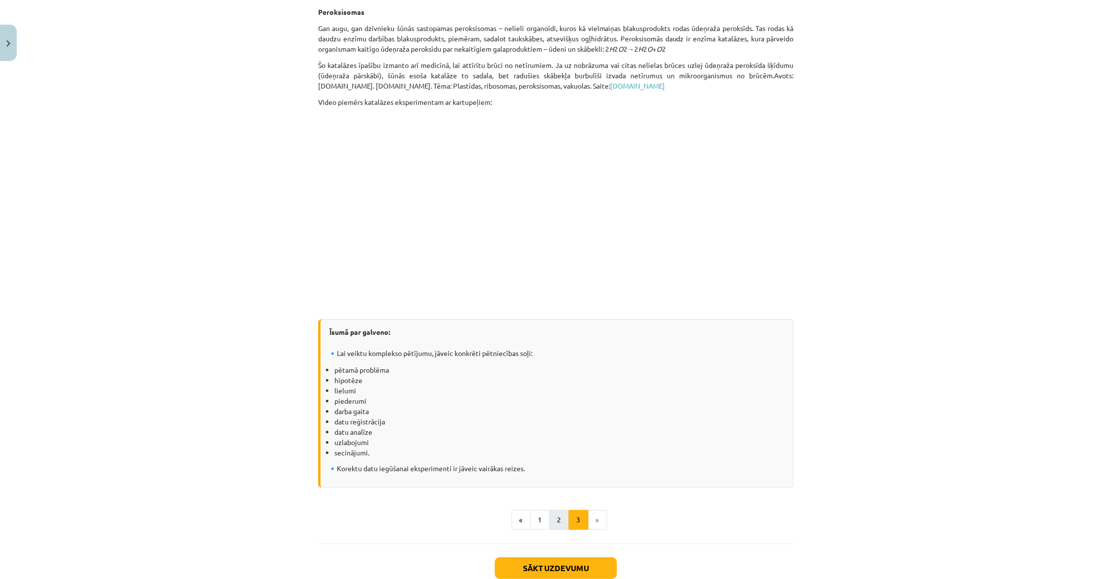
click at [557, 510] on button "2" at bounding box center [559, 520] width 20 height 20
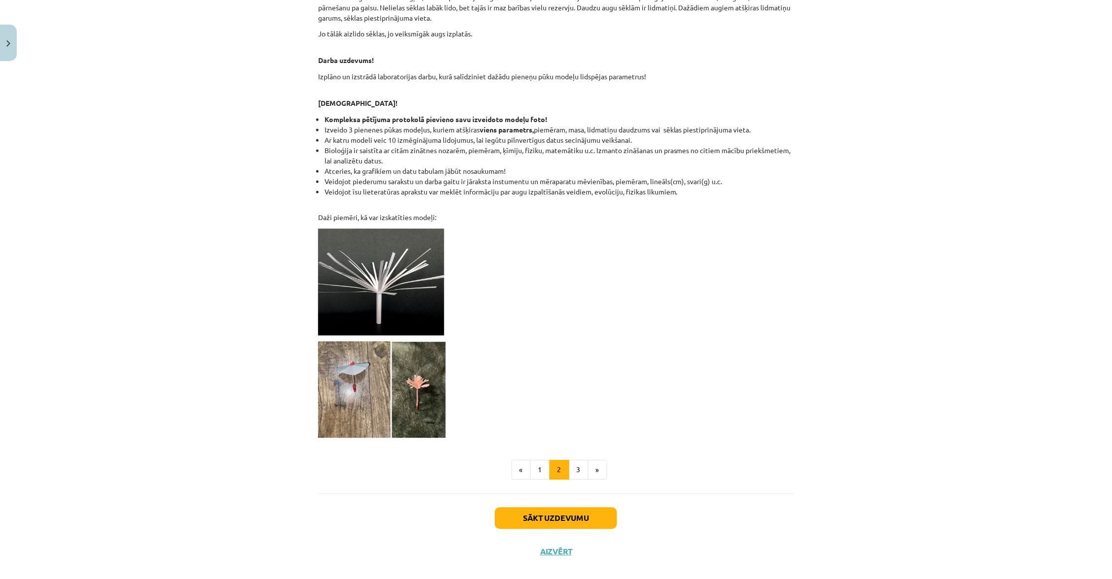
scroll to position [647, 0]
click at [579, 461] on button "3" at bounding box center [579, 471] width 20 height 20
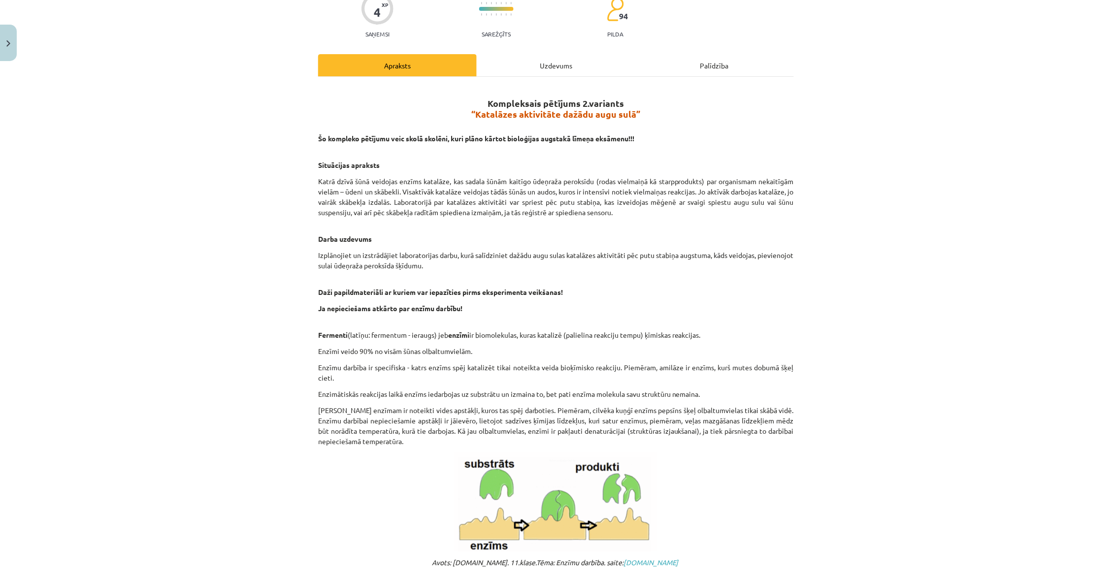
scroll to position [88, 0]
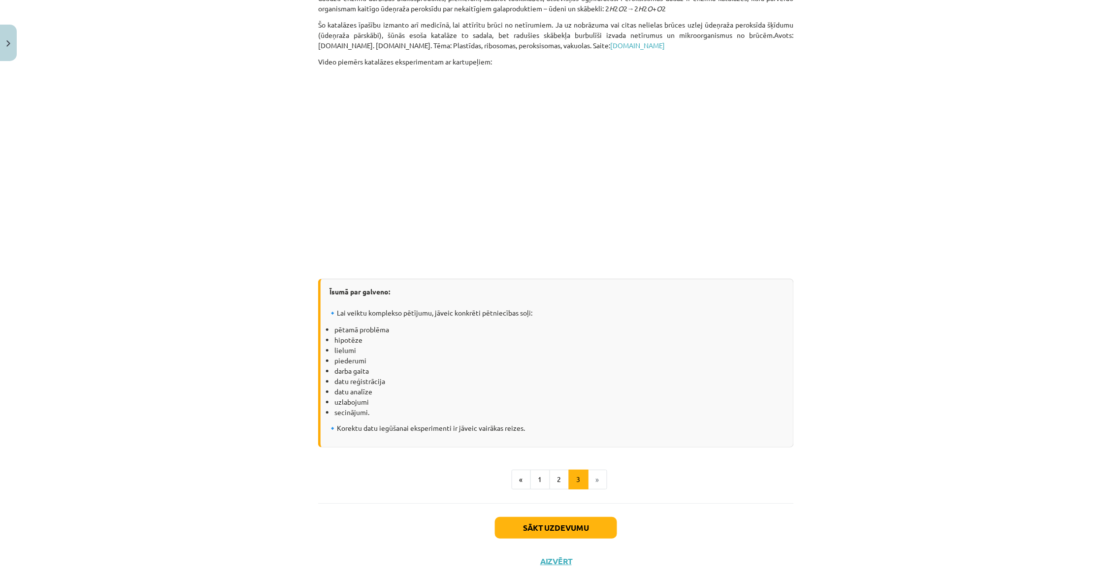
click at [556, 556] on button "Aizvērt" at bounding box center [555, 561] width 37 height 10
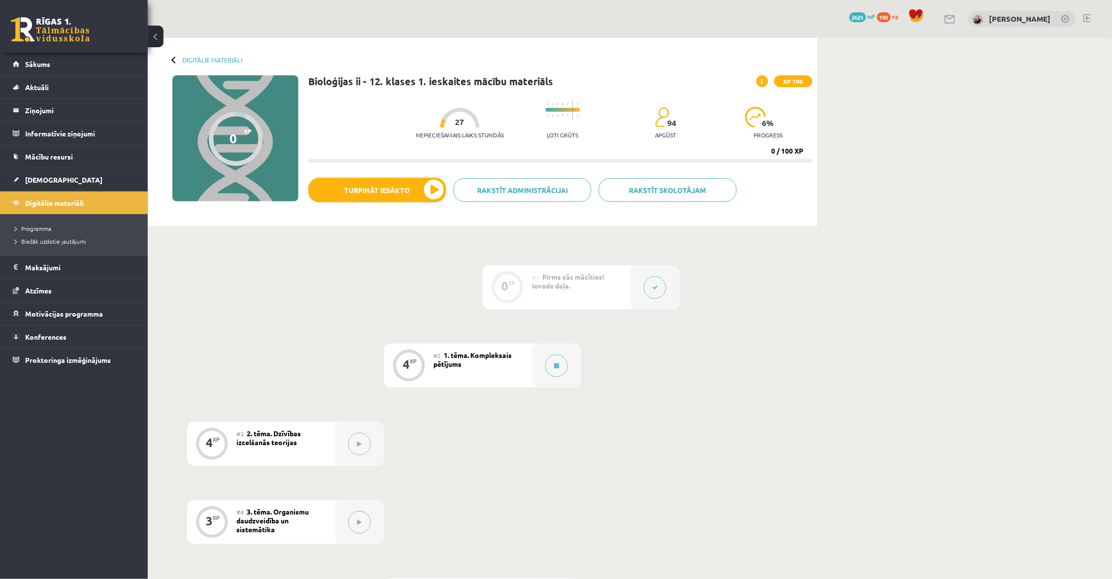
scroll to position [0, 0]
click at [38, 66] on span "Sākums" at bounding box center [37, 64] width 25 height 9
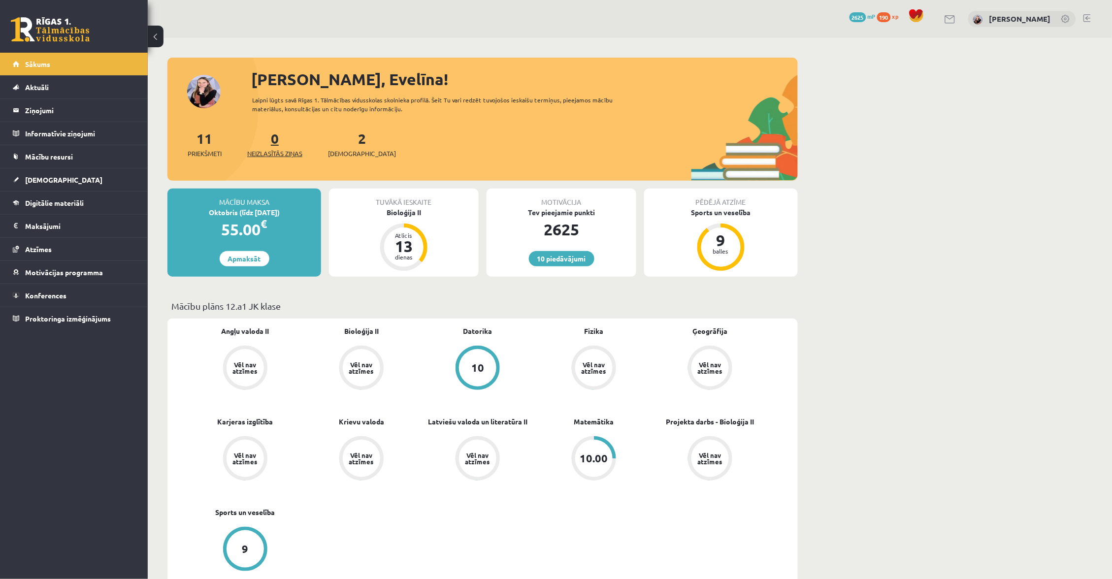
click at [278, 143] on link "0 Neizlasītās ziņas" at bounding box center [274, 143] width 55 height 29
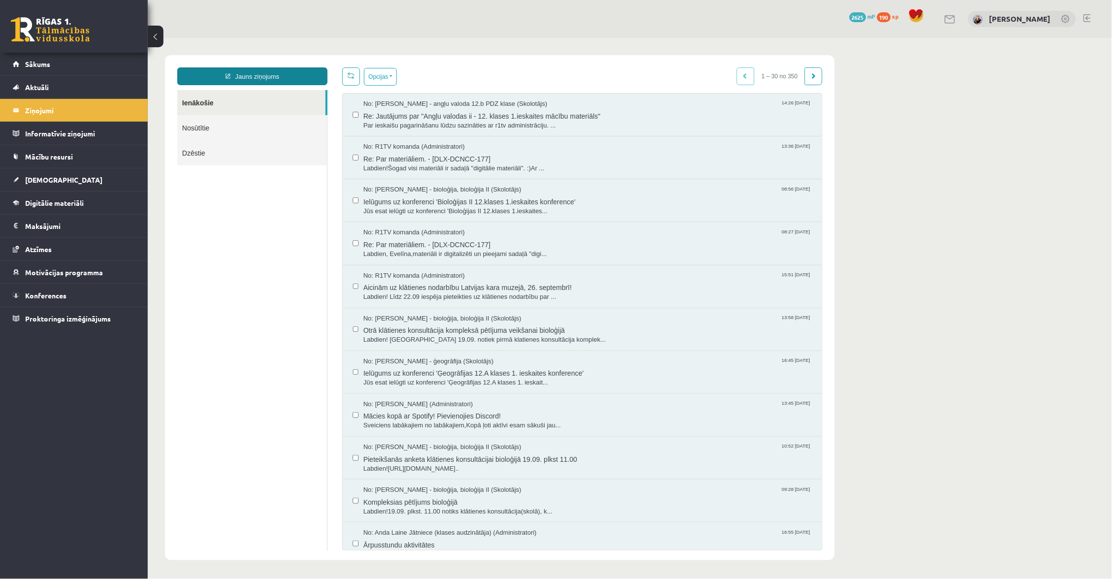
click at [260, 72] on link "Jauns ziņojums" at bounding box center [252, 76] width 150 height 18
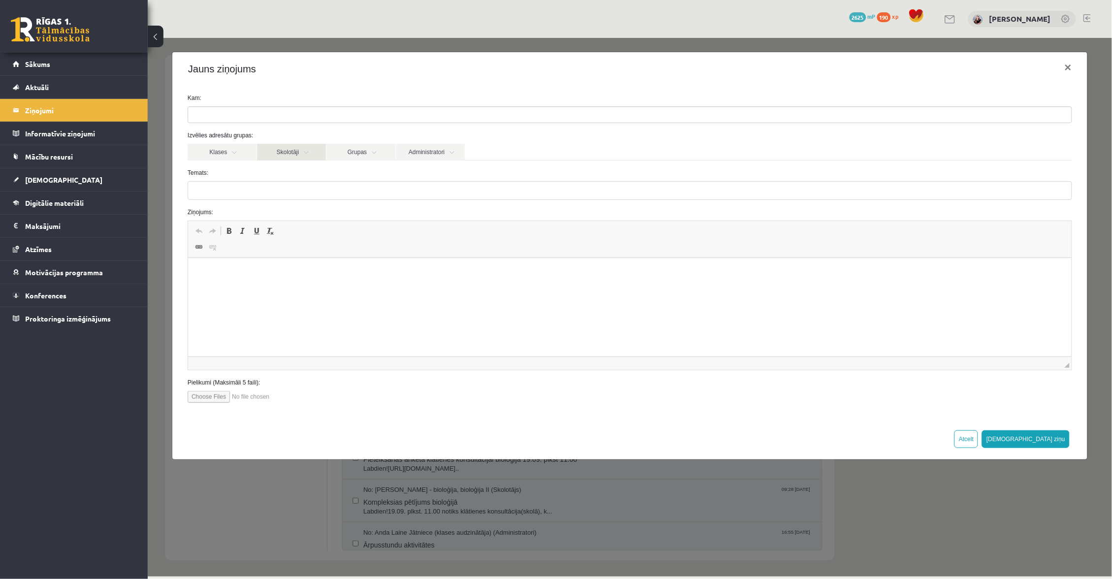
click at [315, 151] on link "Skolotāji" at bounding box center [290, 151] width 69 height 17
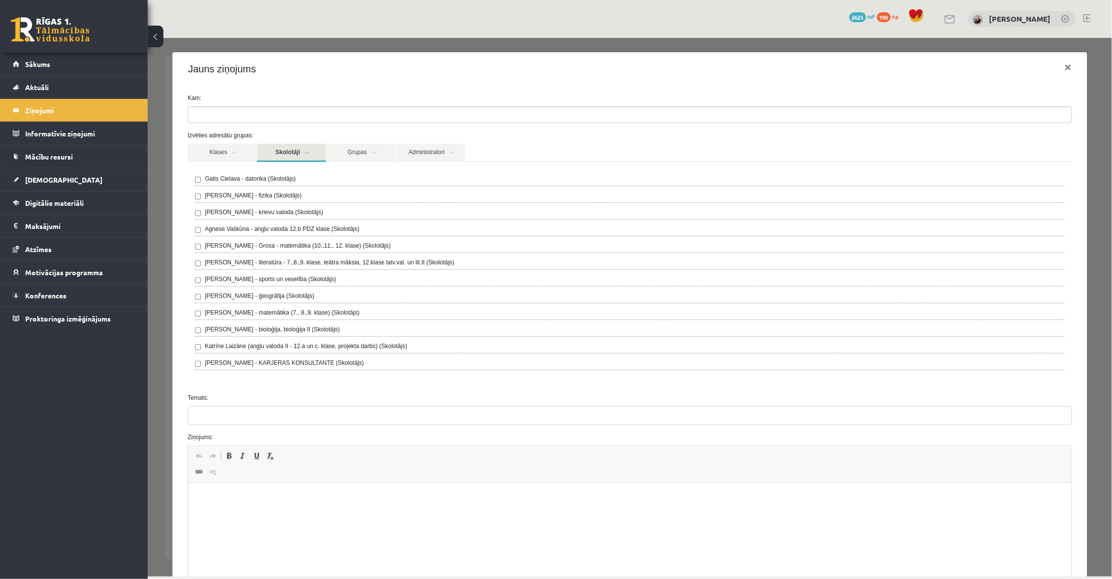
click at [326, 327] on label "[PERSON_NAME] - bioloģija, bioloģija II (Skolotājs)" at bounding box center [271, 328] width 135 height 9
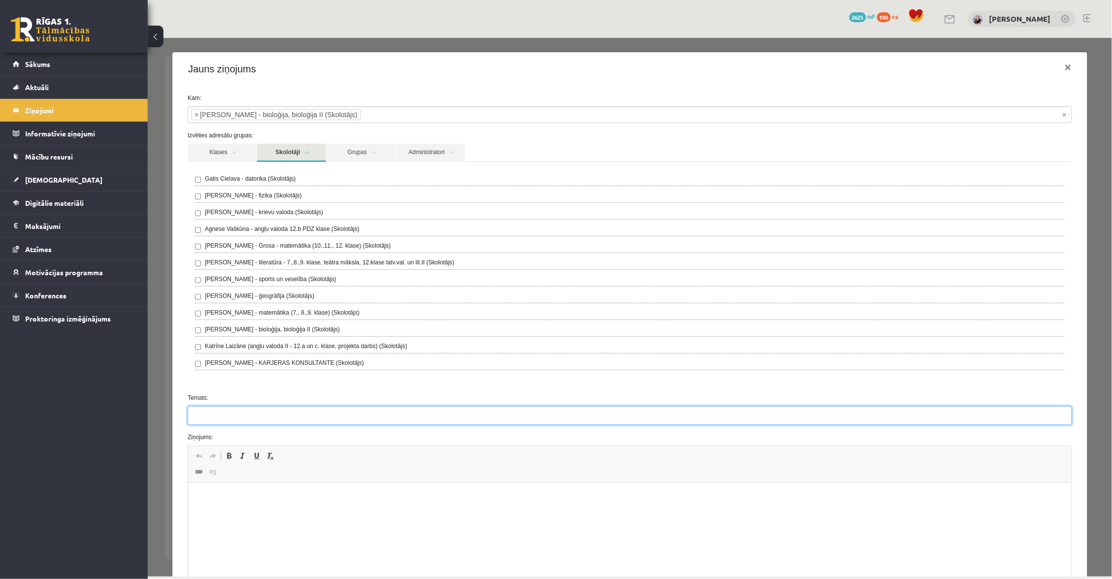
click at [253, 418] on input "Temats:" at bounding box center [629, 415] width 884 height 19
type input "**********"
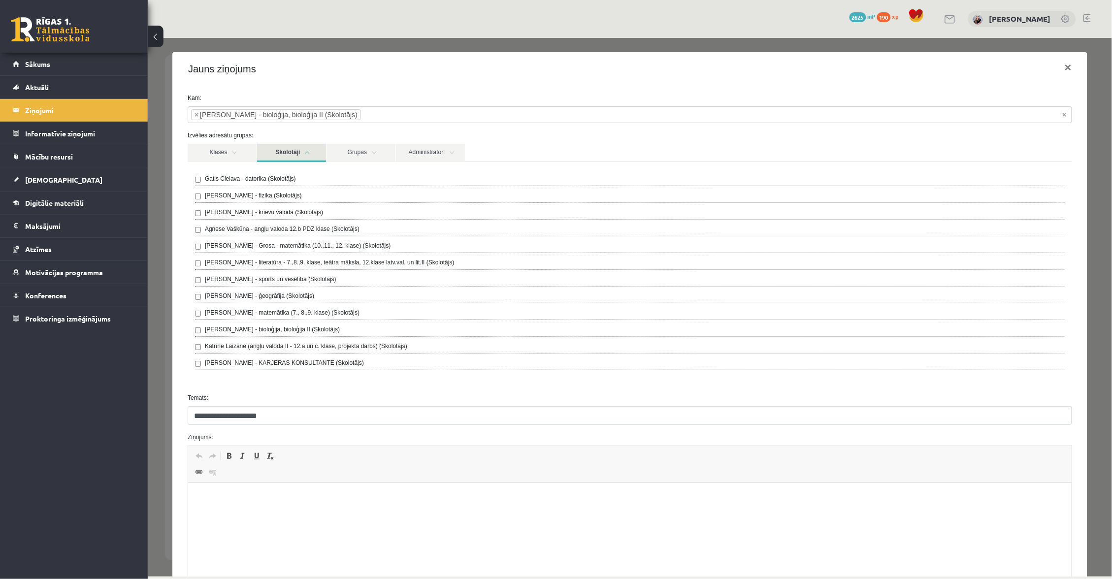
click at [287, 488] on html at bounding box center [629, 498] width 883 height 30
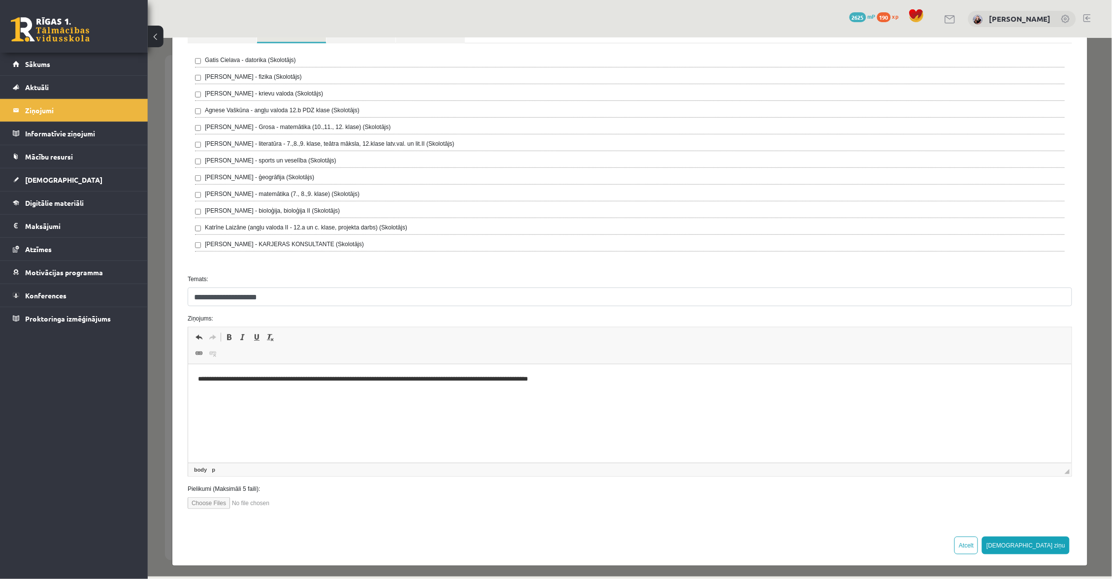
scroll to position [118, 0]
click at [1044, 539] on button "Sūtīt ziņu" at bounding box center [1025, 544] width 88 height 18
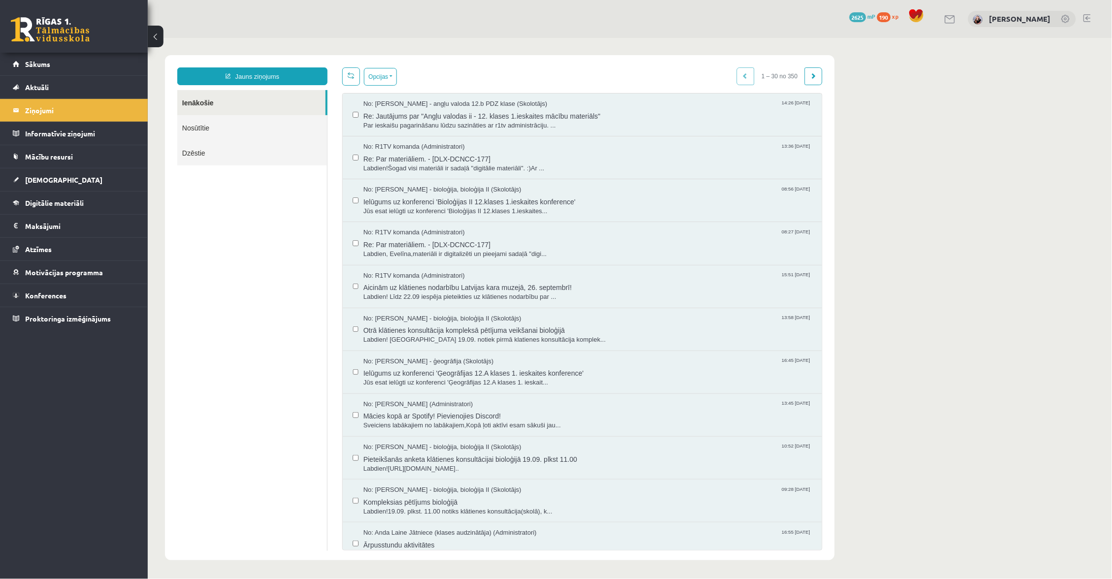
scroll to position [0, 0]
click at [70, 61] on link "Sākums" at bounding box center [74, 64] width 123 height 23
